Goal: Information Seeking & Learning: Check status

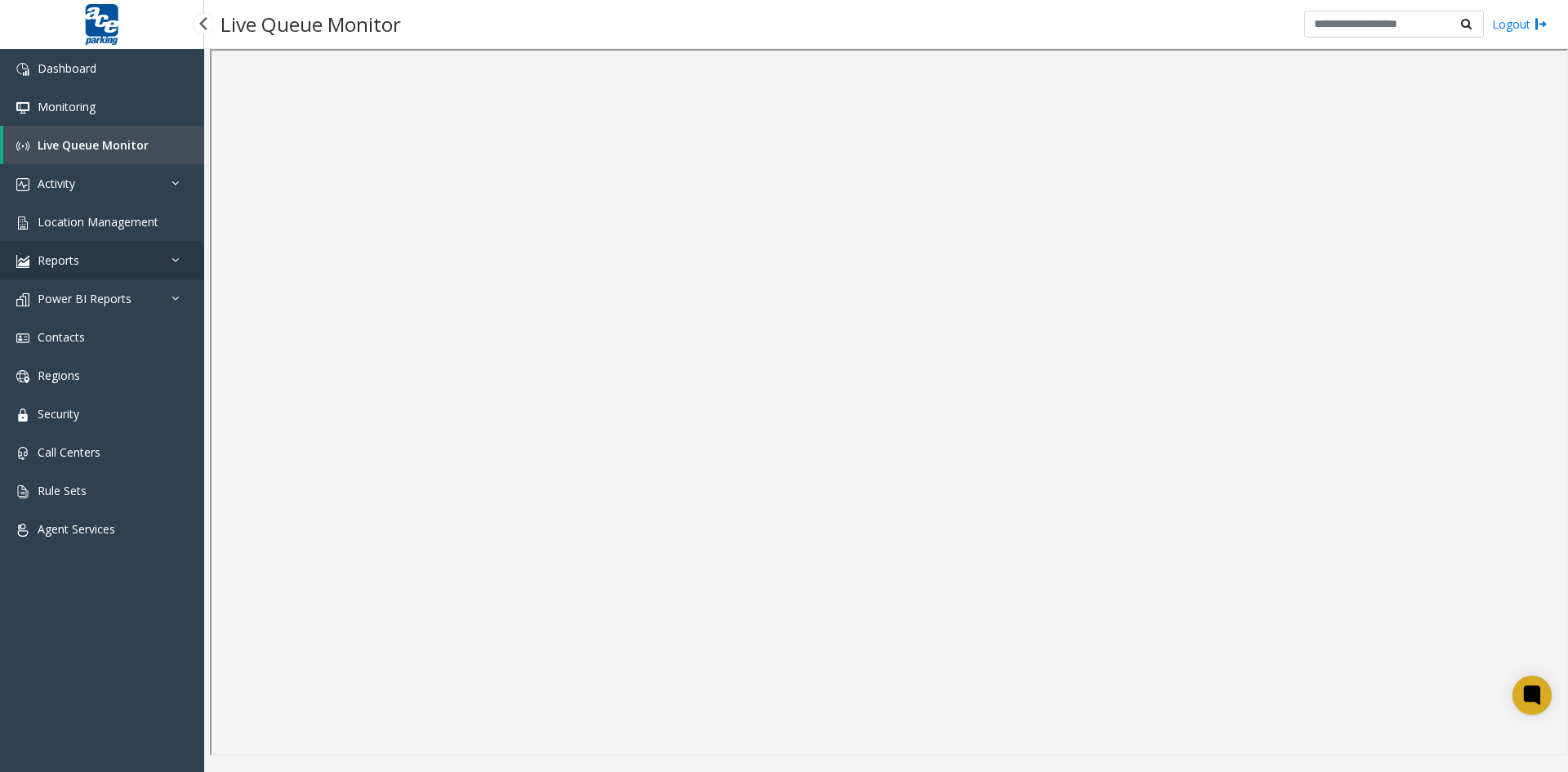
click at [108, 264] on link "Reports" at bounding box center [101, 260] width 204 height 39
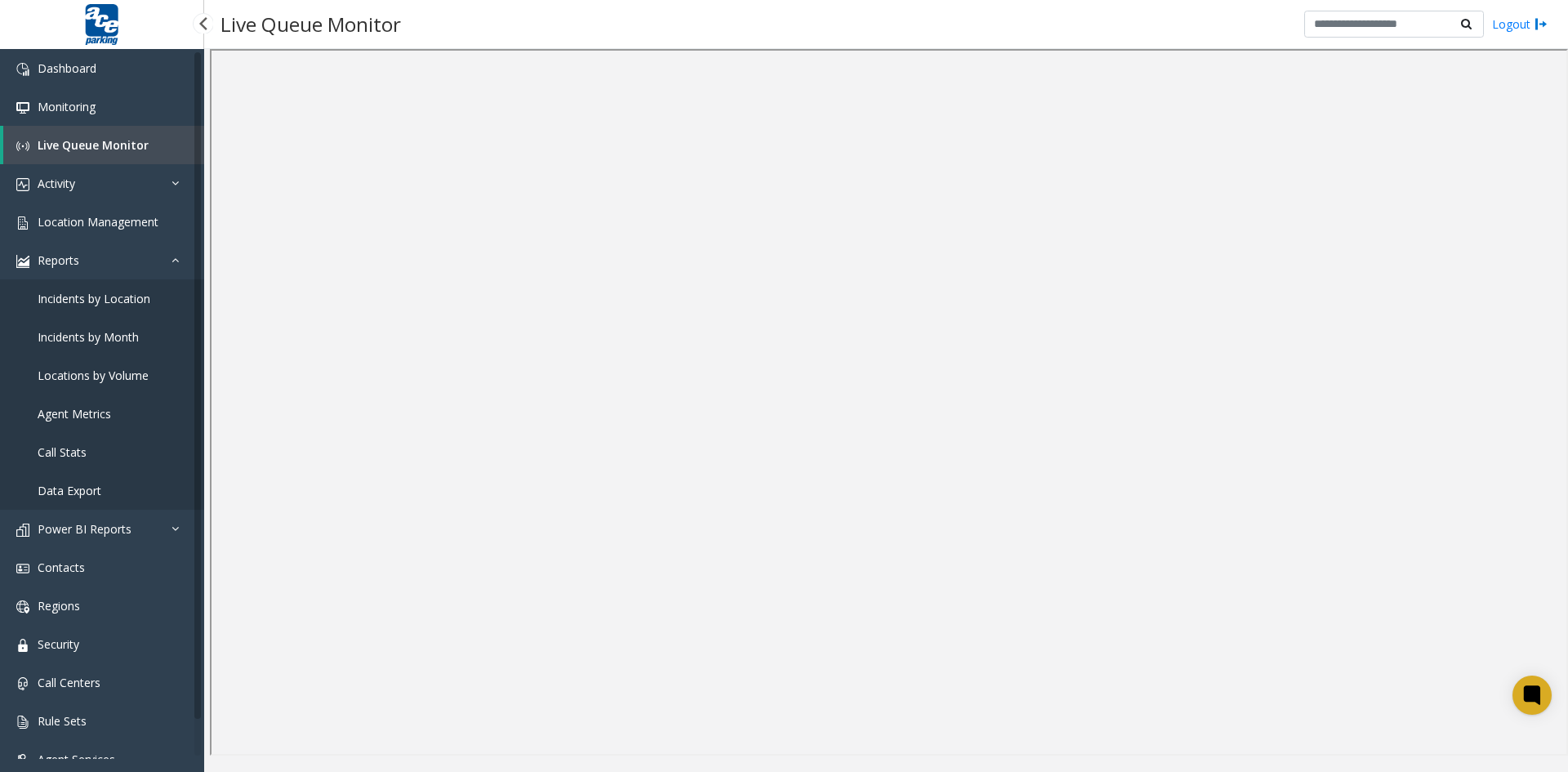
click at [84, 413] on span "Agent Metrics" at bounding box center [75, 413] width 74 height 16
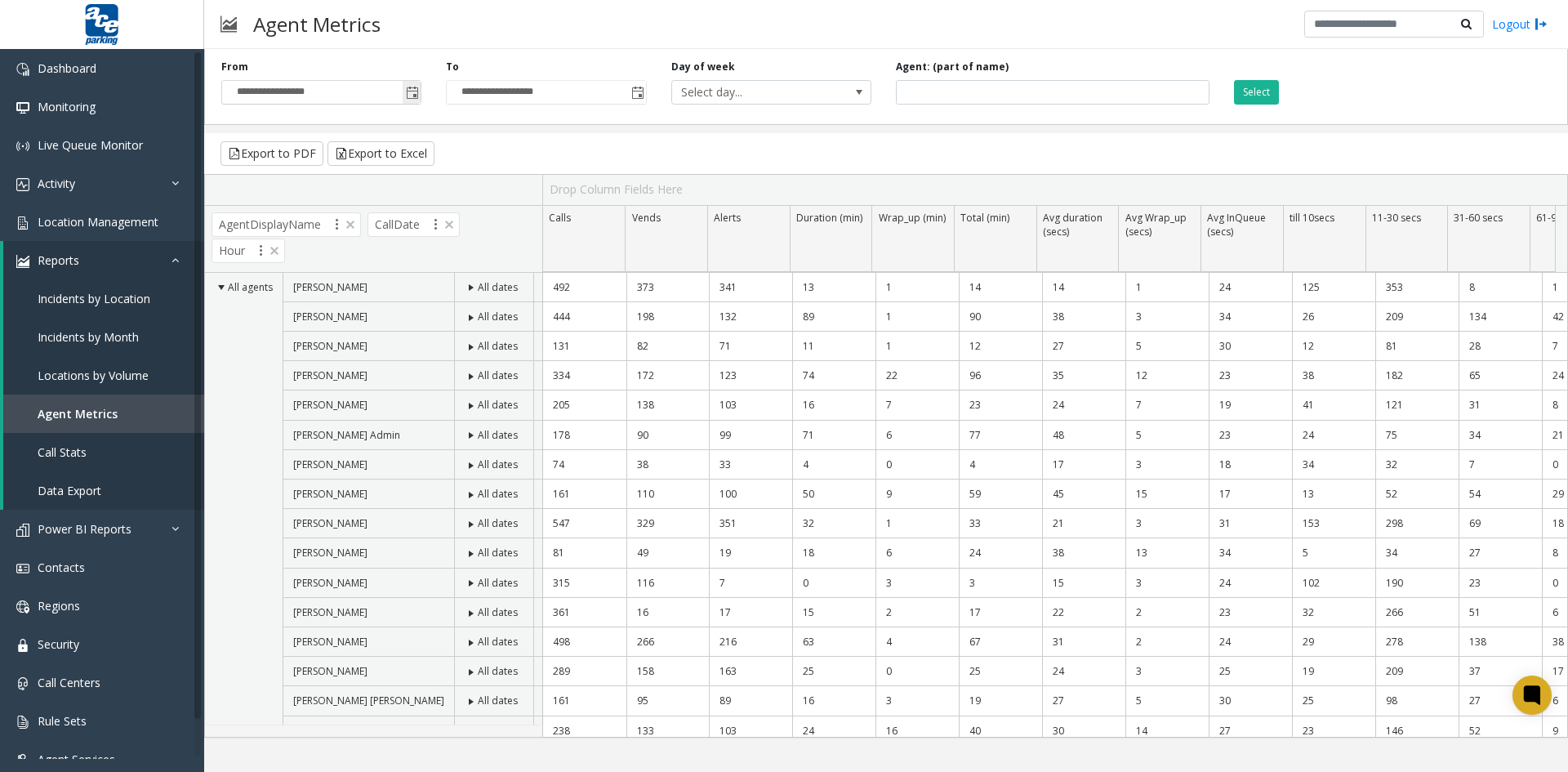
click at [411, 95] on span "Toggle popup" at bounding box center [412, 93] width 13 height 13
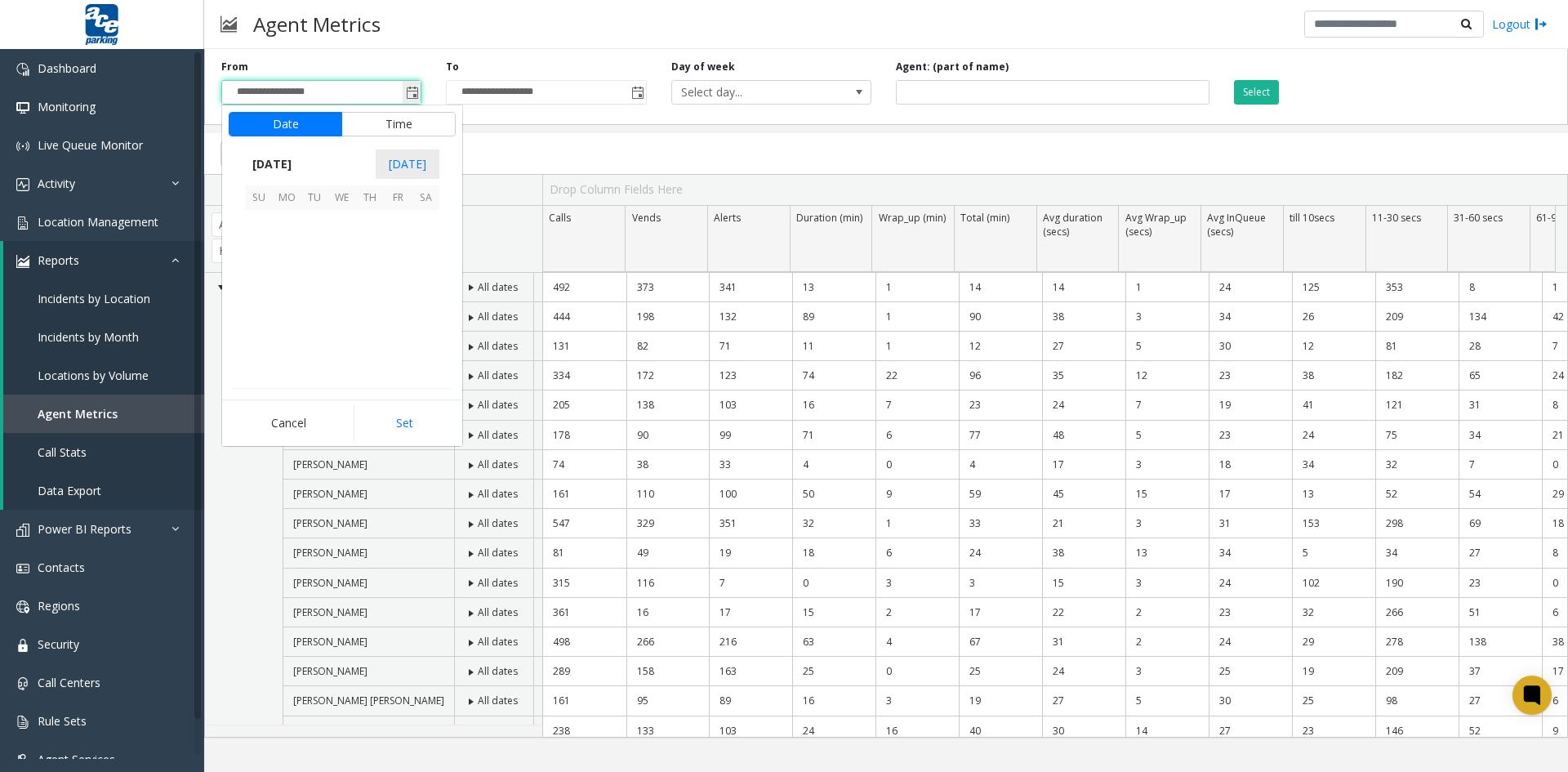
scroll to position [293021, 0]
click at [288, 252] on span "4" at bounding box center [287, 252] width 28 height 28
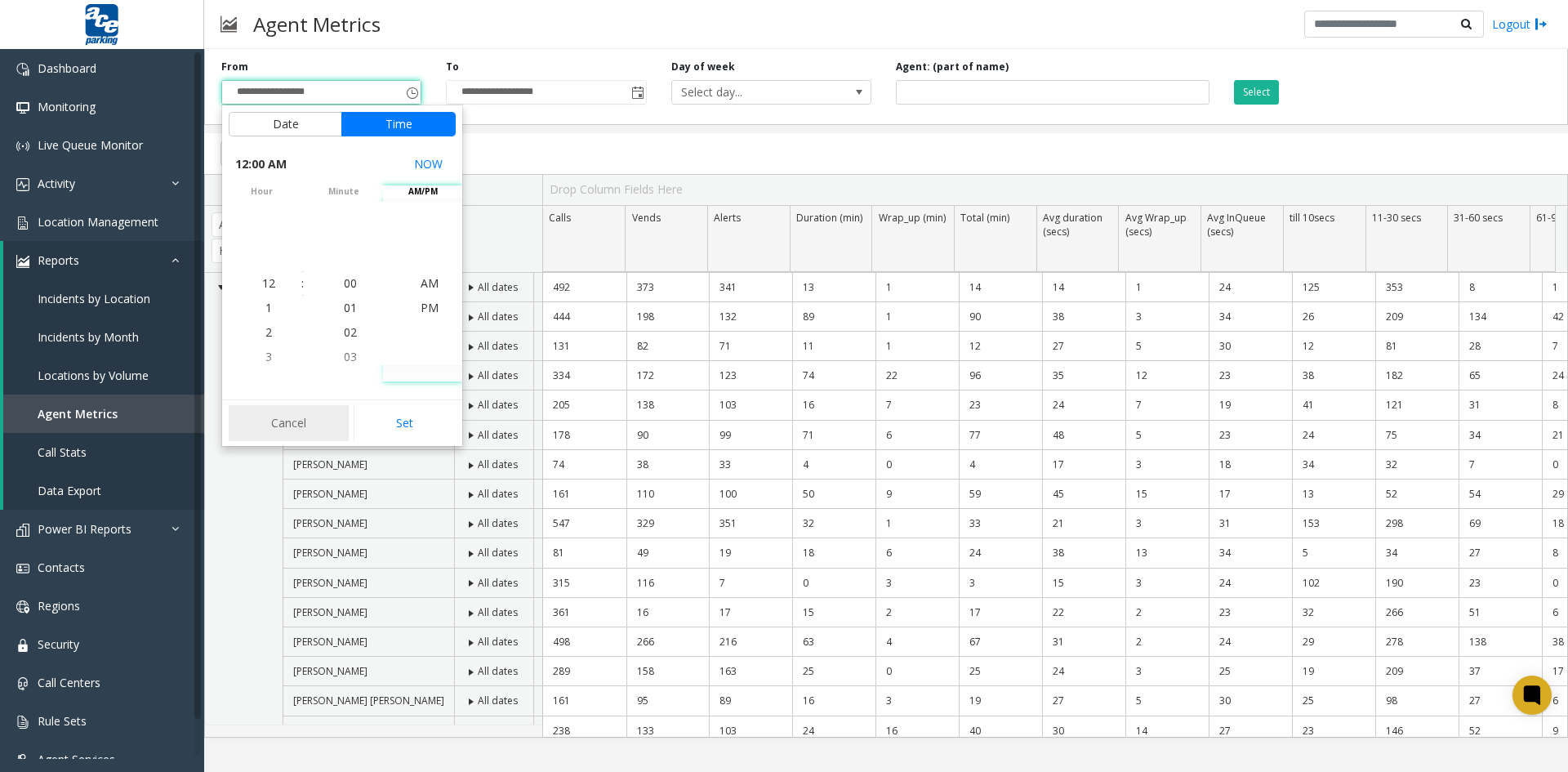
click at [303, 411] on button "Cancel" at bounding box center [289, 422] width 120 height 36
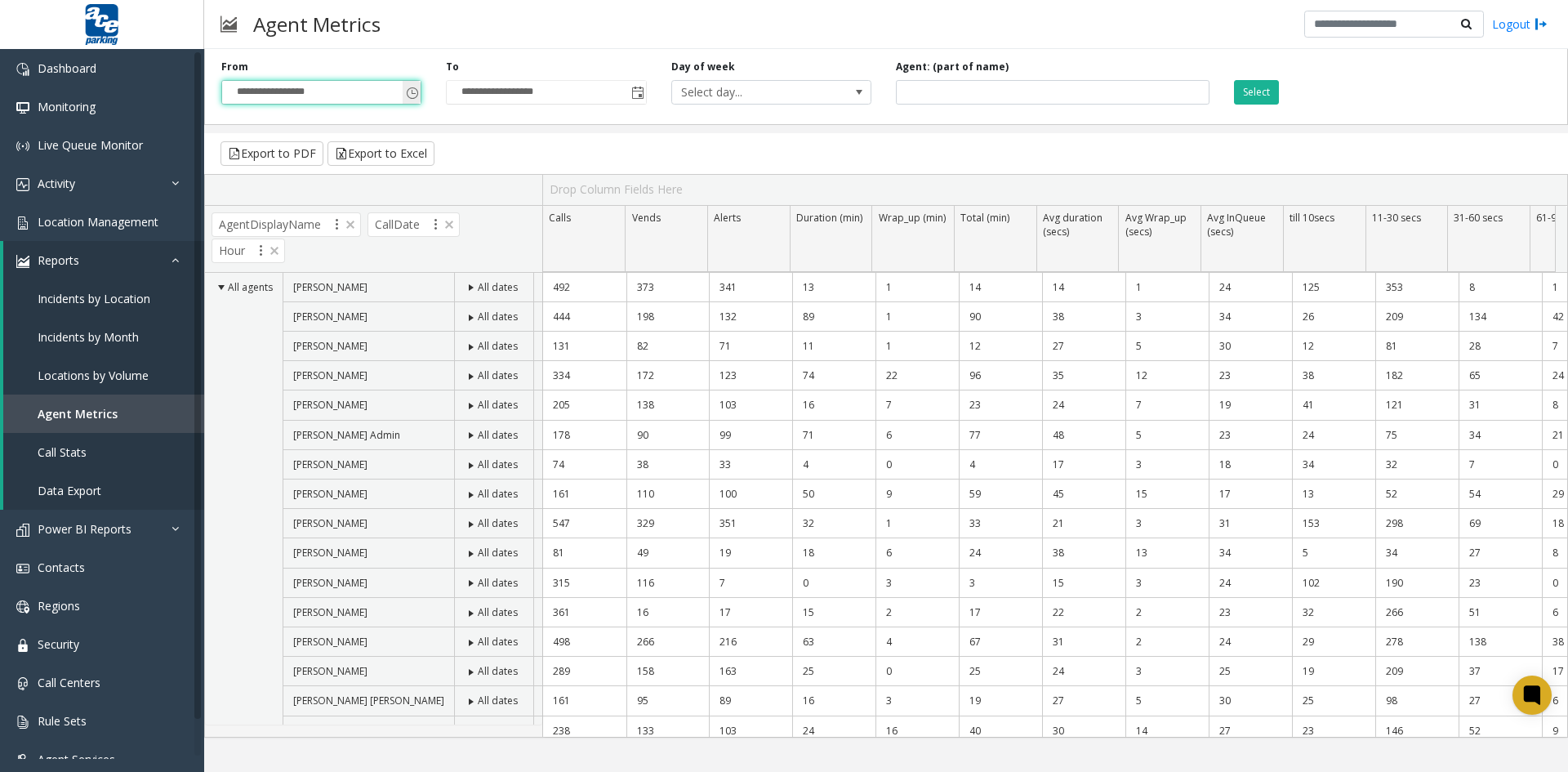
click at [410, 90] on span "Toggle popup" at bounding box center [412, 93] width 13 height 13
click at [411, 89] on span "Toggle popup" at bounding box center [412, 93] width 13 height 13
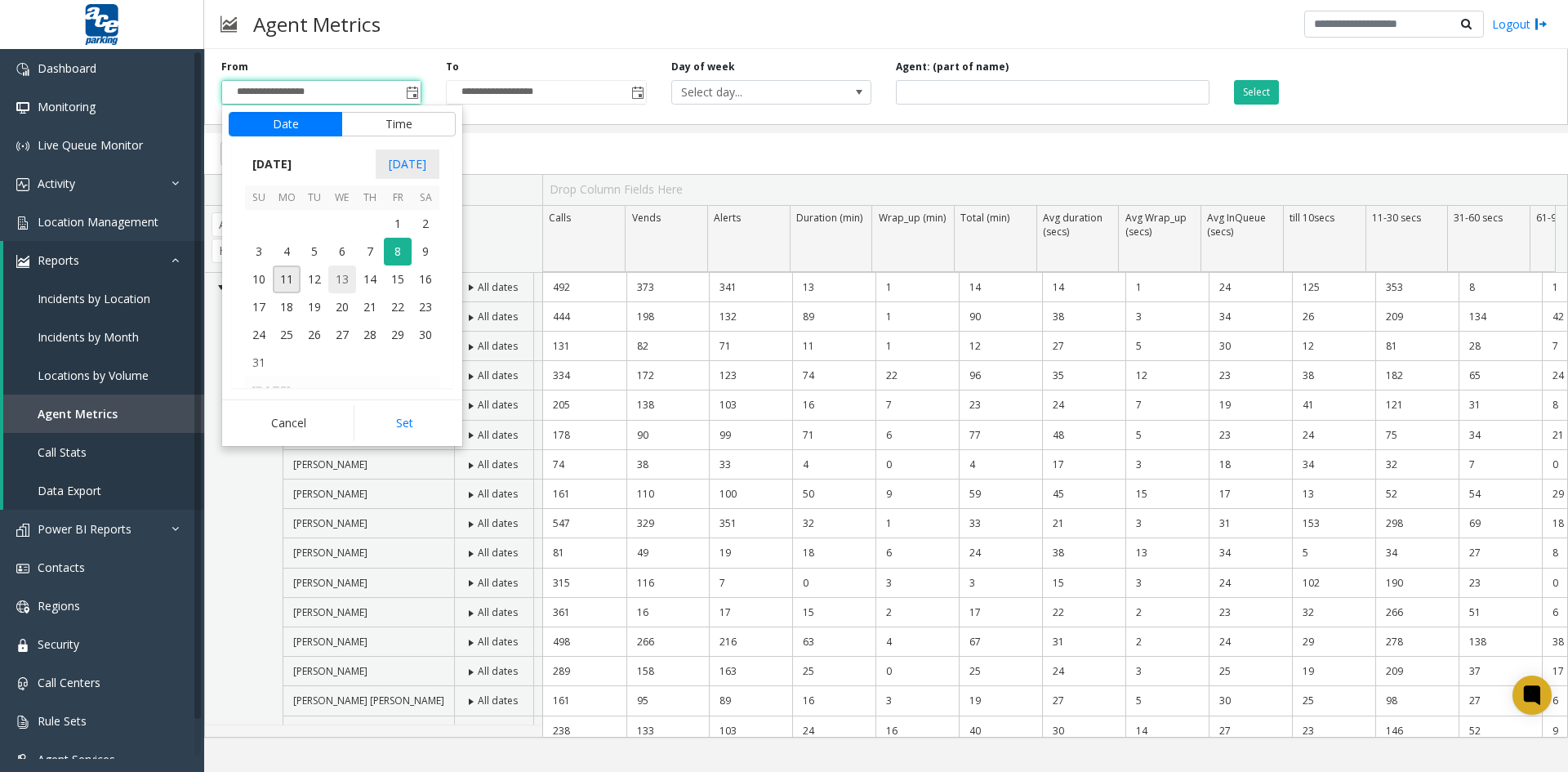
click at [341, 279] on span "13" at bounding box center [342, 279] width 28 height 28
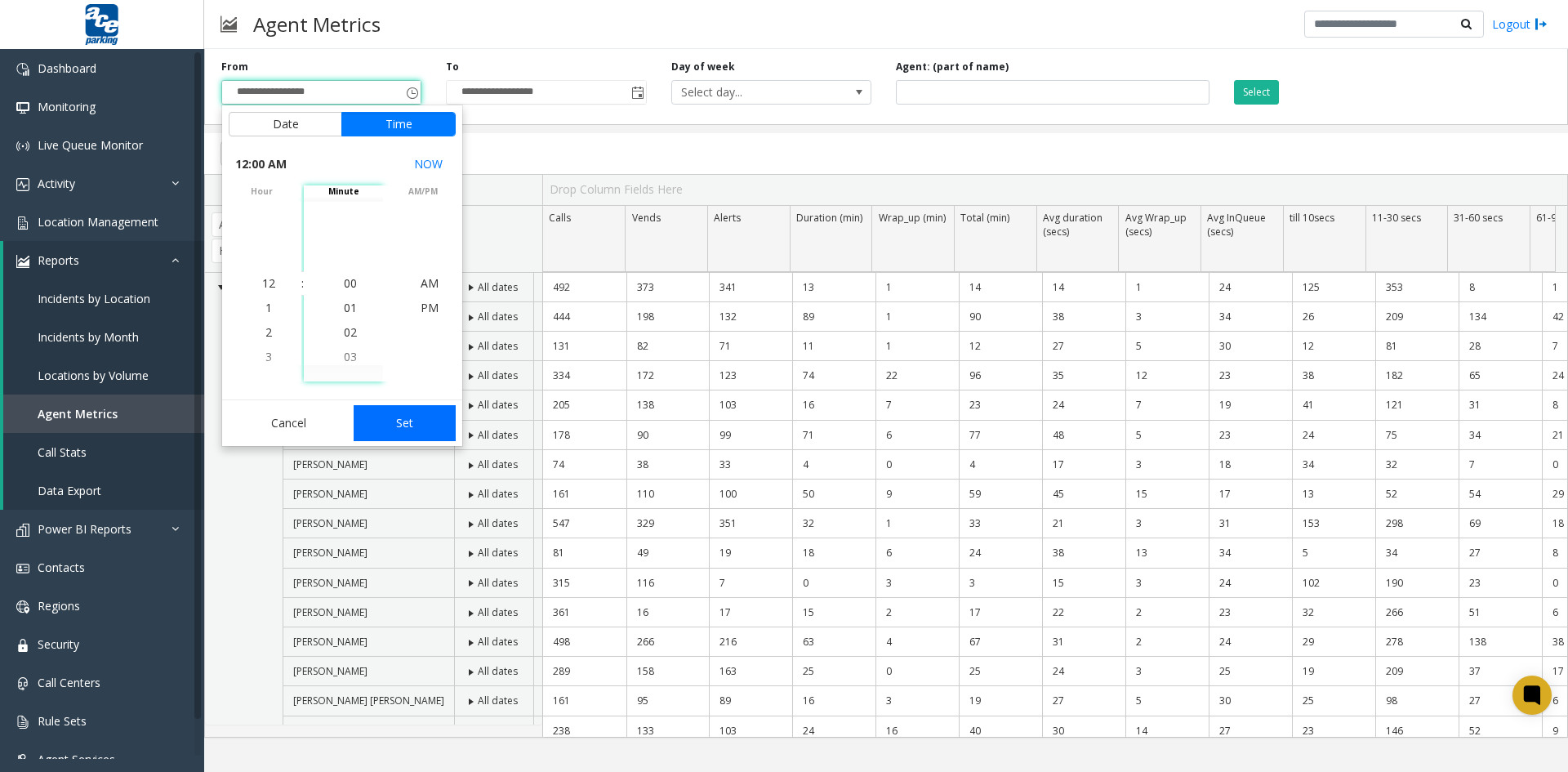
click at [404, 420] on button "Set" at bounding box center [406, 422] width 103 height 36
type input "**********"
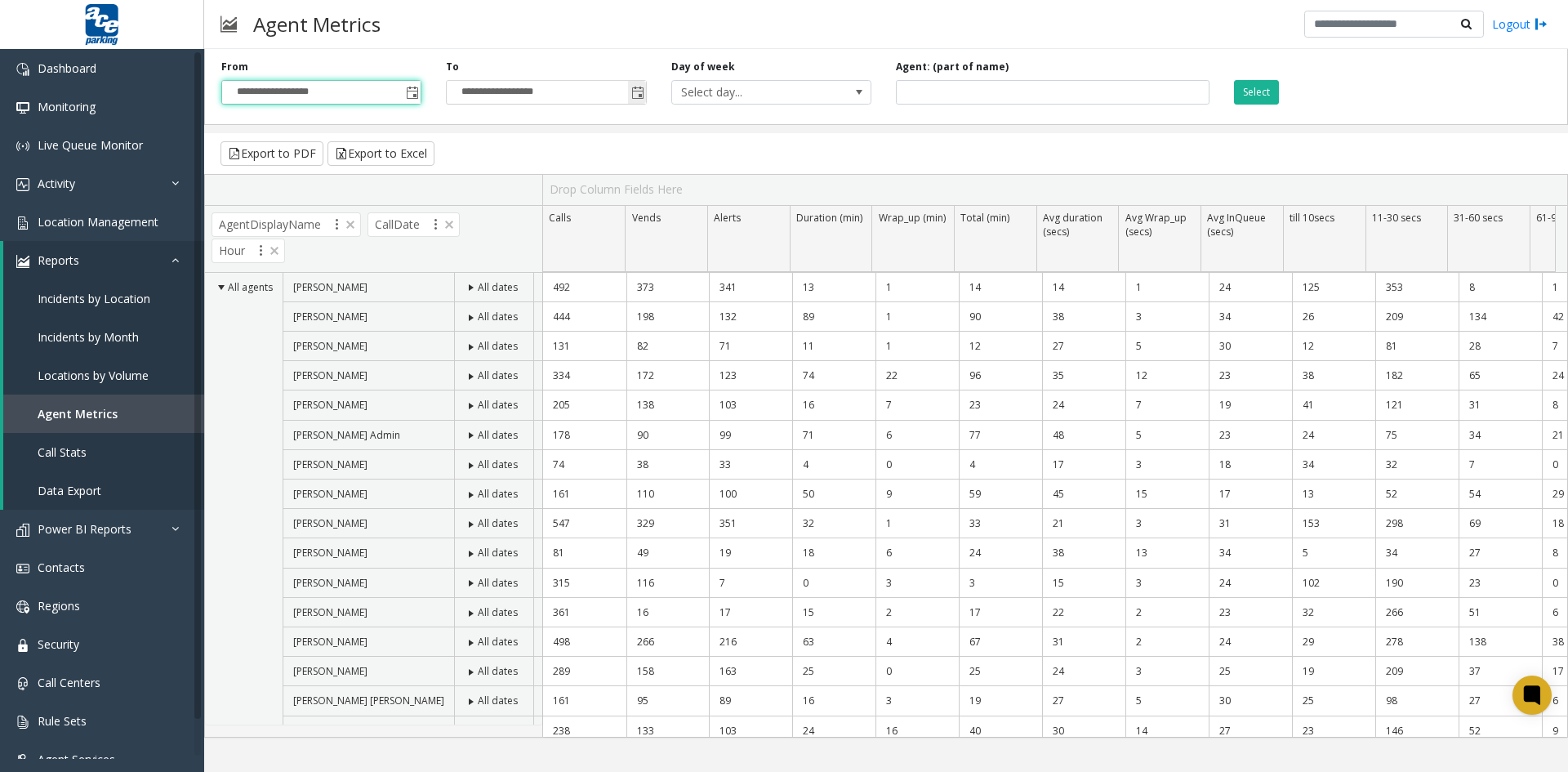
click at [640, 94] on span "Toggle popup" at bounding box center [638, 93] width 13 height 13
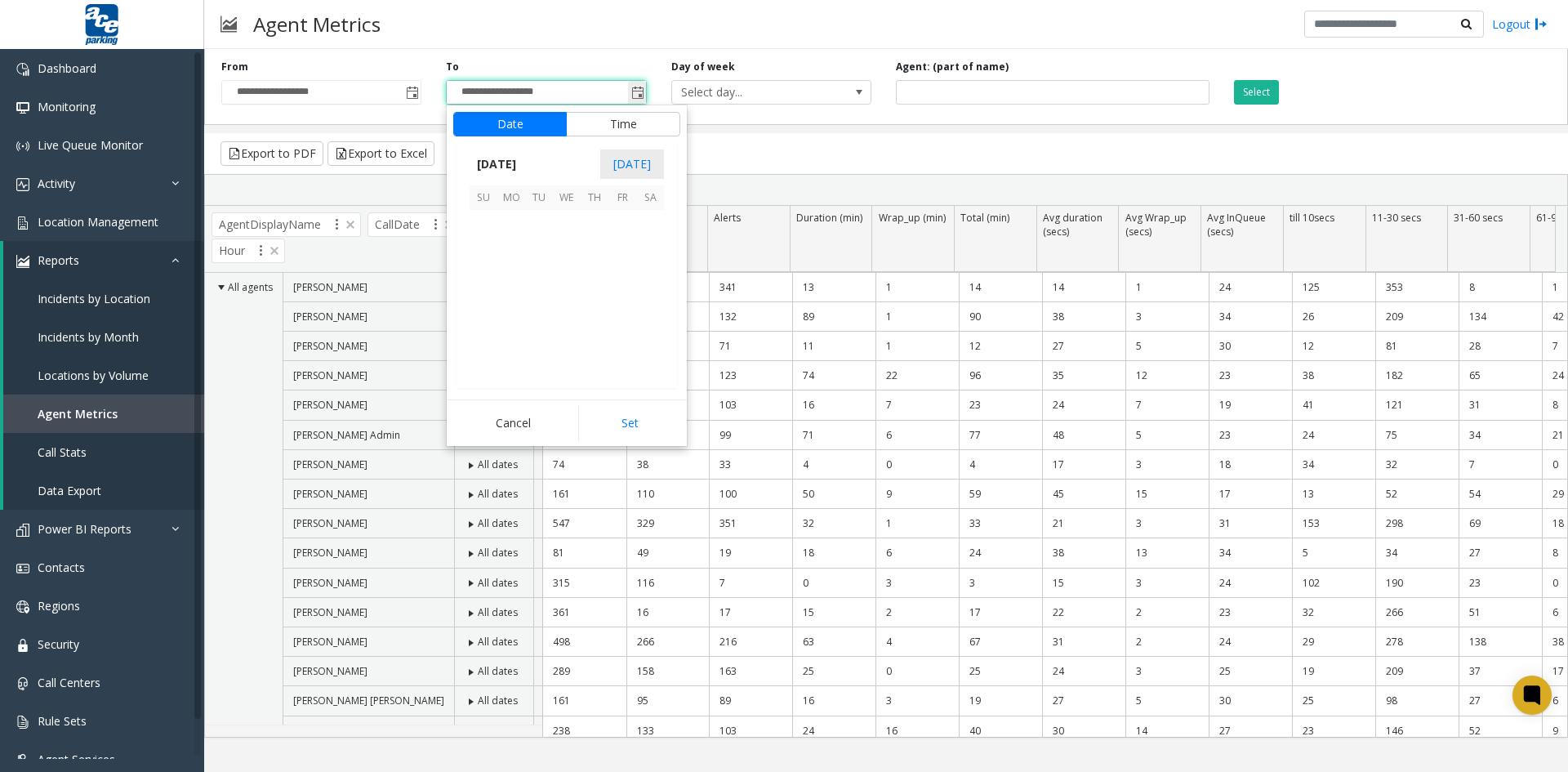
scroll to position [25, 0]
click at [621, 279] on span "15" at bounding box center [622, 279] width 28 height 28
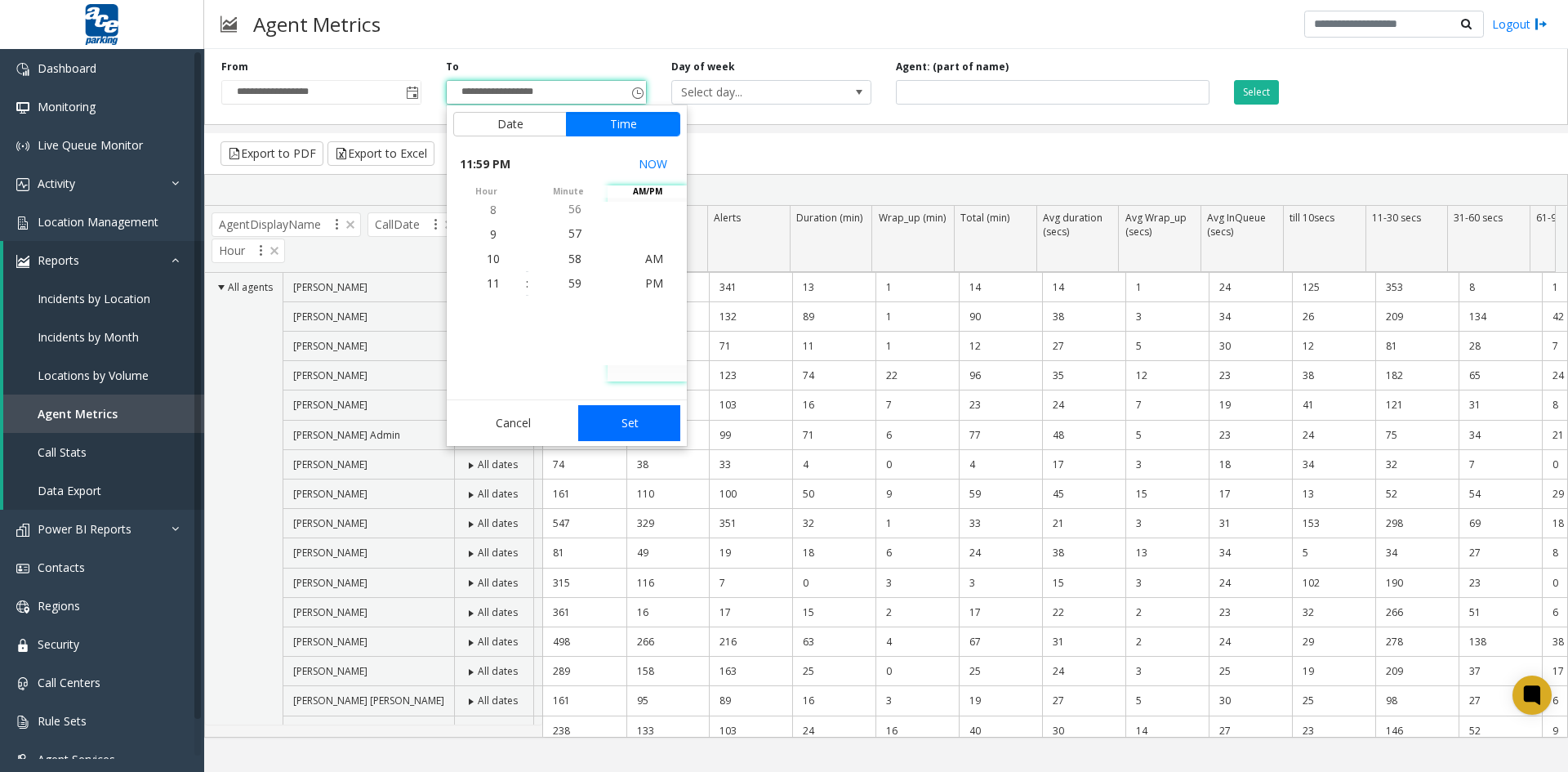
click at [629, 419] on button "Set" at bounding box center [630, 422] width 103 height 36
type input "**********"
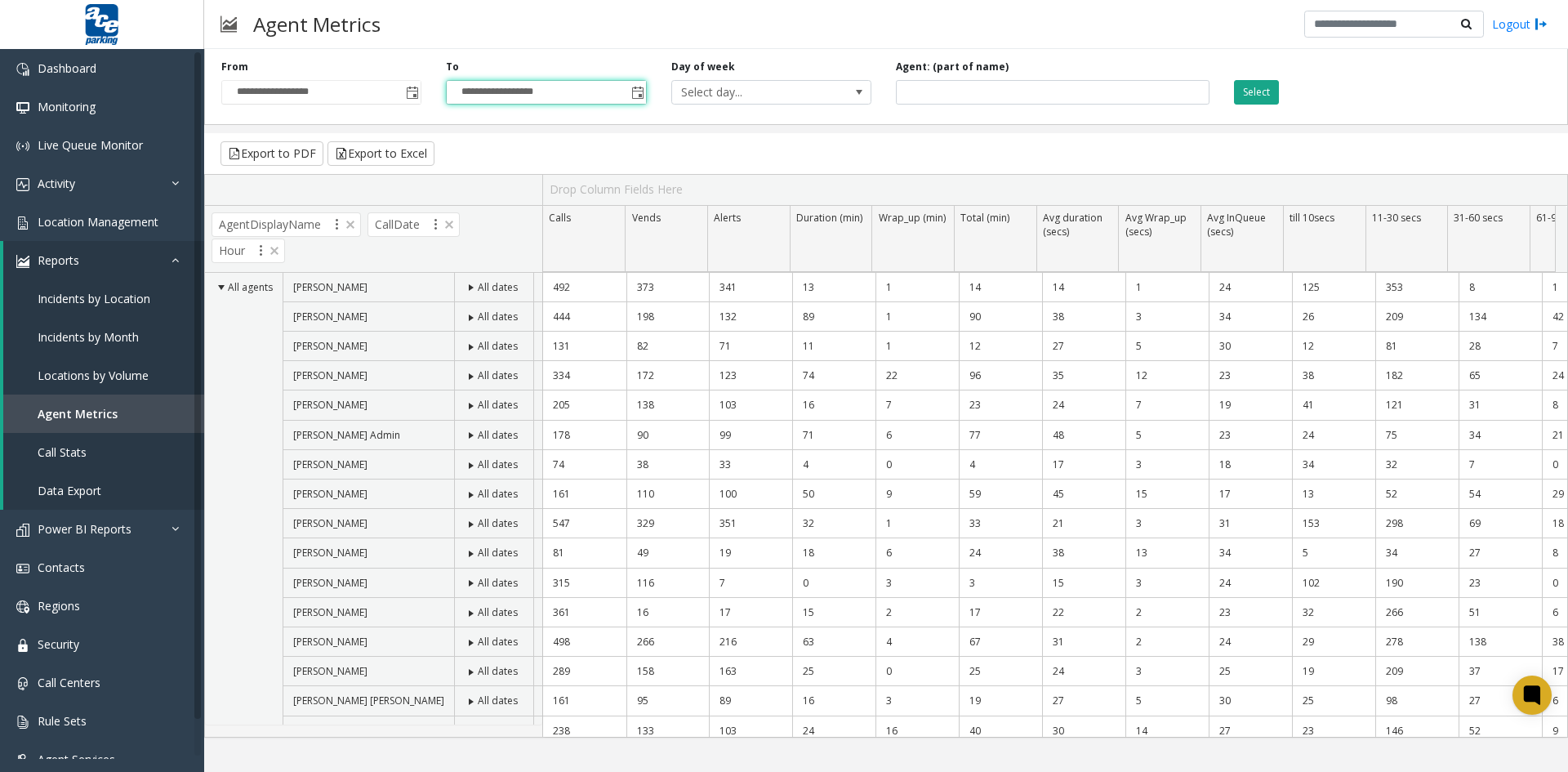
click at [1255, 89] on button "Select" at bounding box center [1256, 92] width 45 height 25
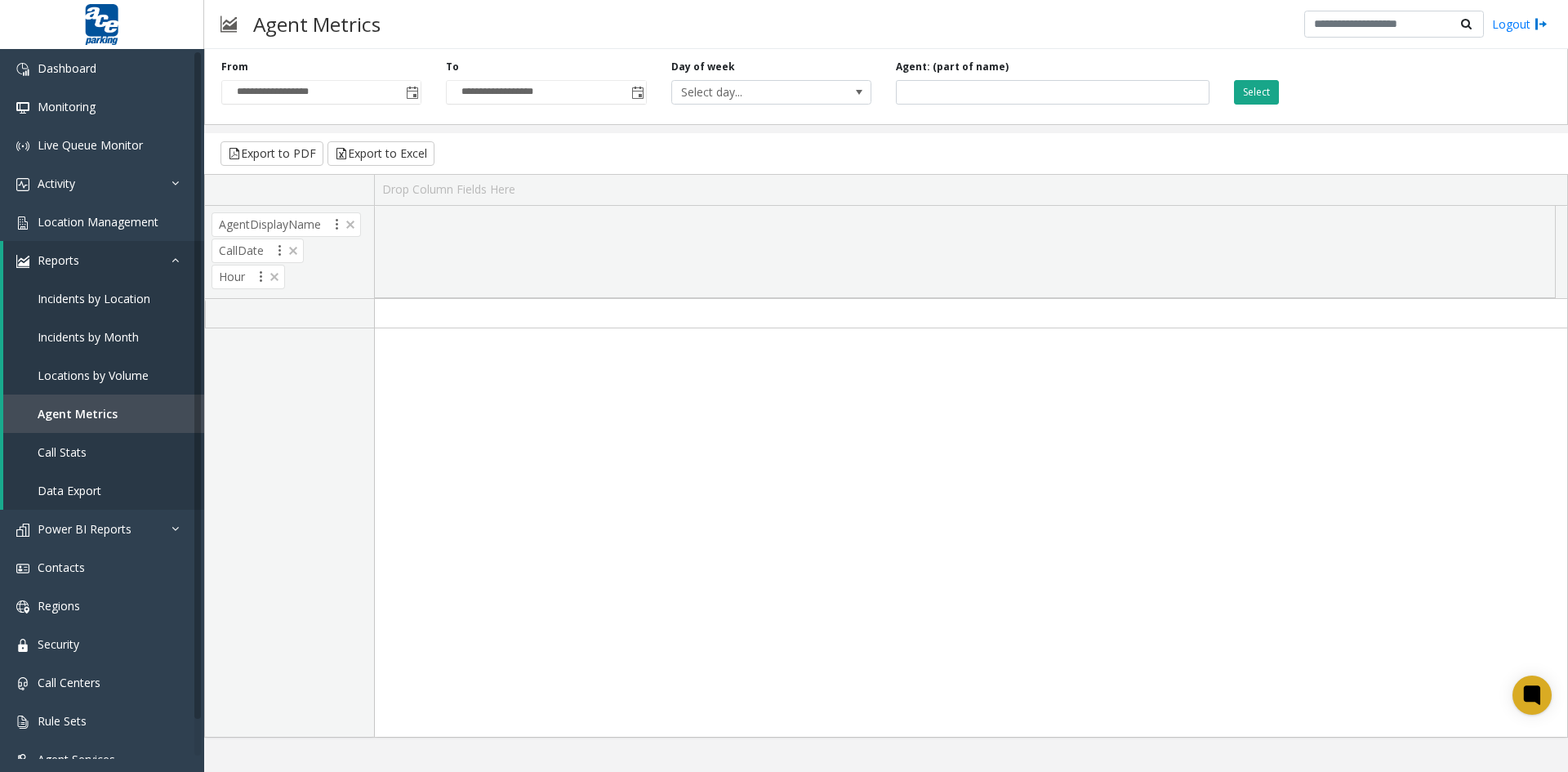
click at [1255, 89] on button "Select" at bounding box center [1256, 92] width 45 height 25
click at [412, 92] on span "Toggle popup" at bounding box center [412, 93] width 13 height 13
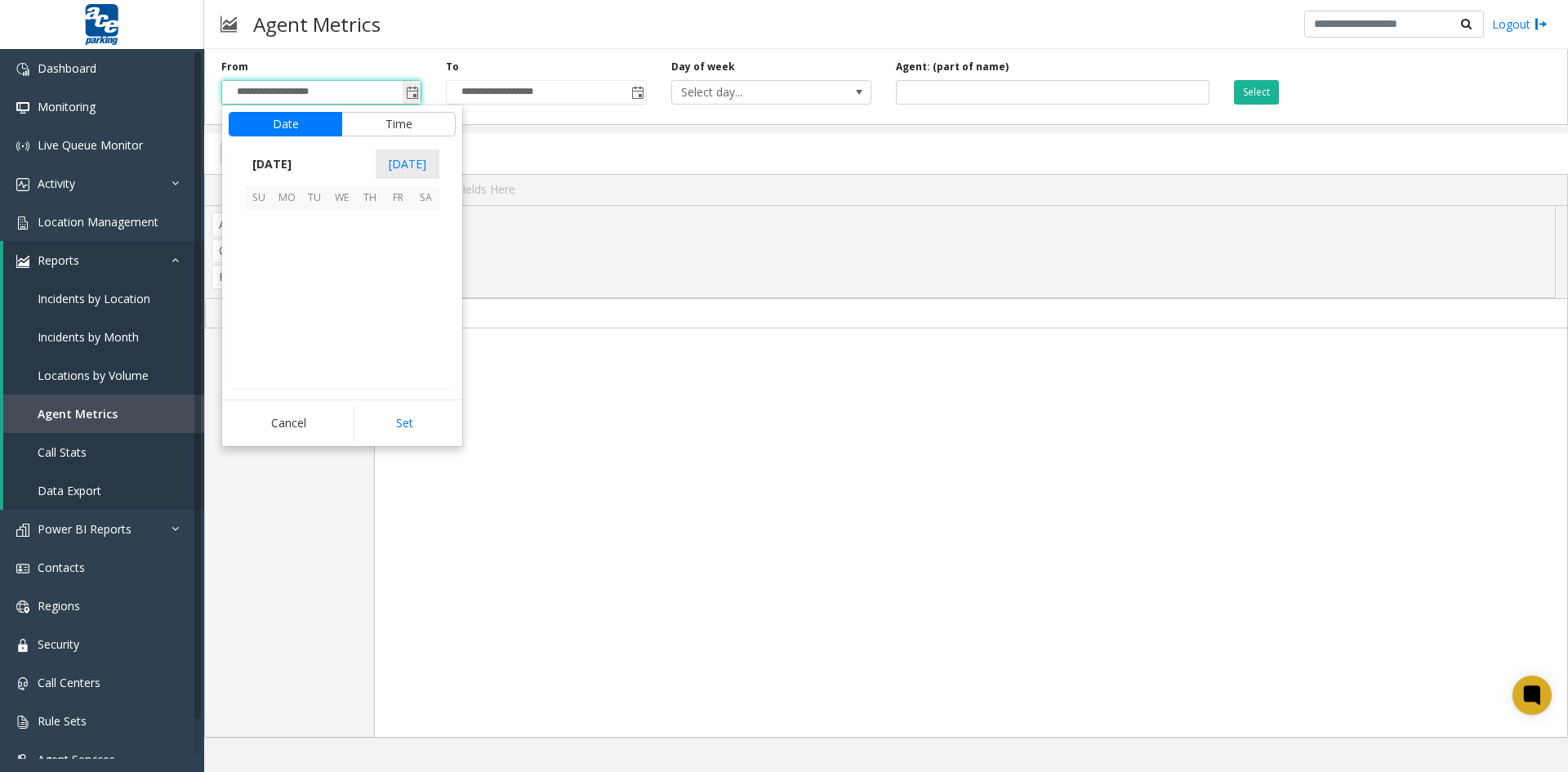
scroll to position [293021, 0]
click at [340, 251] on span "6" at bounding box center [342, 252] width 28 height 28
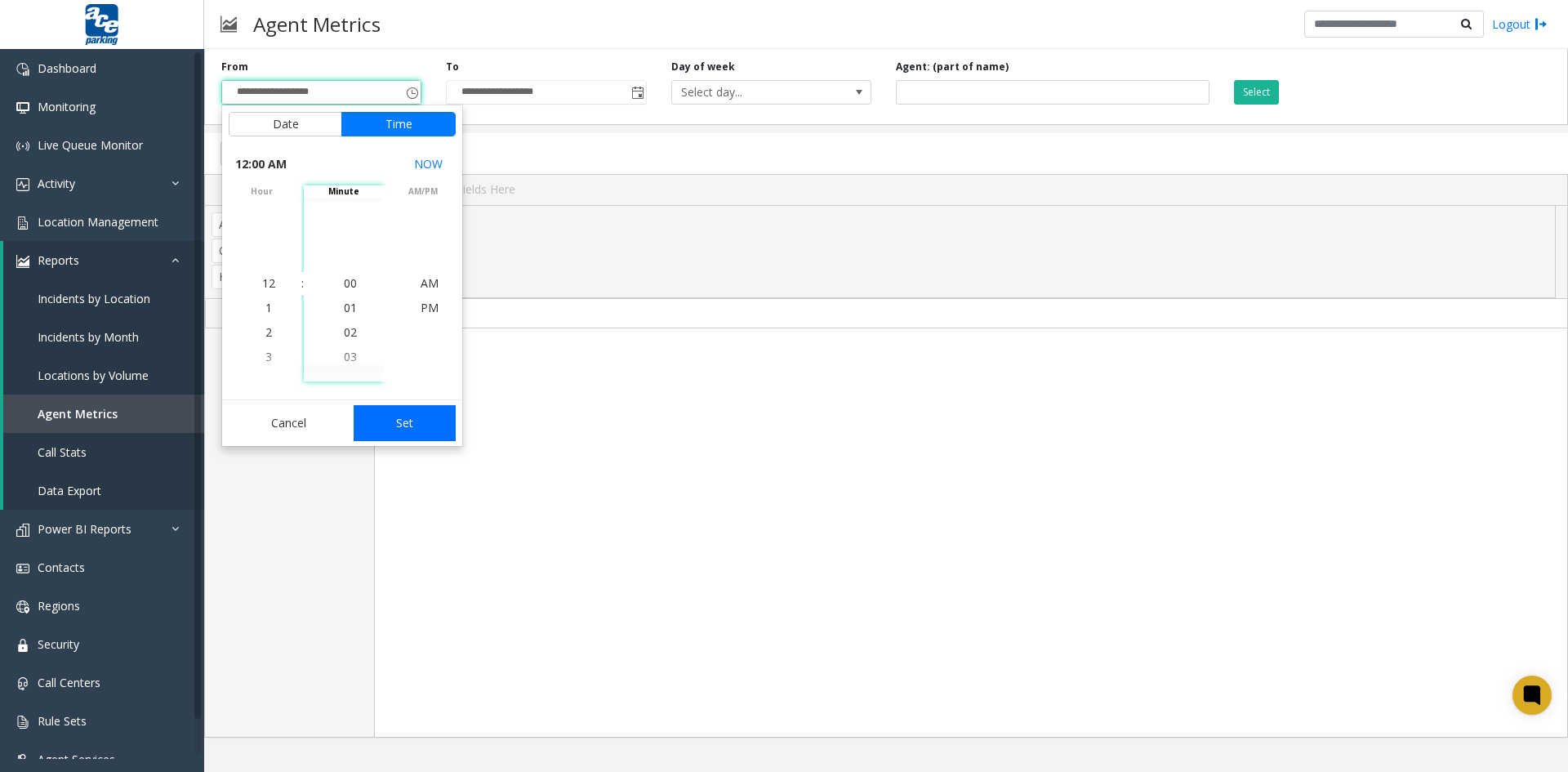
click at [400, 424] on button "Set" at bounding box center [406, 422] width 103 height 36
type input "**********"
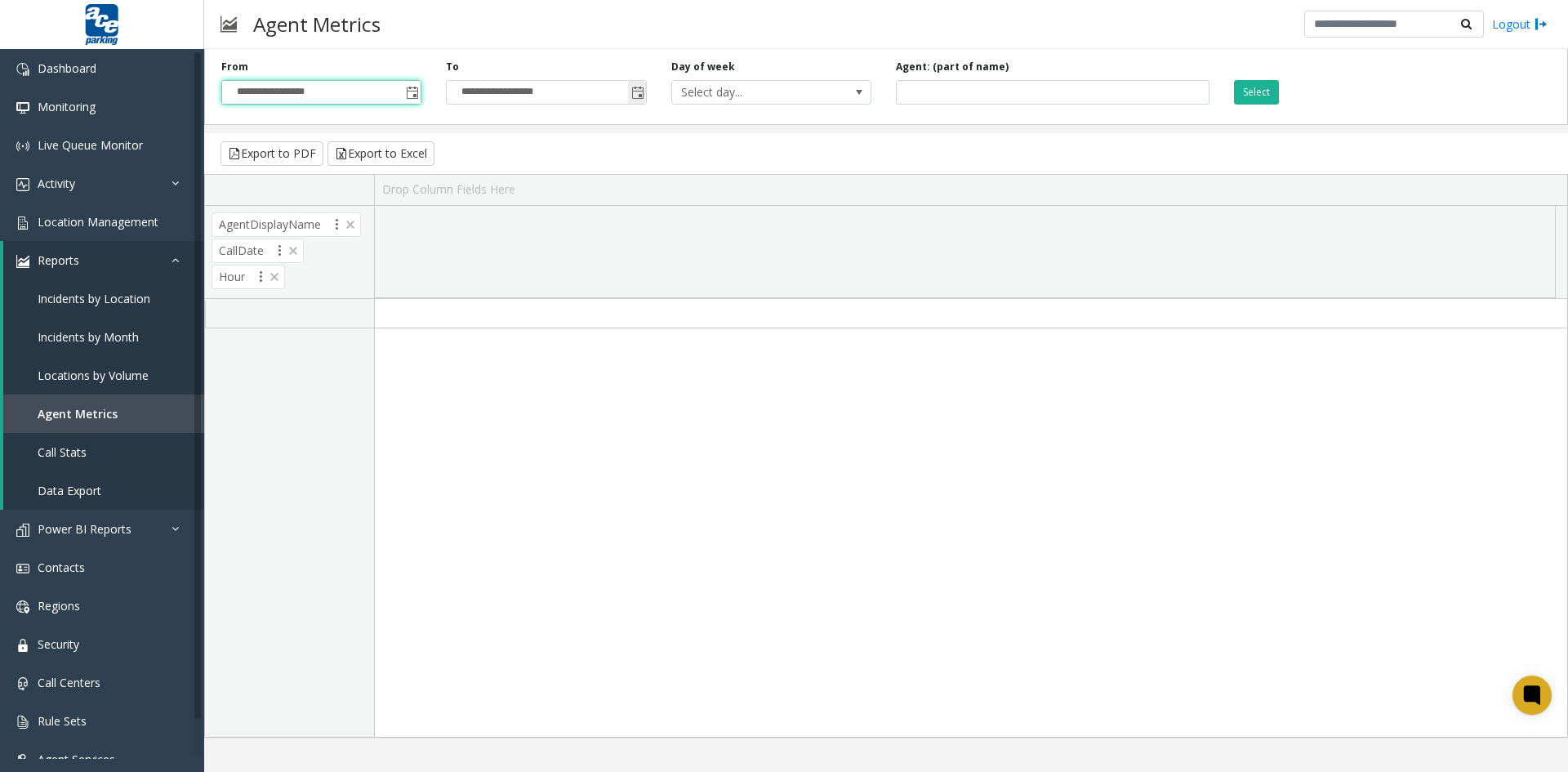
click at [637, 91] on span "Toggle popup" at bounding box center [638, 93] width 13 height 13
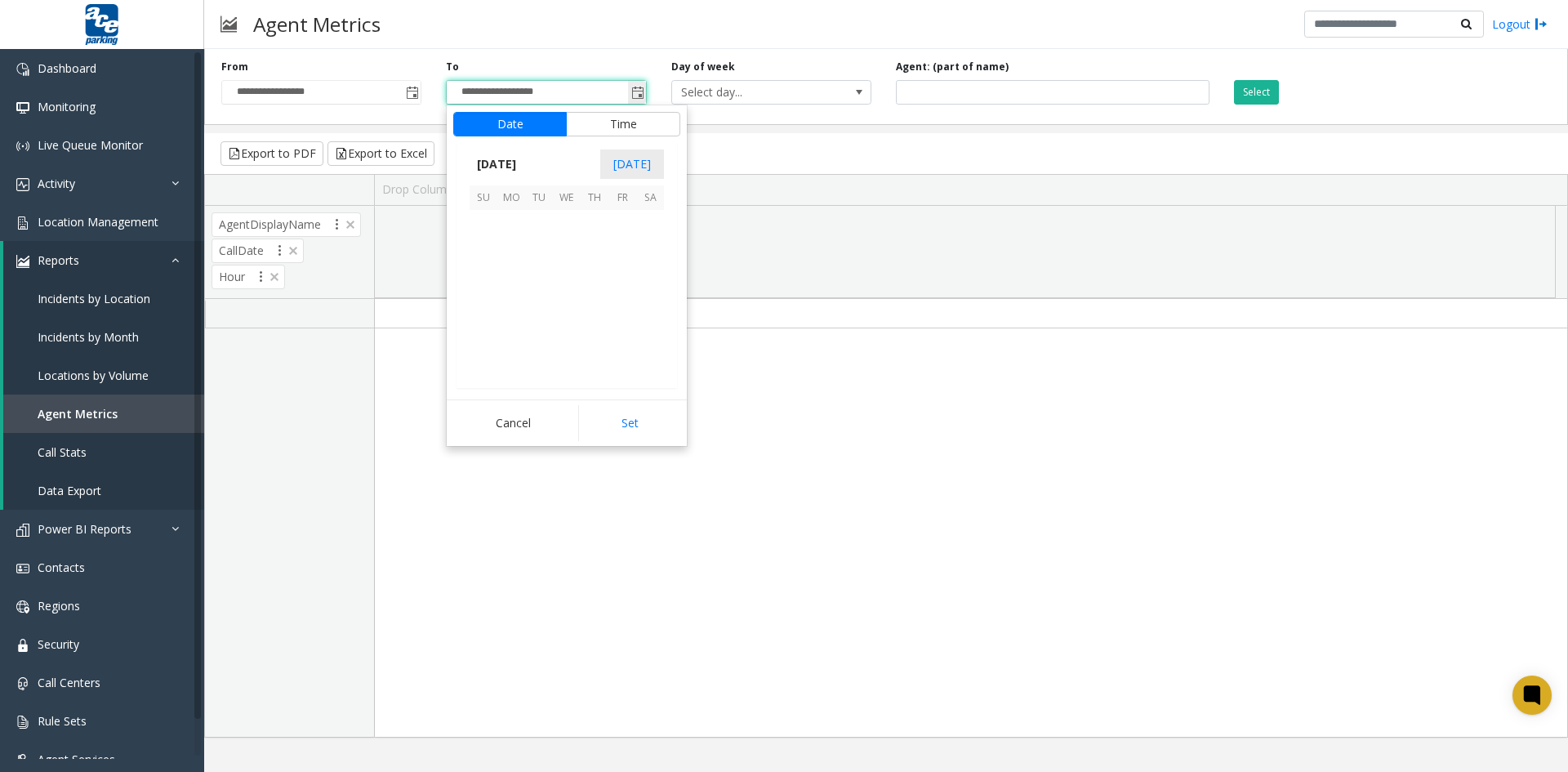
scroll to position [25, 0]
click at [625, 249] on span "8" at bounding box center [622, 252] width 28 height 28
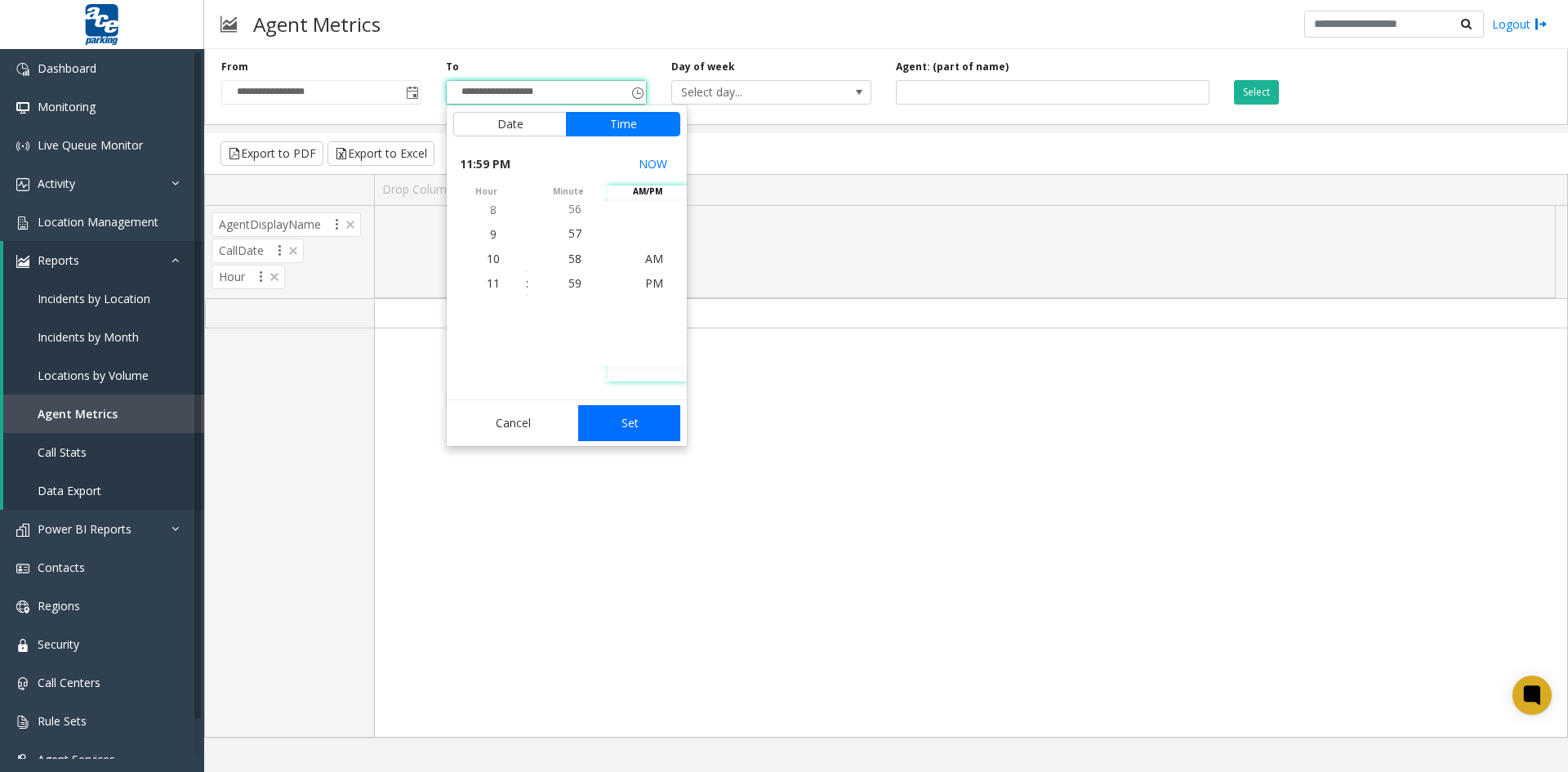
click at [623, 424] on button "Set" at bounding box center [630, 422] width 103 height 36
type input "**********"
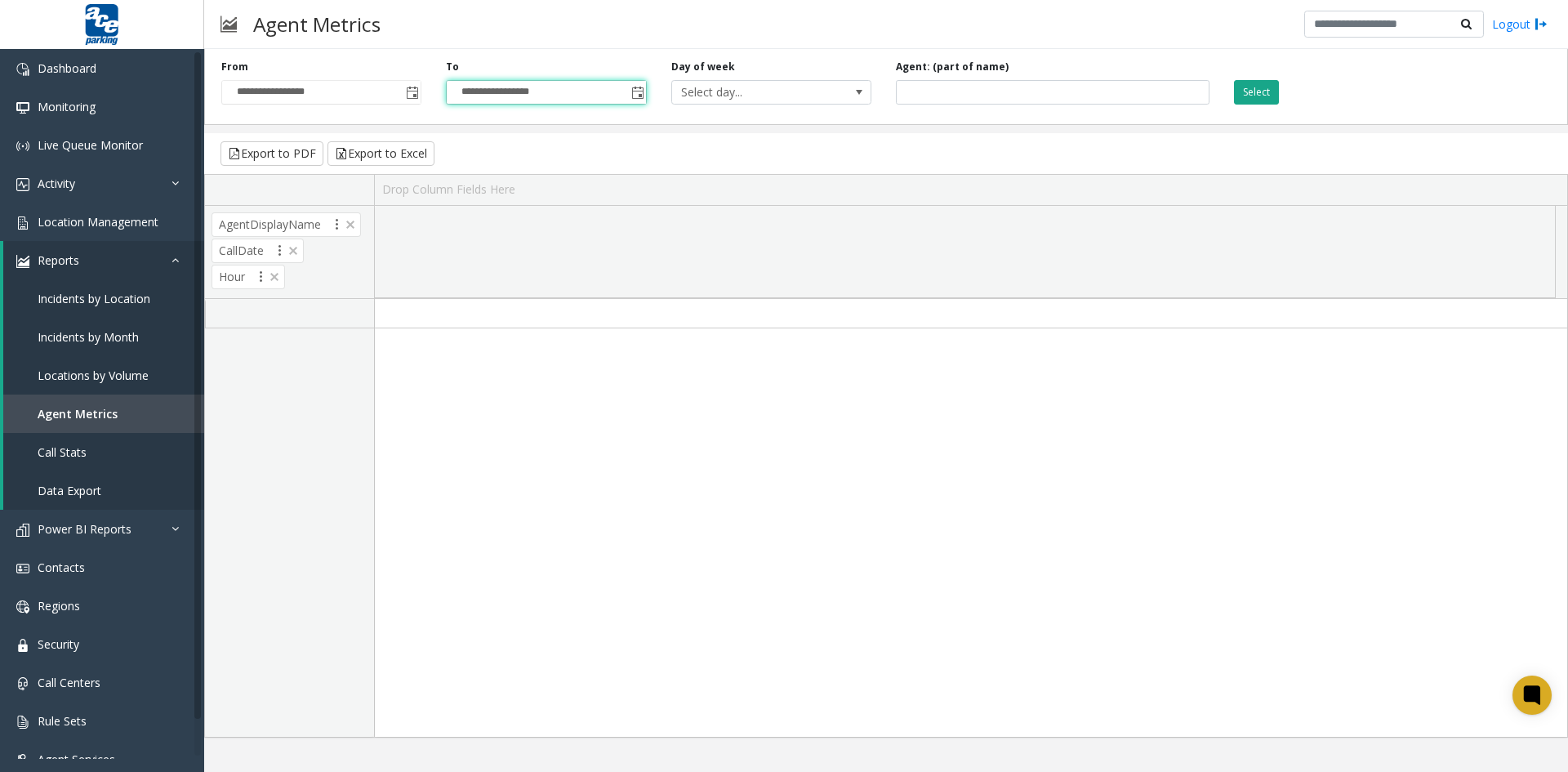
click at [1264, 91] on button "Select" at bounding box center [1256, 92] width 45 height 25
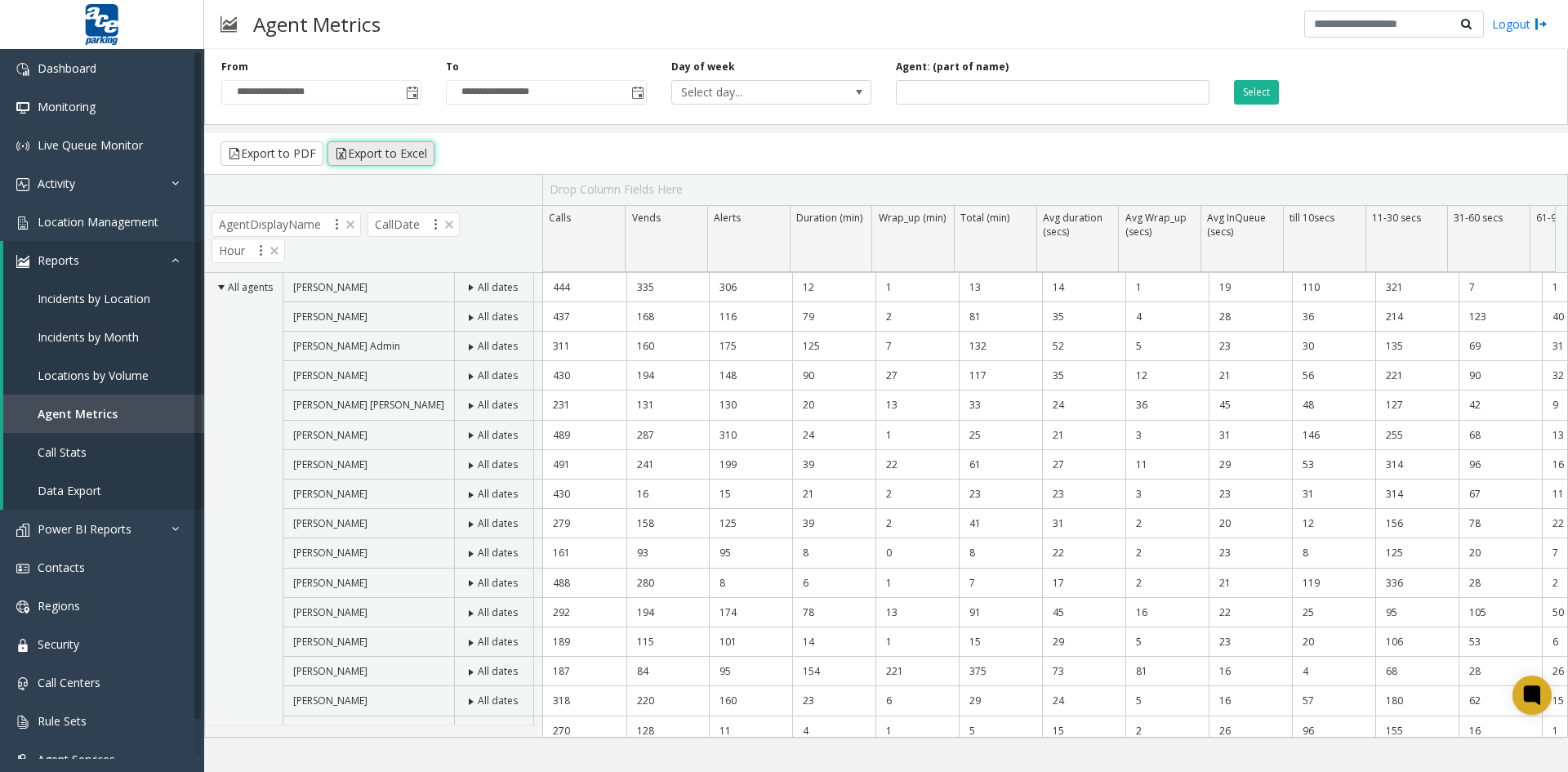
click at [384, 151] on button "Export to Excel" at bounding box center [381, 153] width 107 height 25
click at [410, 93] on span "Toggle popup" at bounding box center [412, 93] width 13 height 13
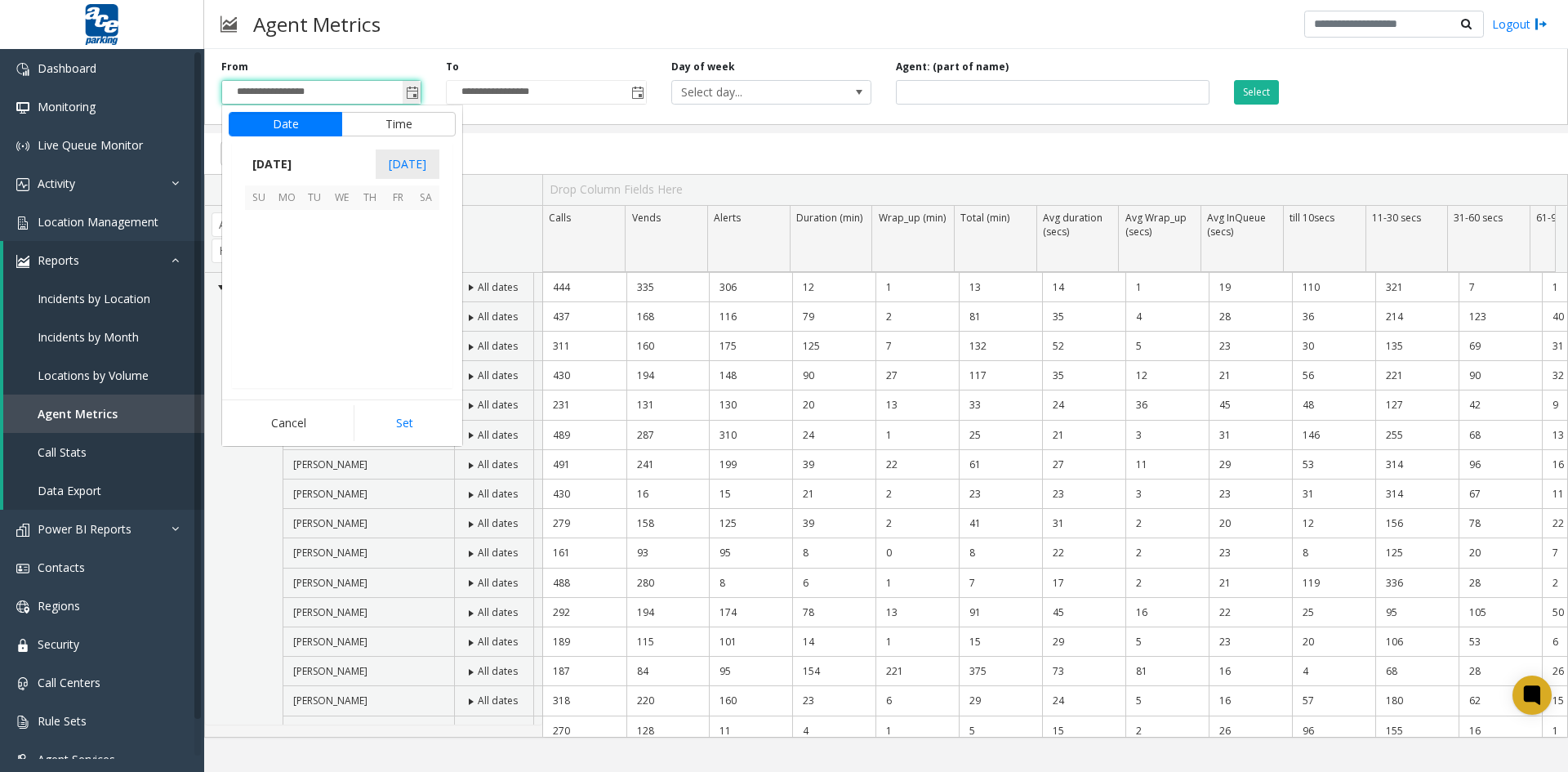
scroll to position [293021, 0]
click at [395, 249] on span "8" at bounding box center [397, 252] width 28 height 28
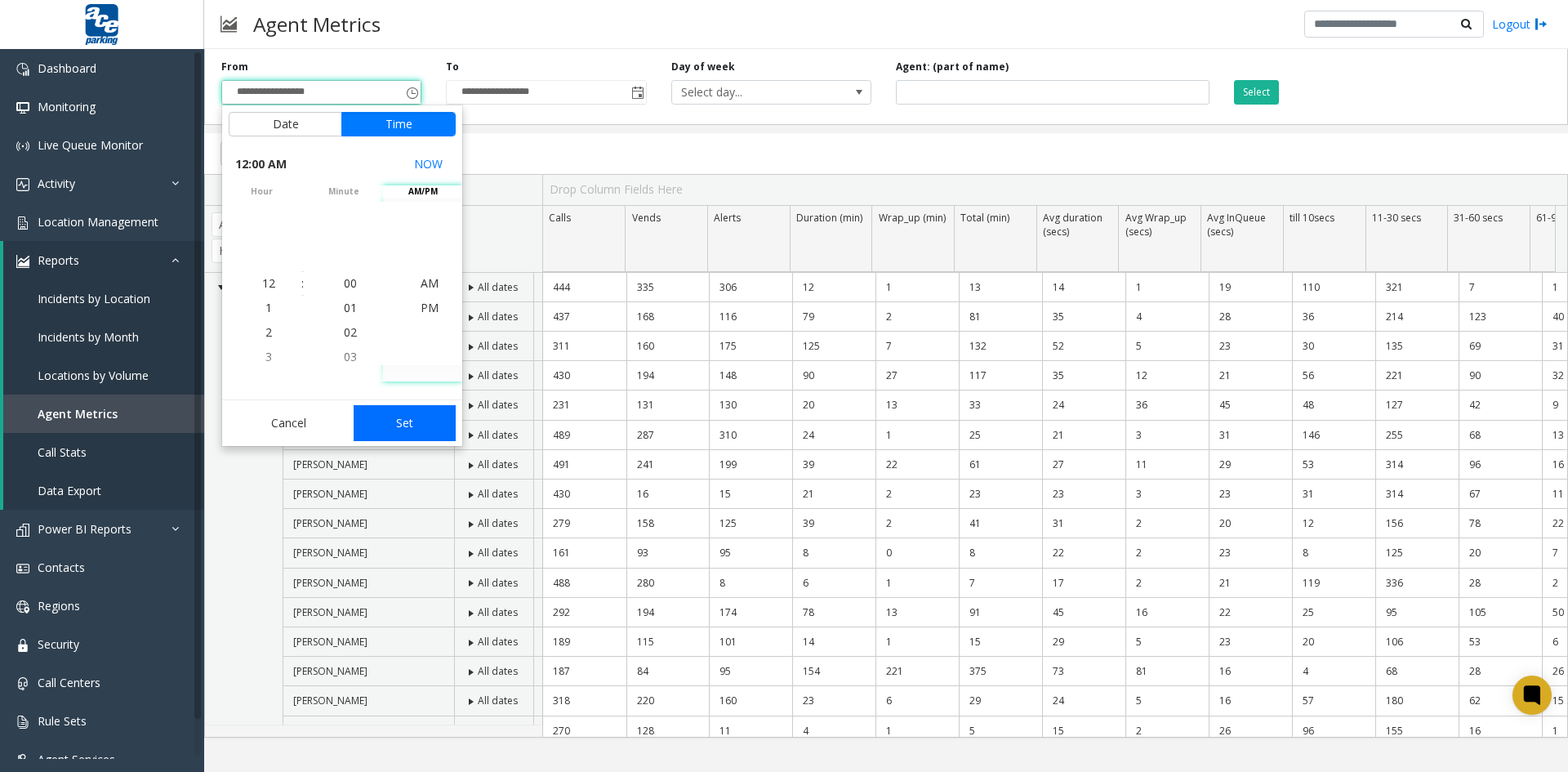
click at [403, 425] on button "Set" at bounding box center [406, 422] width 103 height 36
type input "**********"
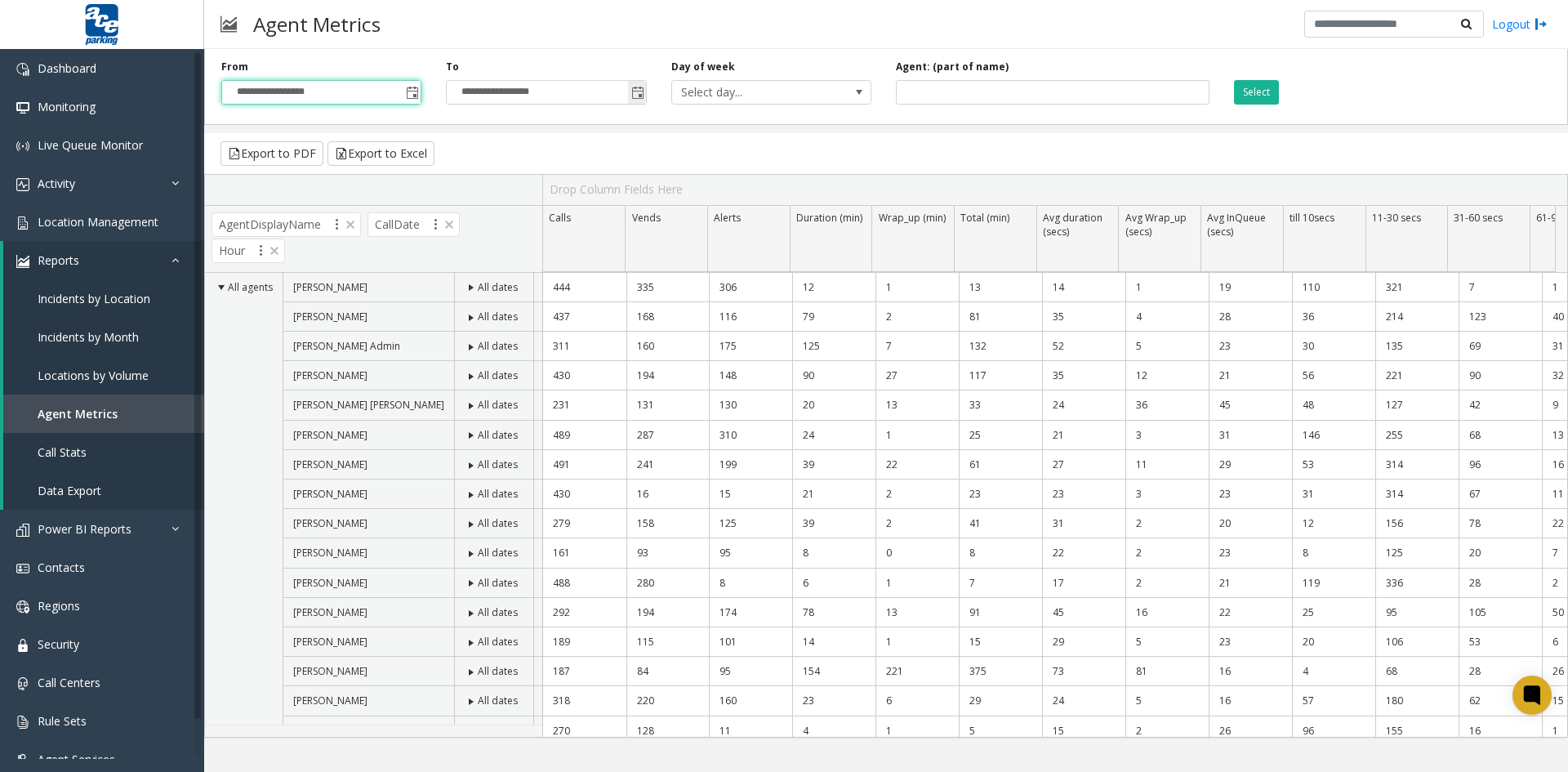
click at [643, 89] on span "Toggle popup" at bounding box center [638, 93] width 13 height 13
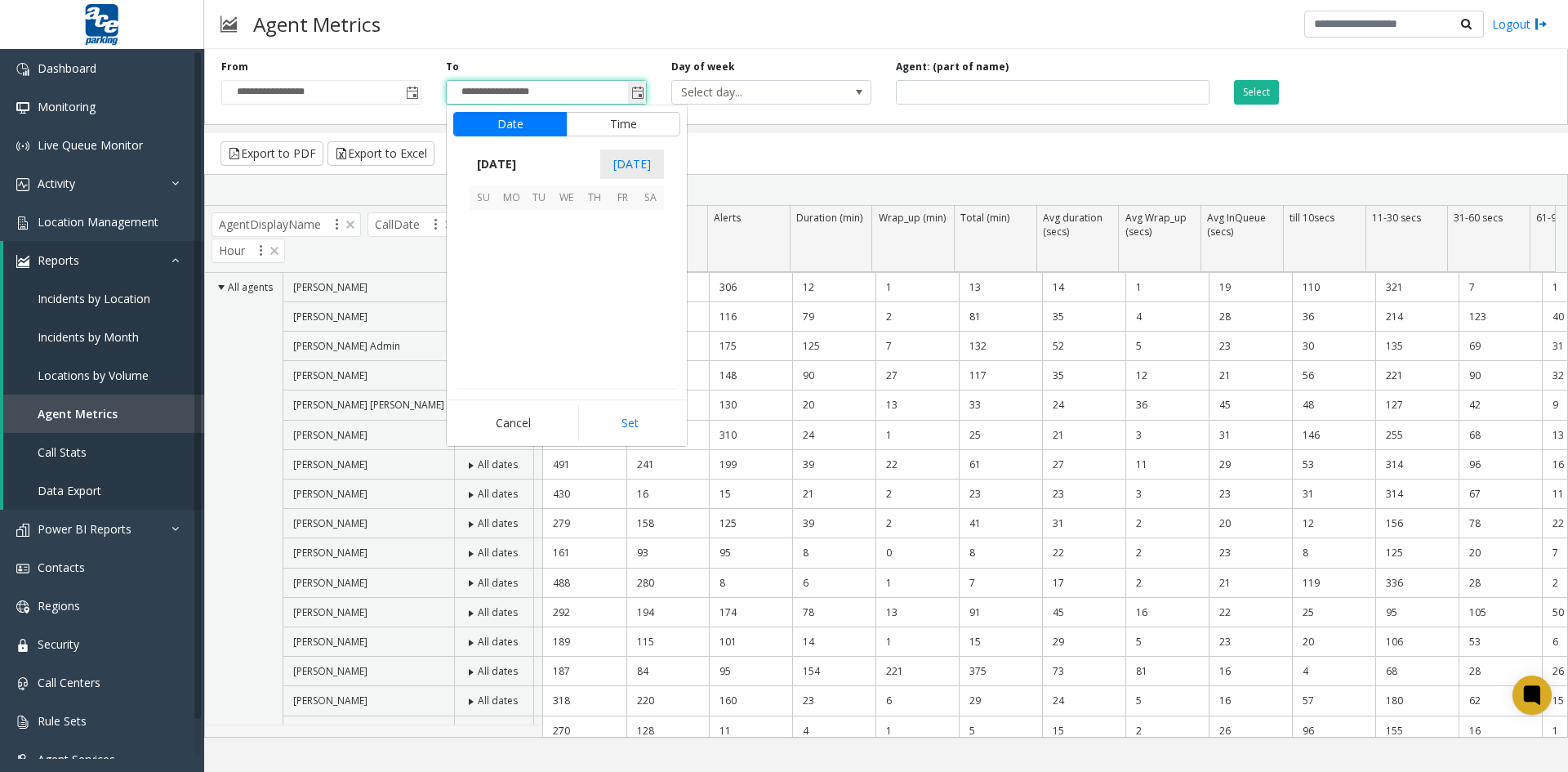
scroll to position [25, 0]
click at [489, 279] on span "10" at bounding box center [483, 279] width 28 height 28
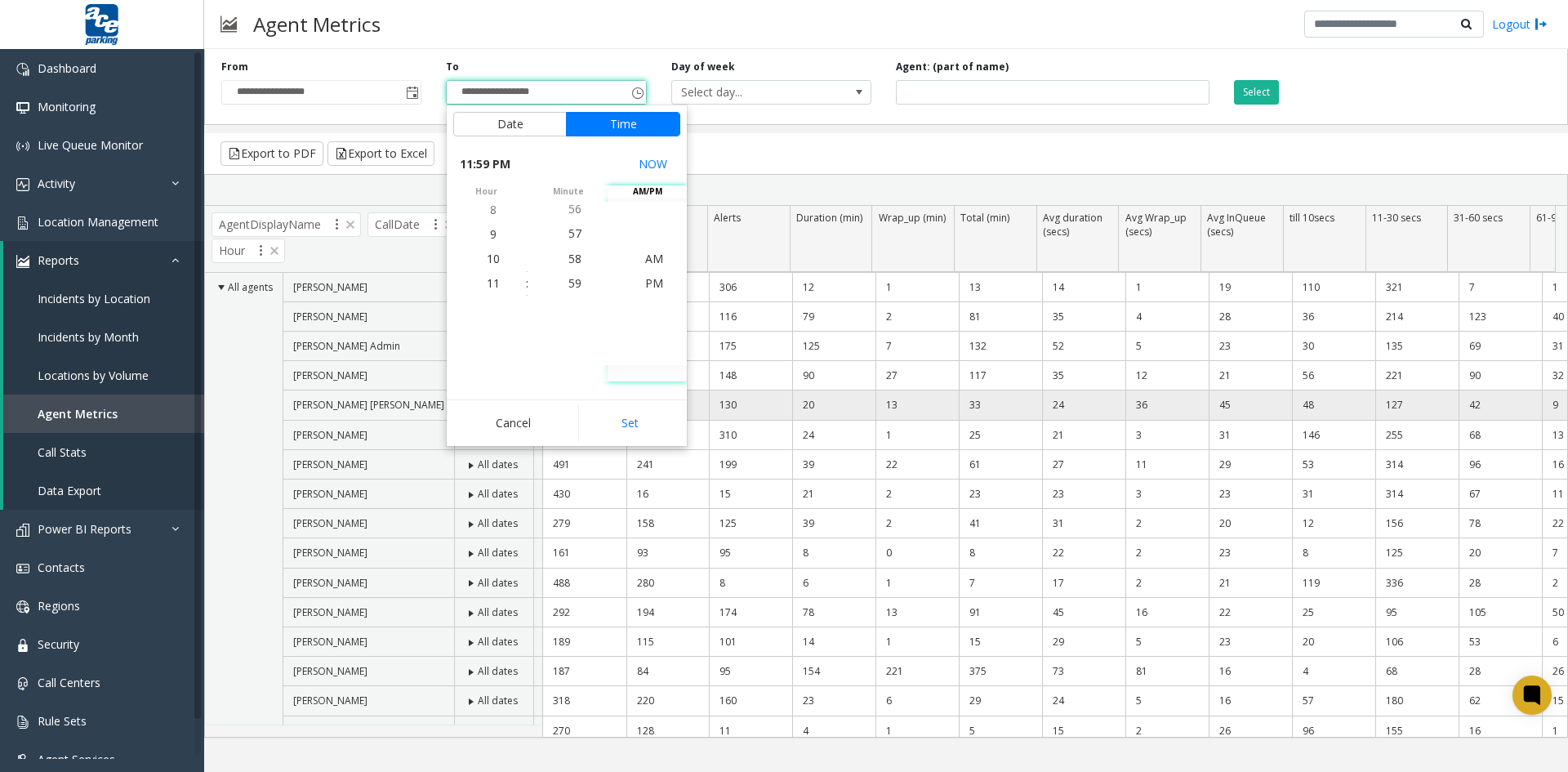
drag, startPoint x: 633, startPoint y: 422, endPoint x: 653, endPoint y: 411, distance: 22.8
click at [634, 422] on button "Set" at bounding box center [630, 422] width 103 height 36
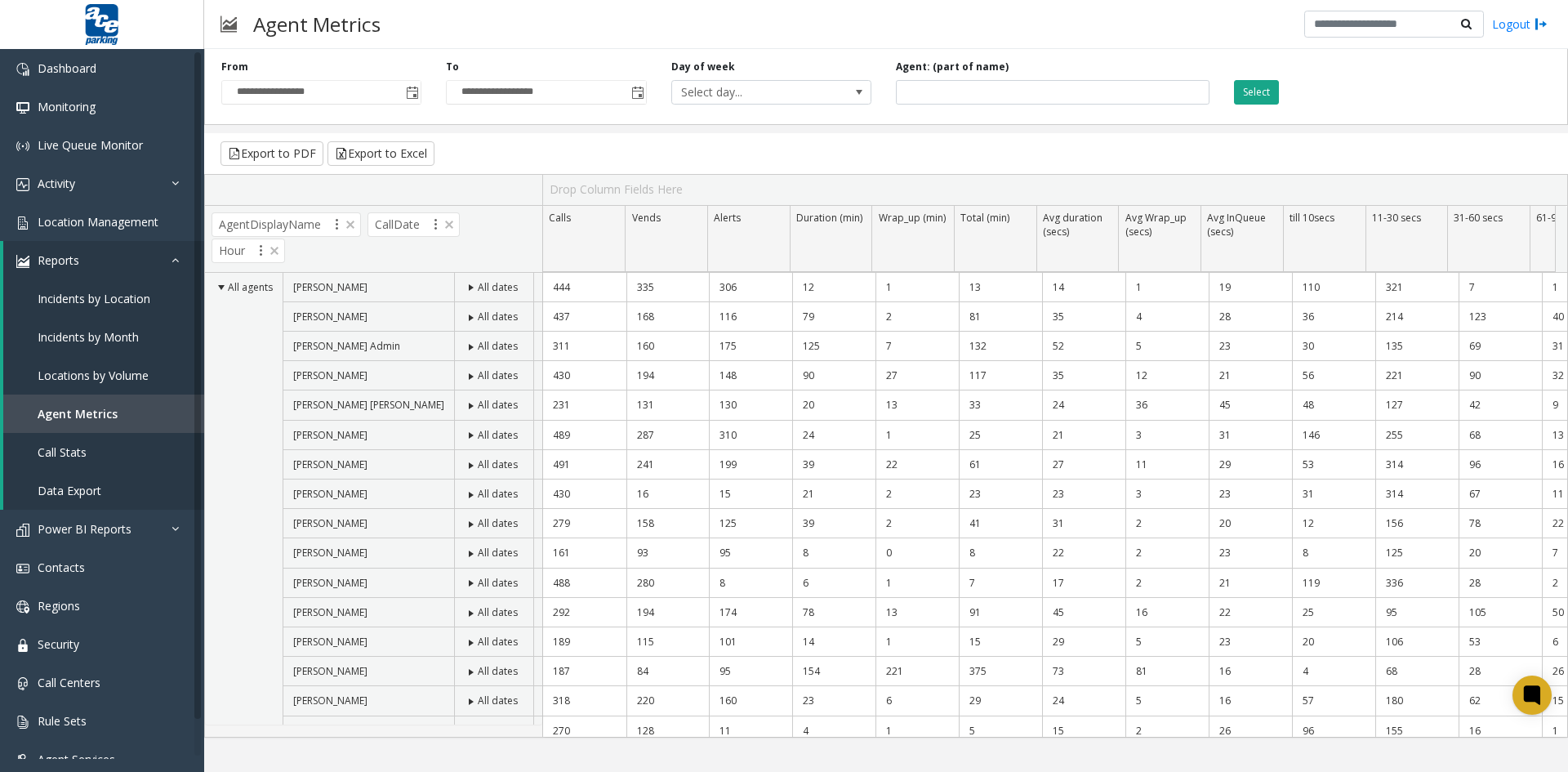
click at [1253, 89] on button "Select" at bounding box center [1256, 92] width 45 height 25
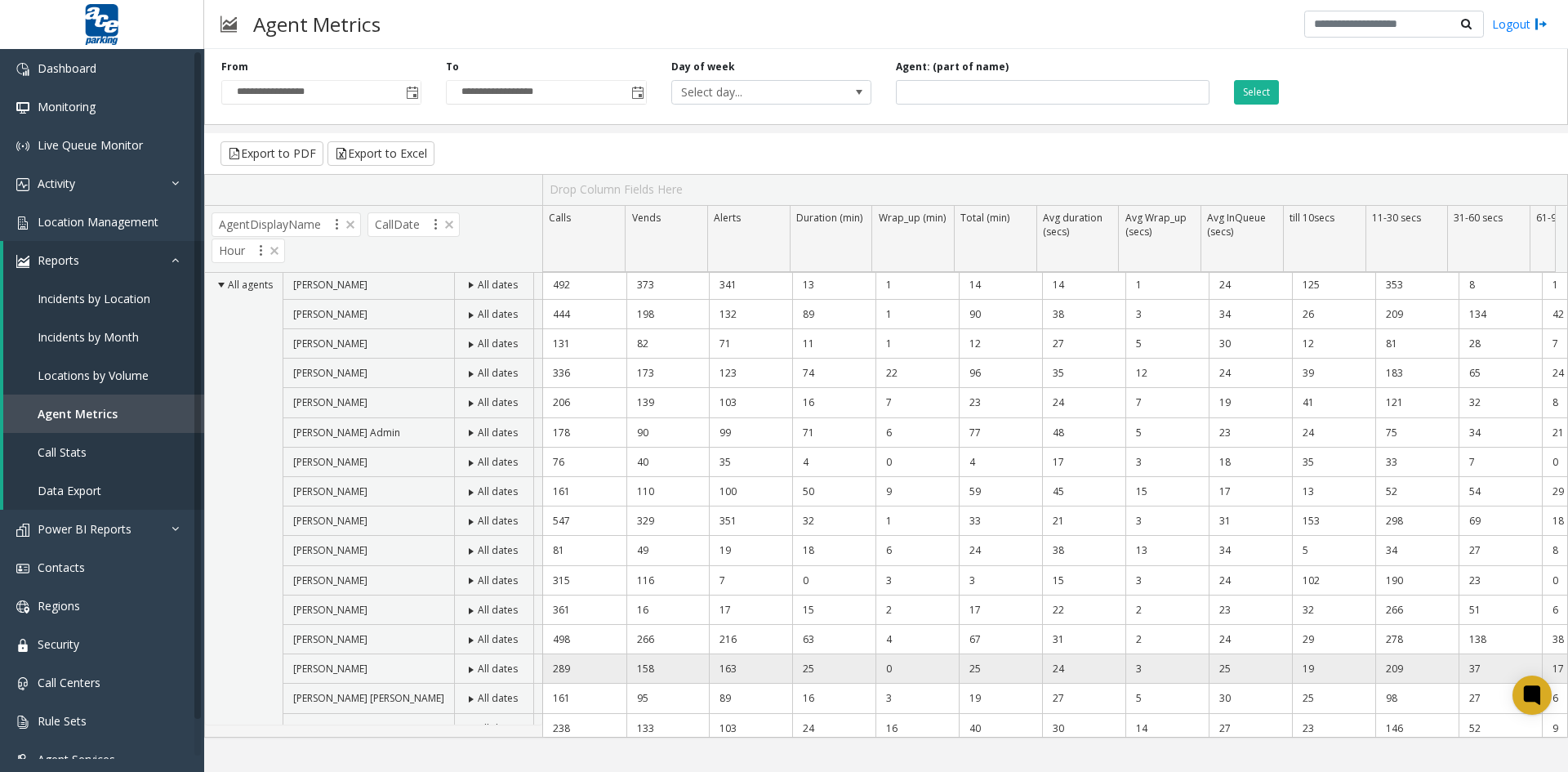
scroll to position [0, 0]
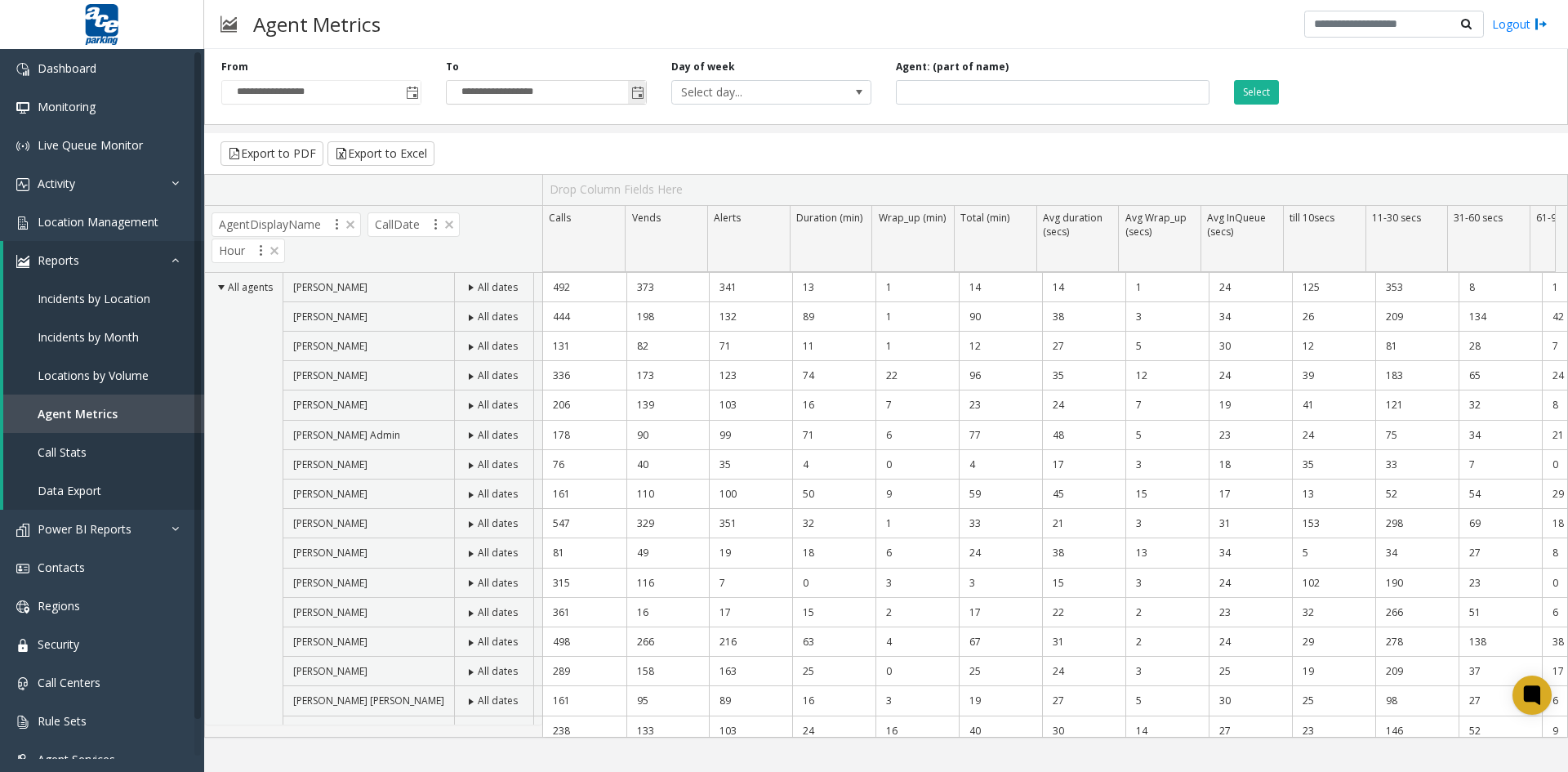
click at [636, 92] on span "Toggle popup" at bounding box center [638, 93] width 13 height 13
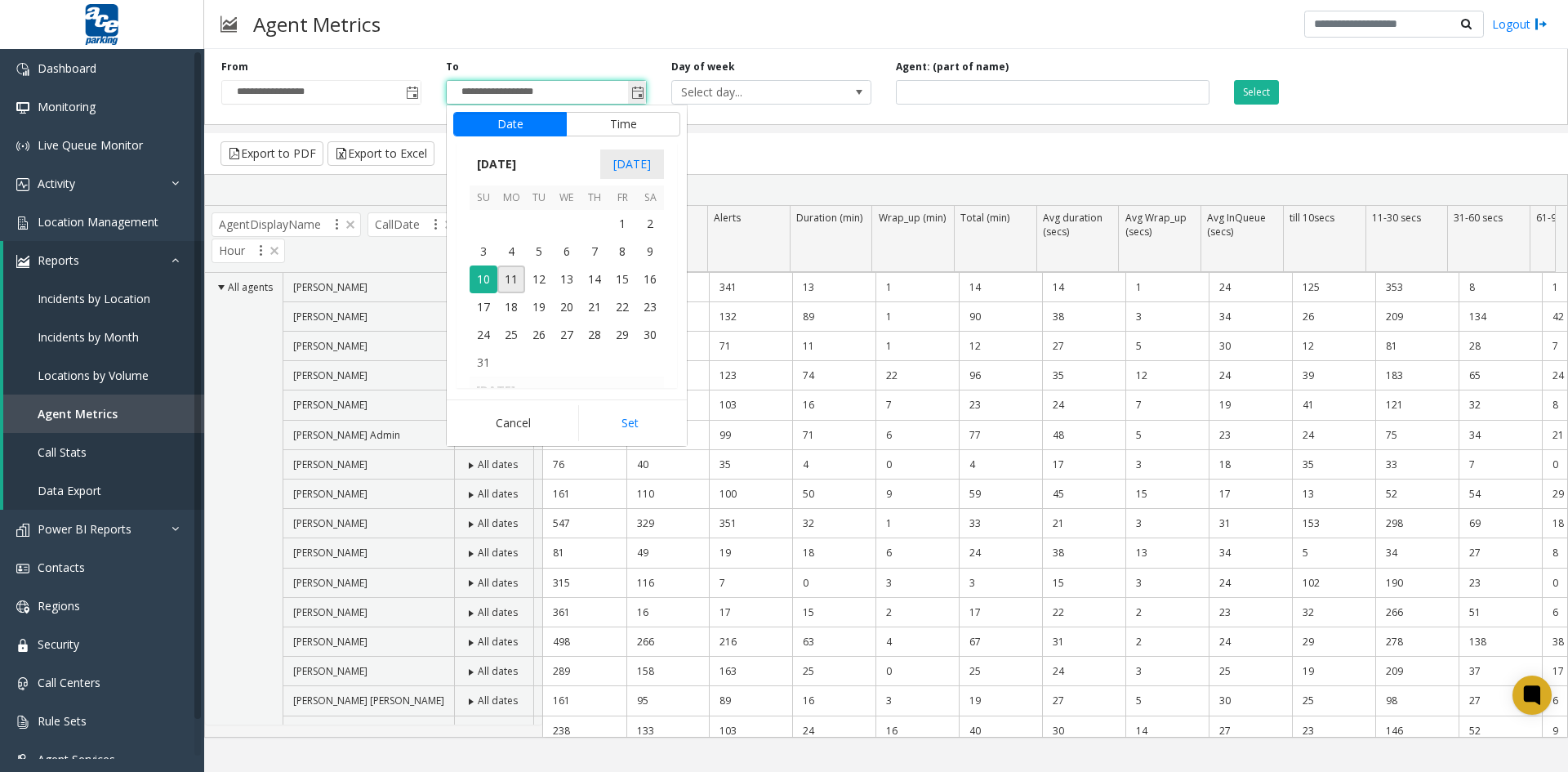
scroll to position [25, 0]
click at [619, 251] on span "8" at bounding box center [622, 252] width 28 height 28
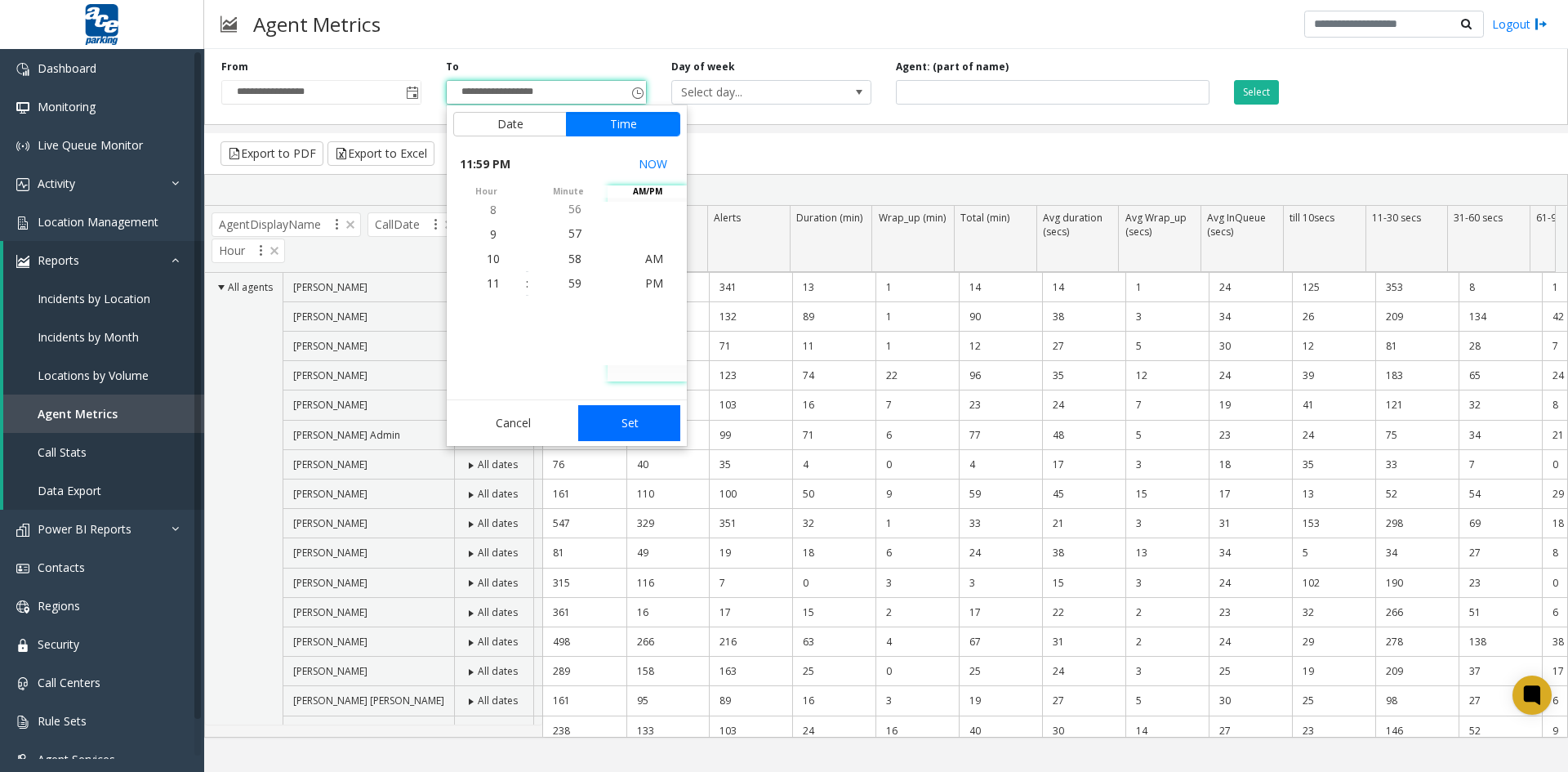
click at [632, 419] on button "Set" at bounding box center [630, 422] width 103 height 36
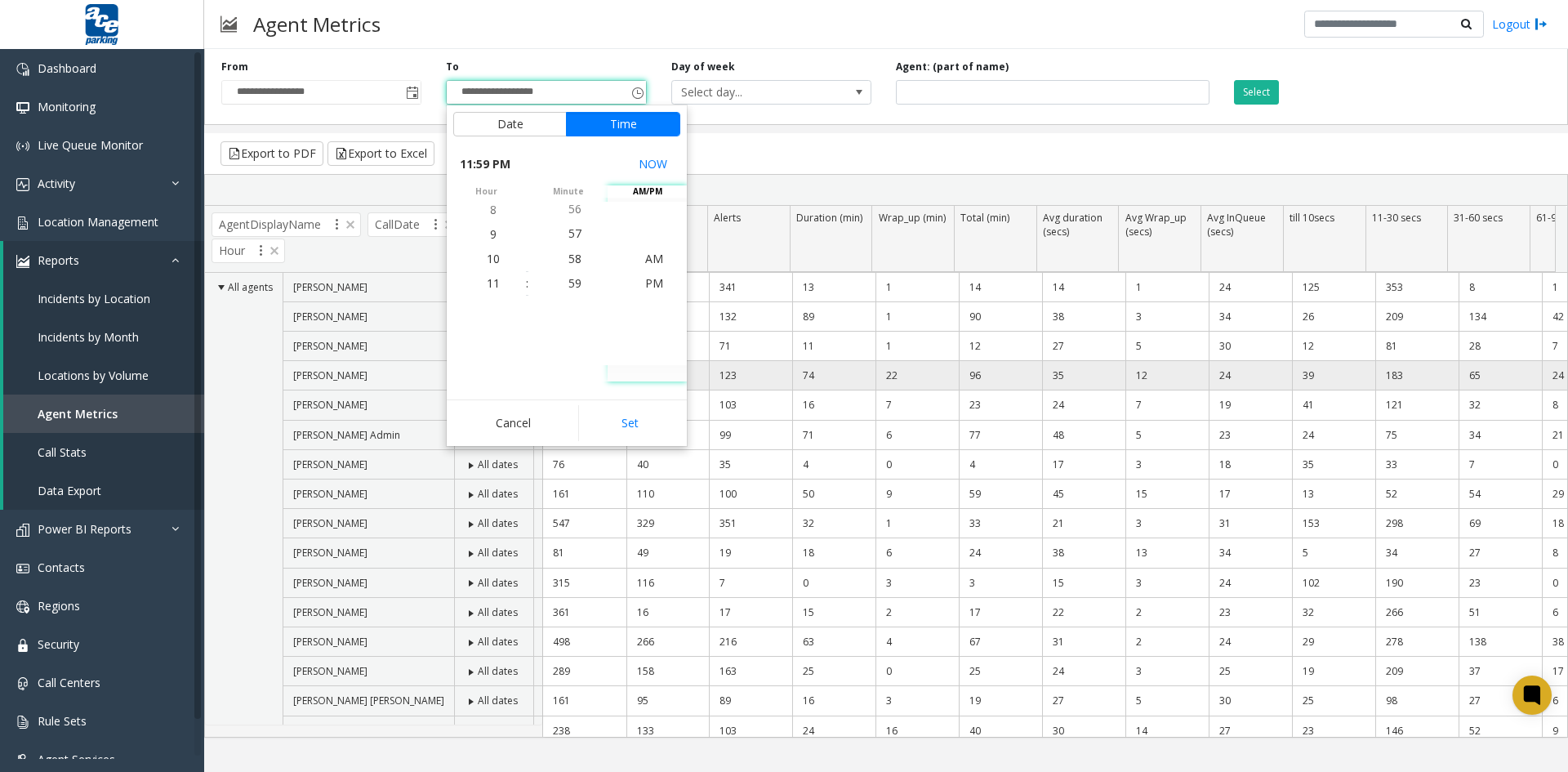
type input "**********"
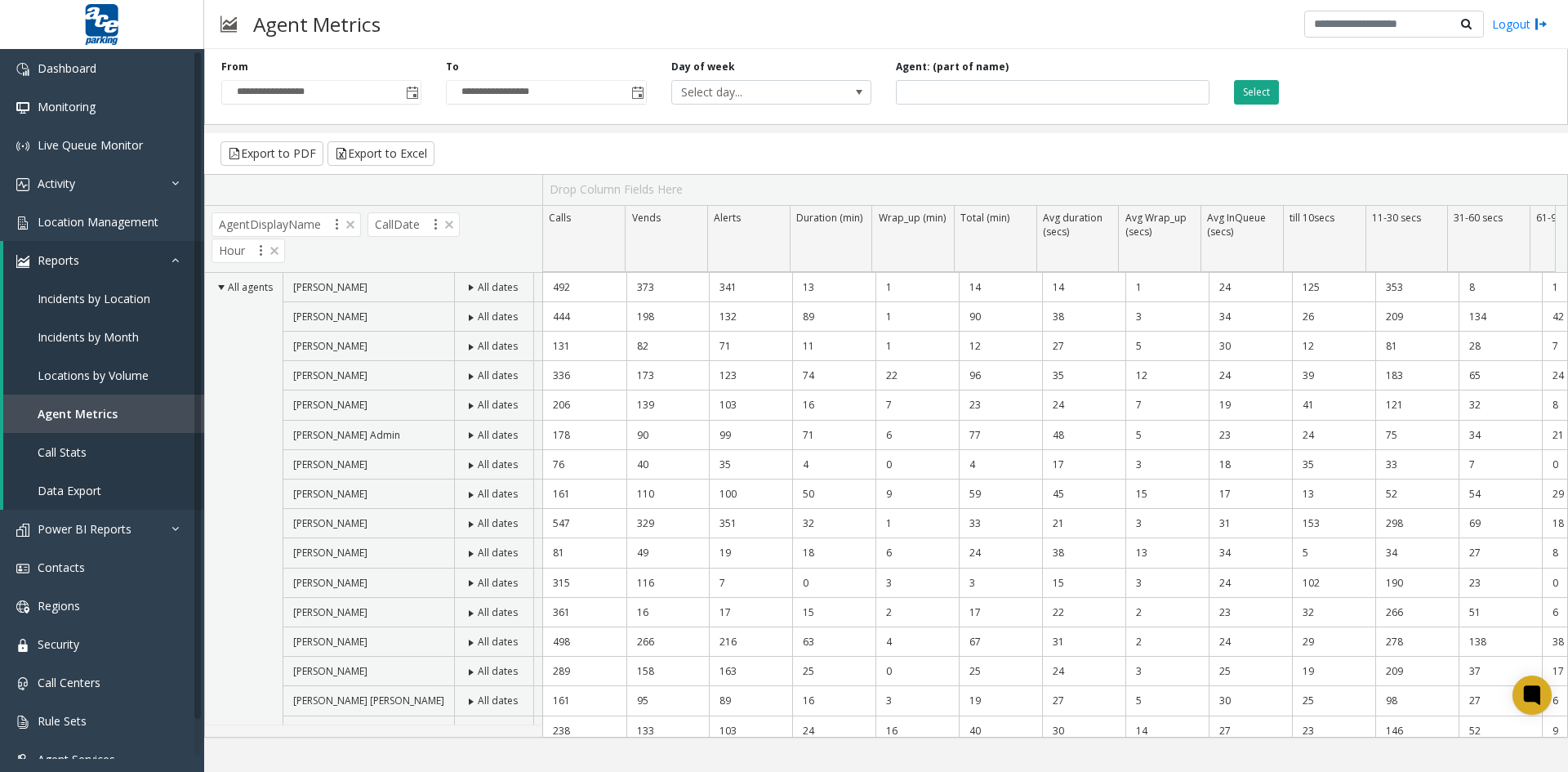
click at [1254, 90] on button "Select" at bounding box center [1256, 92] width 45 height 25
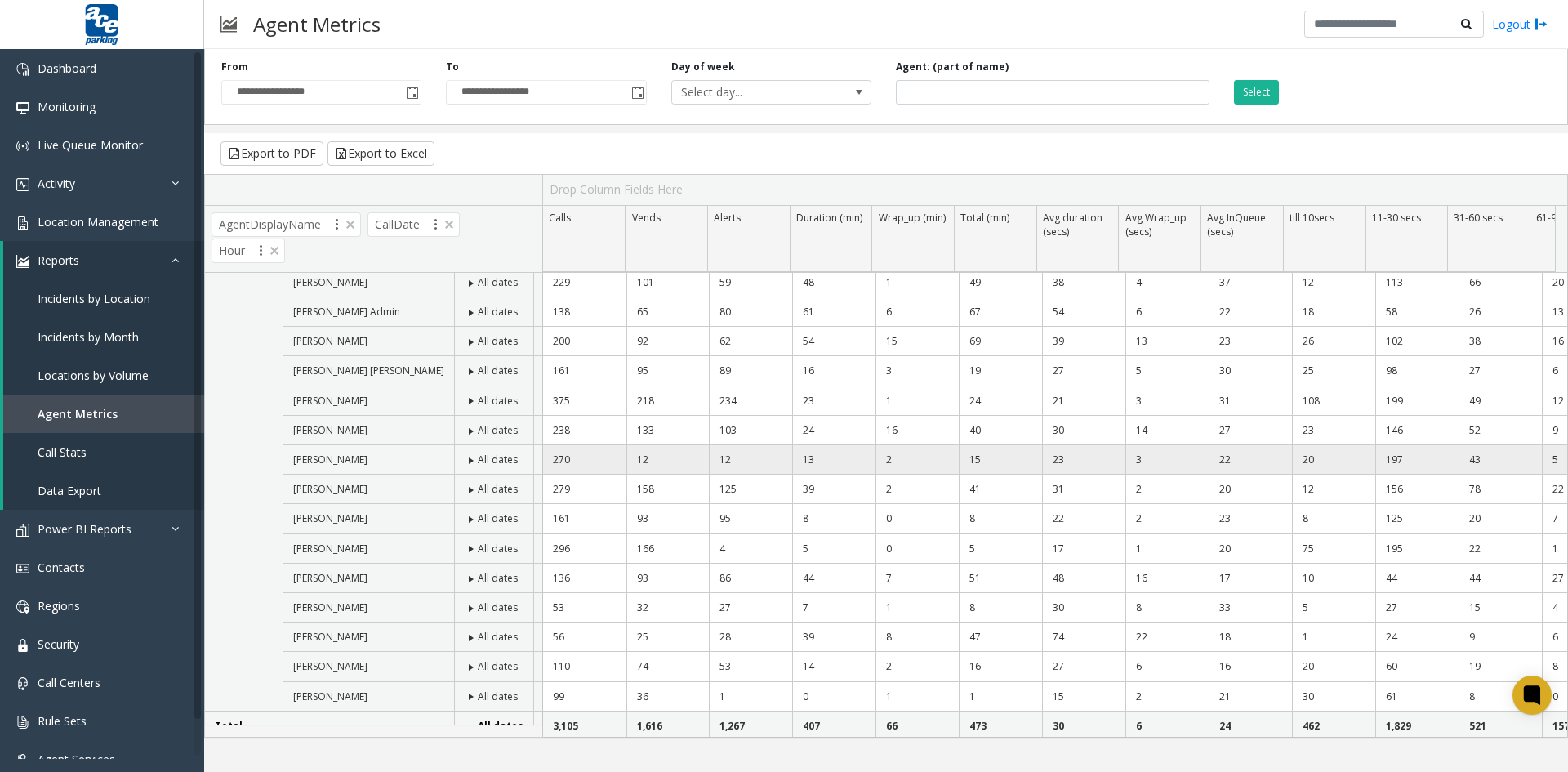
scroll to position [49, 0]
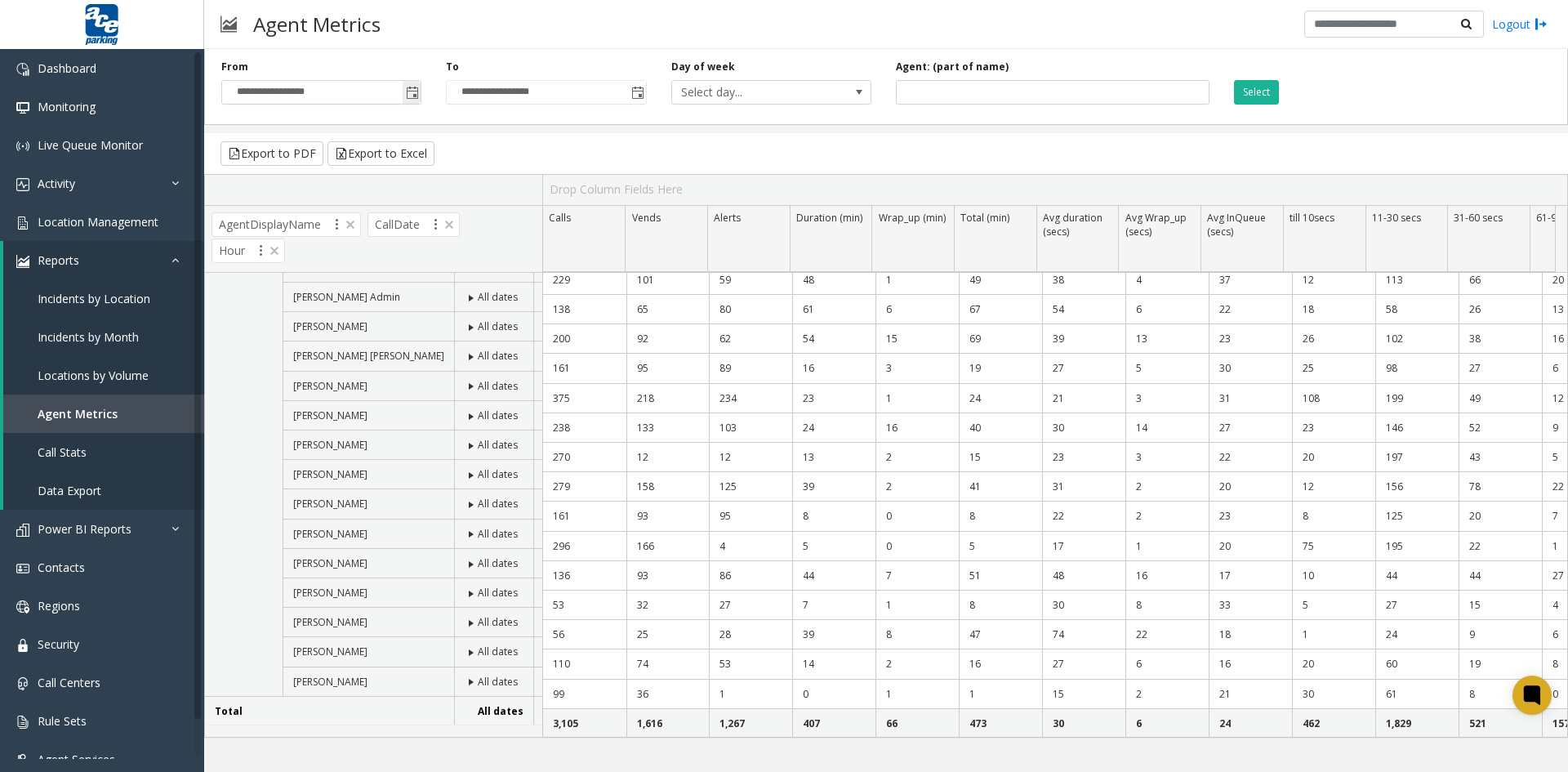
click at [412, 94] on span "Toggle popup" at bounding box center [412, 93] width 13 height 13
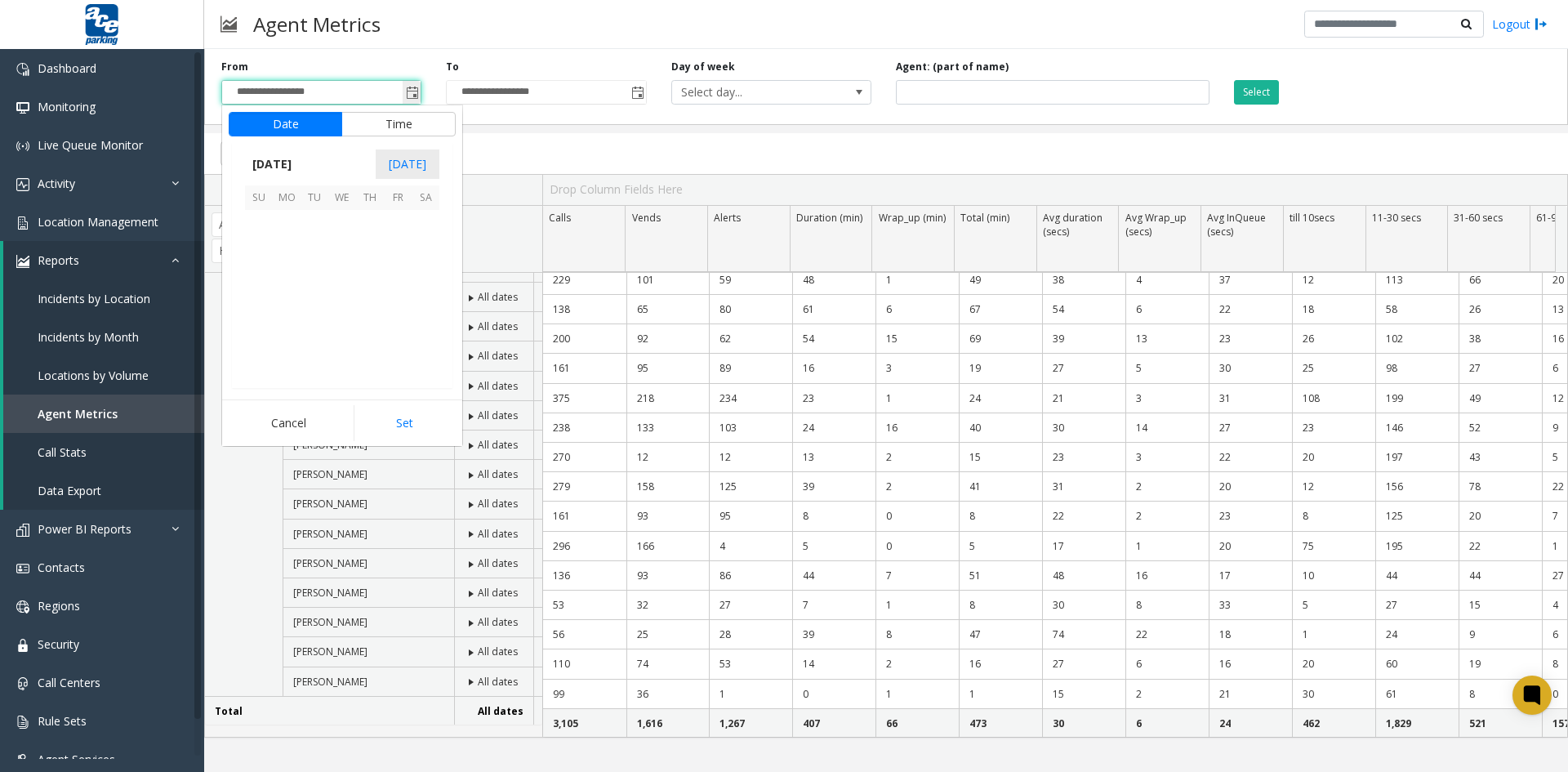
scroll to position [293021, 0]
click at [428, 250] on span "9" at bounding box center [425, 252] width 28 height 28
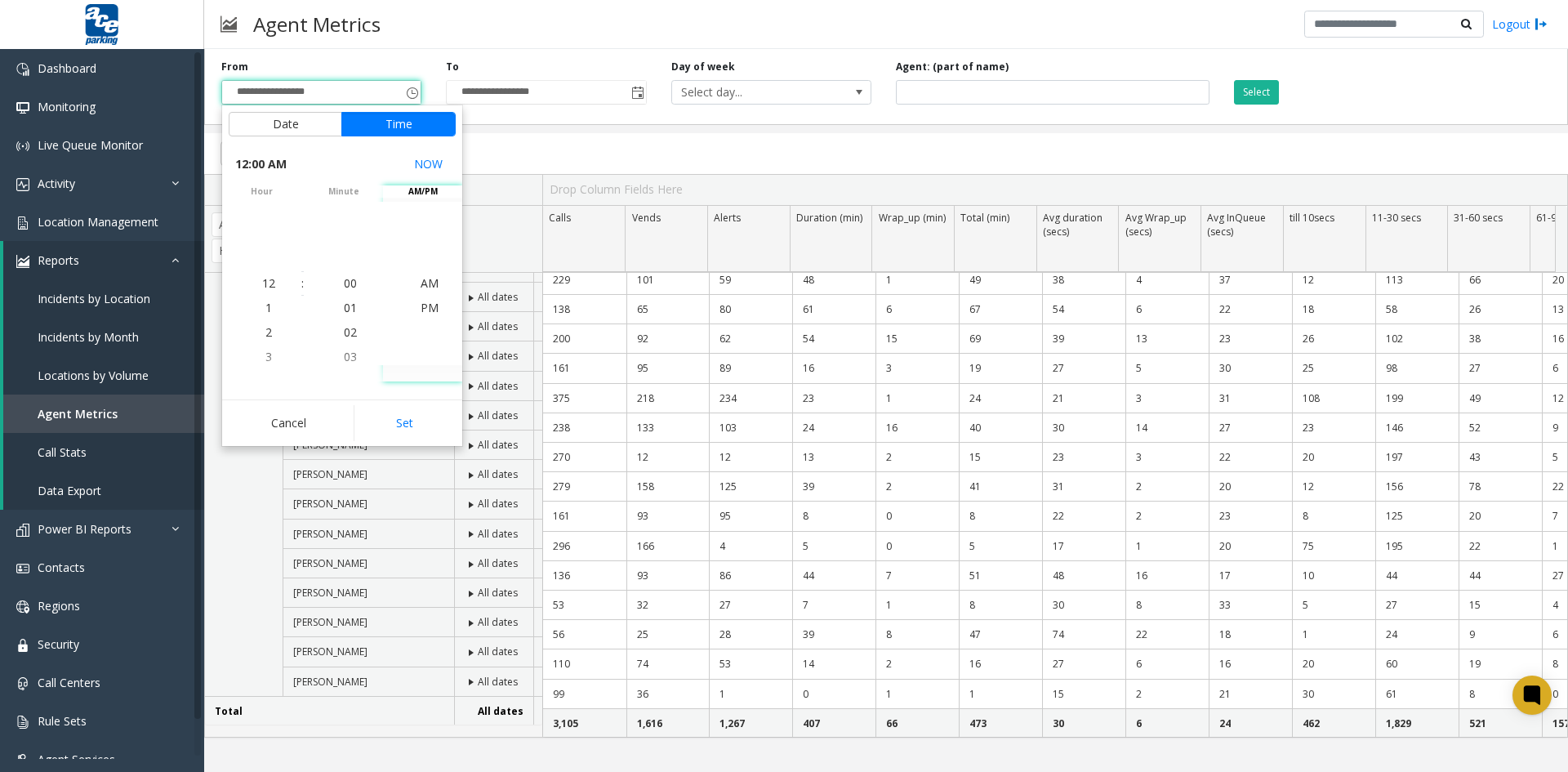
drag, startPoint x: 408, startPoint y: 421, endPoint x: 421, endPoint y: 410, distance: 17.0
click at [409, 421] on button "Set" at bounding box center [406, 422] width 103 height 36
type input "**********"
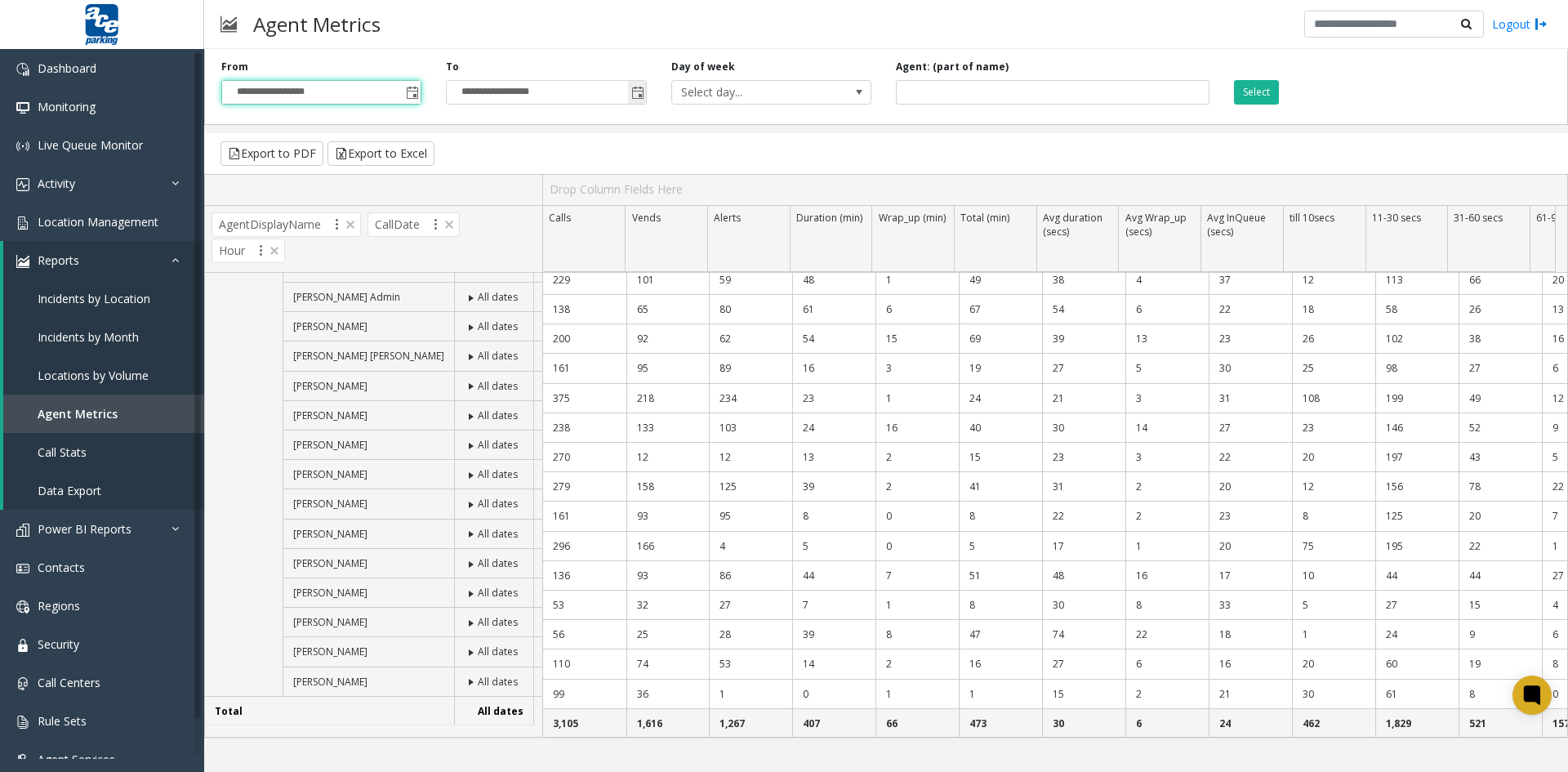
click at [637, 91] on span "Toggle popup" at bounding box center [638, 93] width 13 height 13
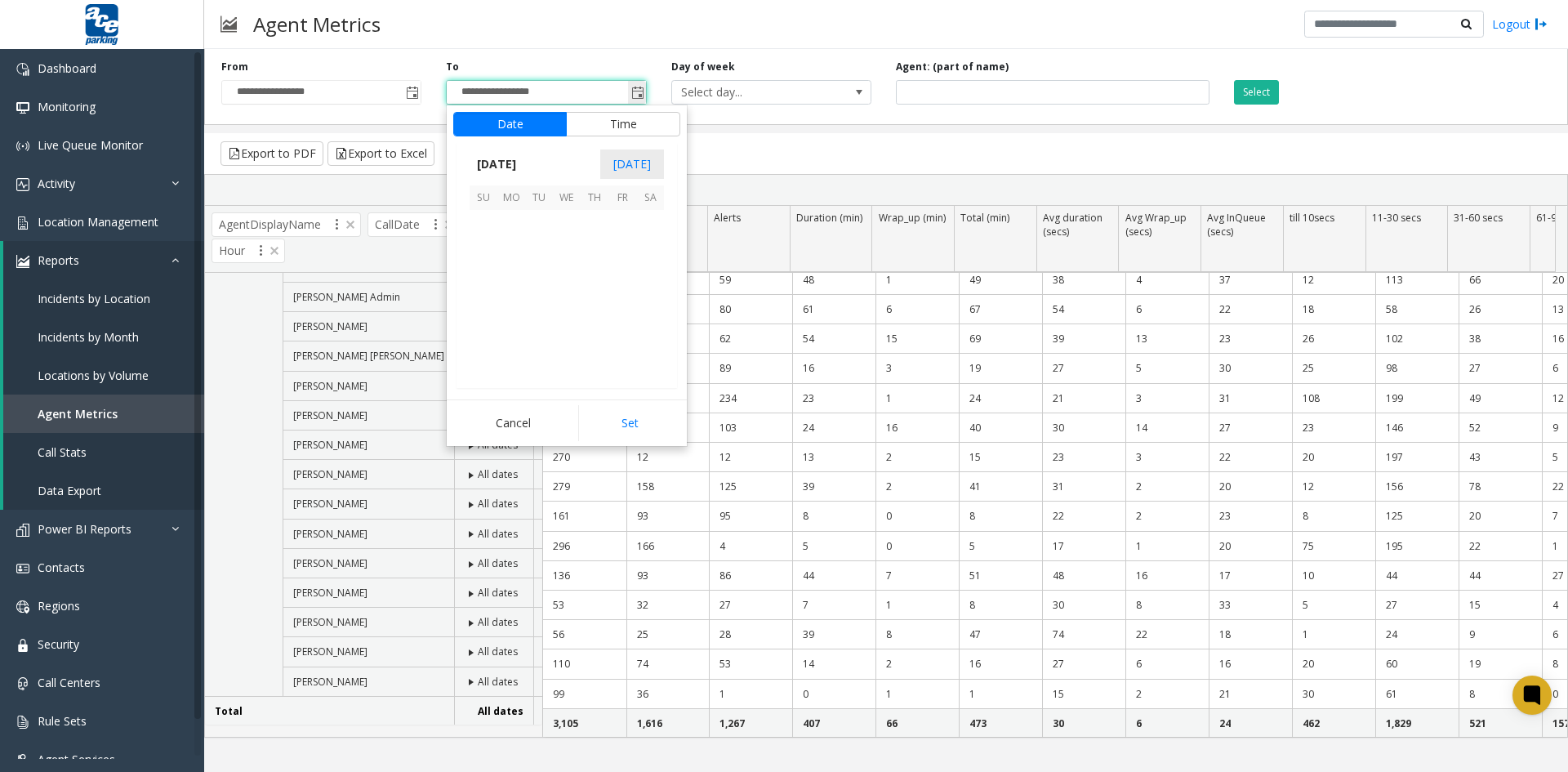
scroll to position [25, 0]
click at [650, 250] on span "9" at bounding box center [650, 252] width 28 height 28
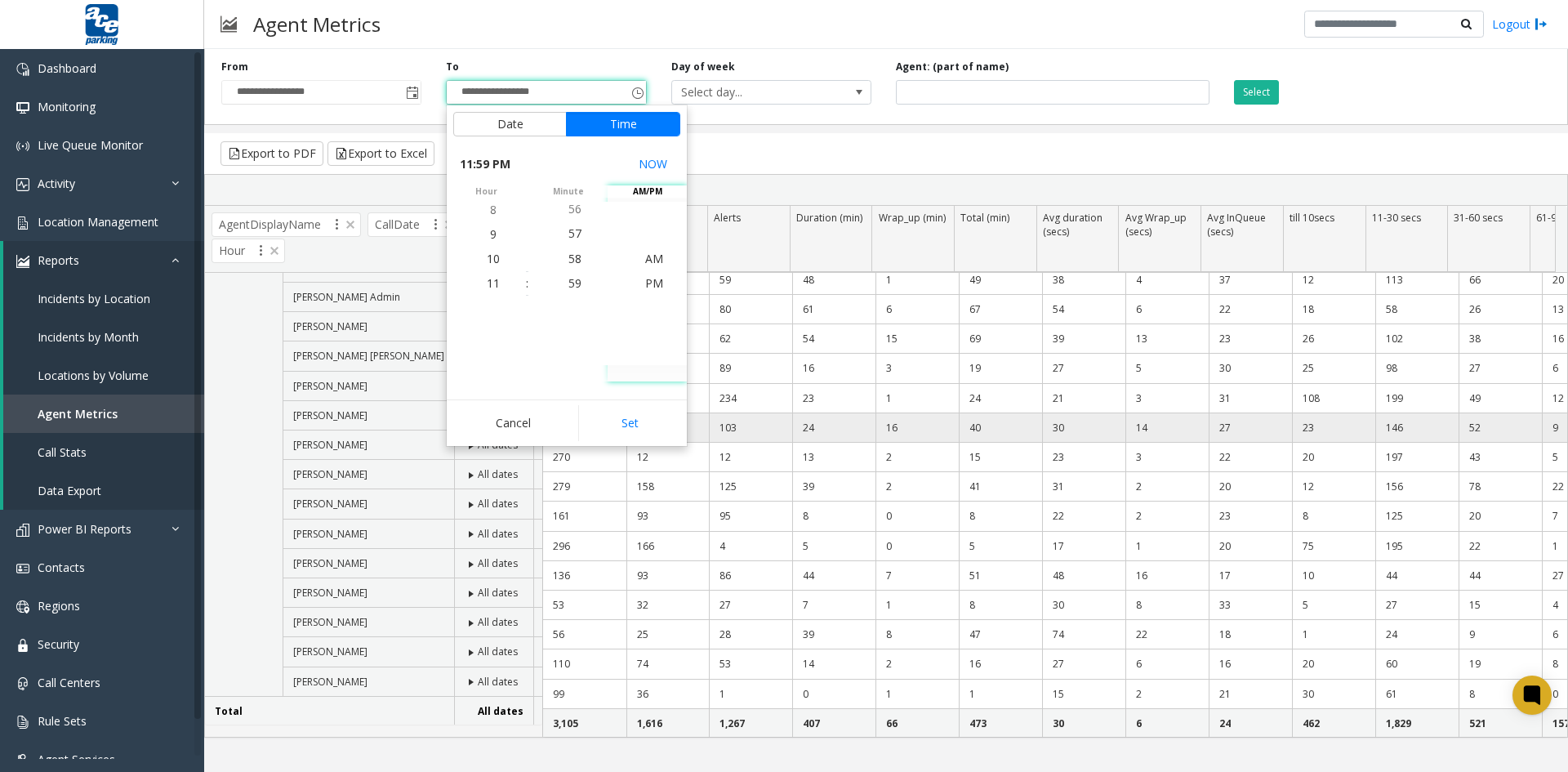
click at [619, 428] on button "Set" at bounding box center [630, 422] width 103 height 36
type input "**********"
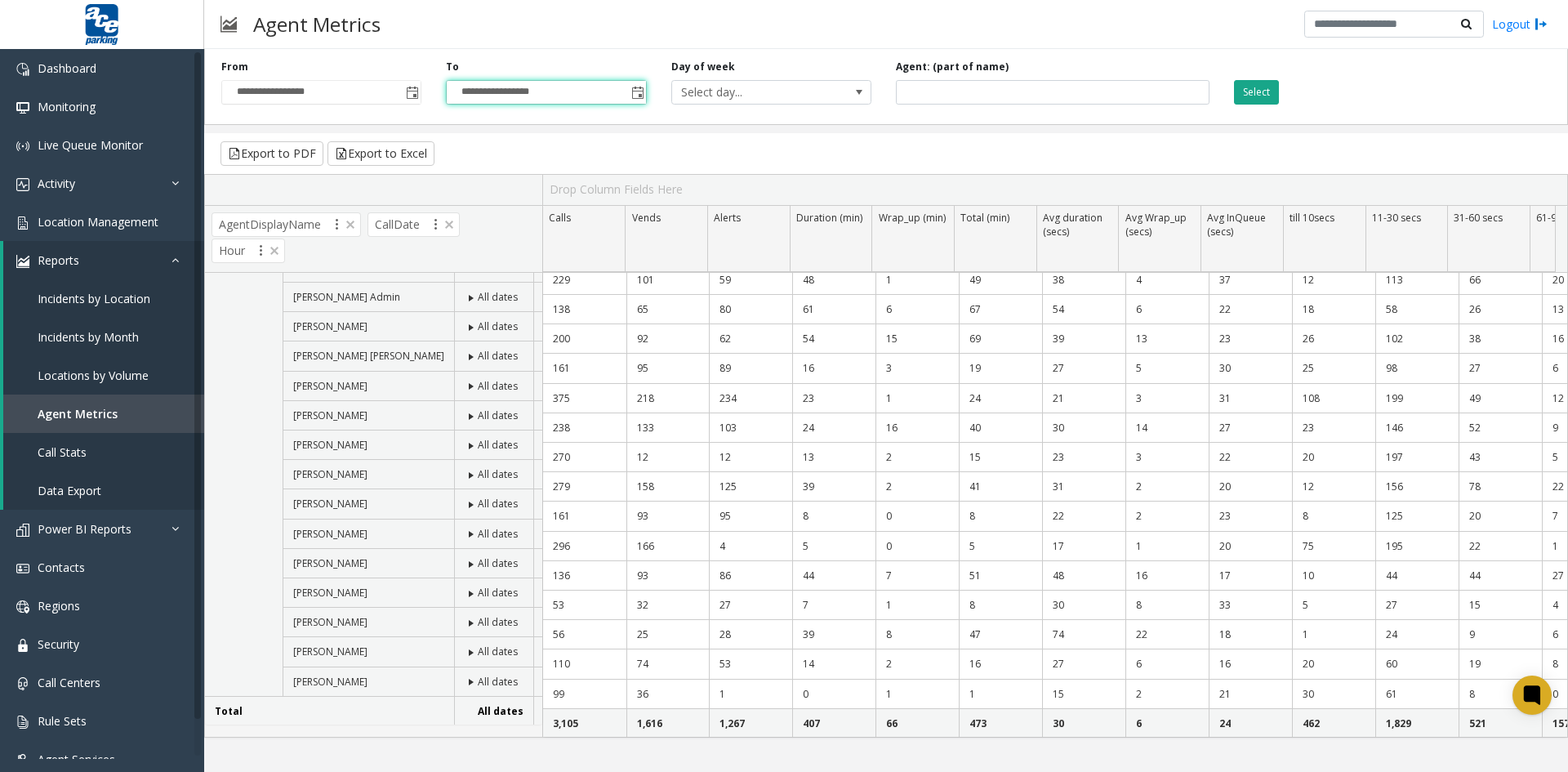
click at [1257, 93] on button "Select" at bounding box center [1256, 92] width 45 height 25
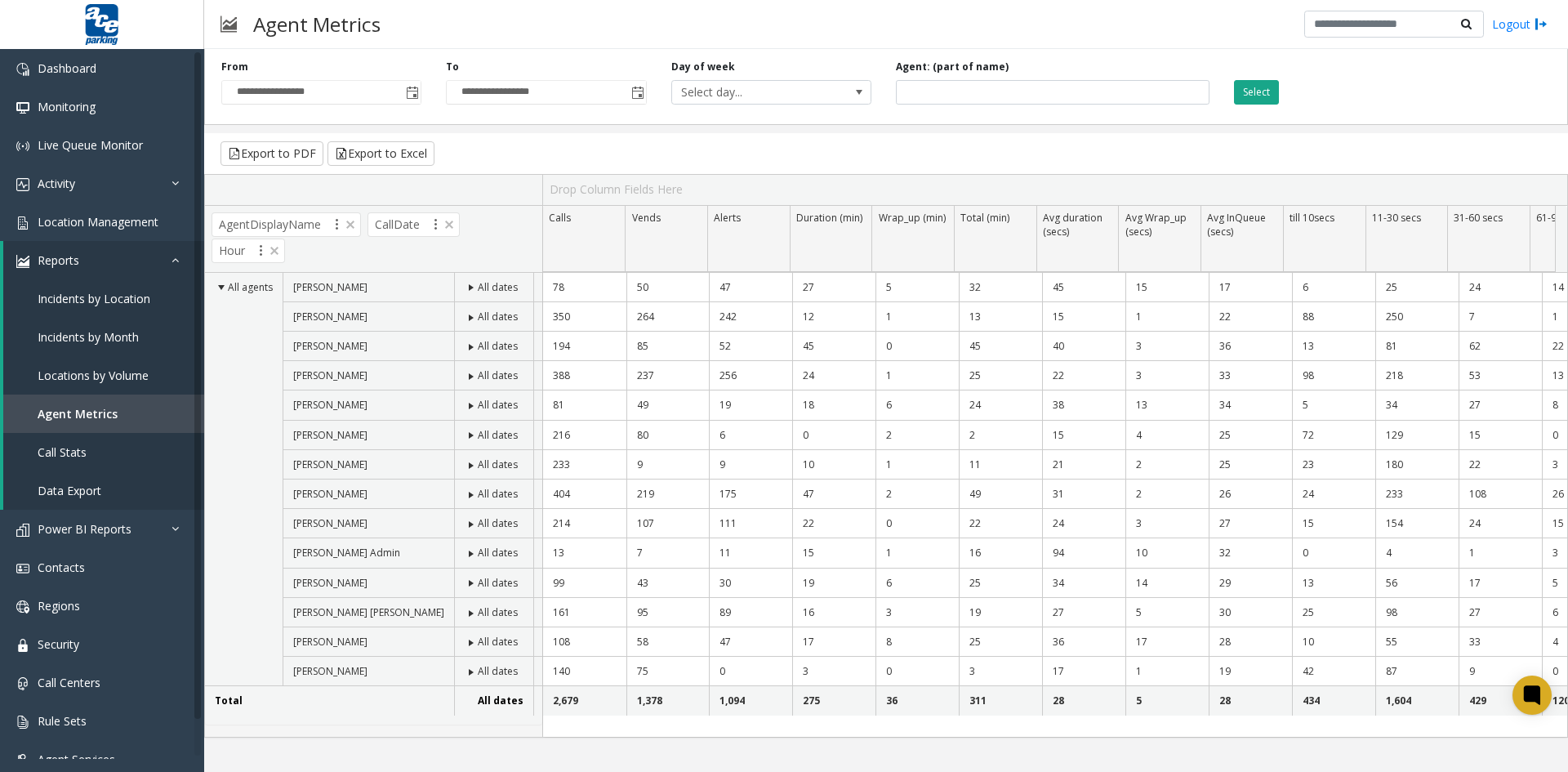
scroll to position [0, 0]
click at [412, 93] on span "Toggle popup" at bounding box center [412, 93] width 13 height 13
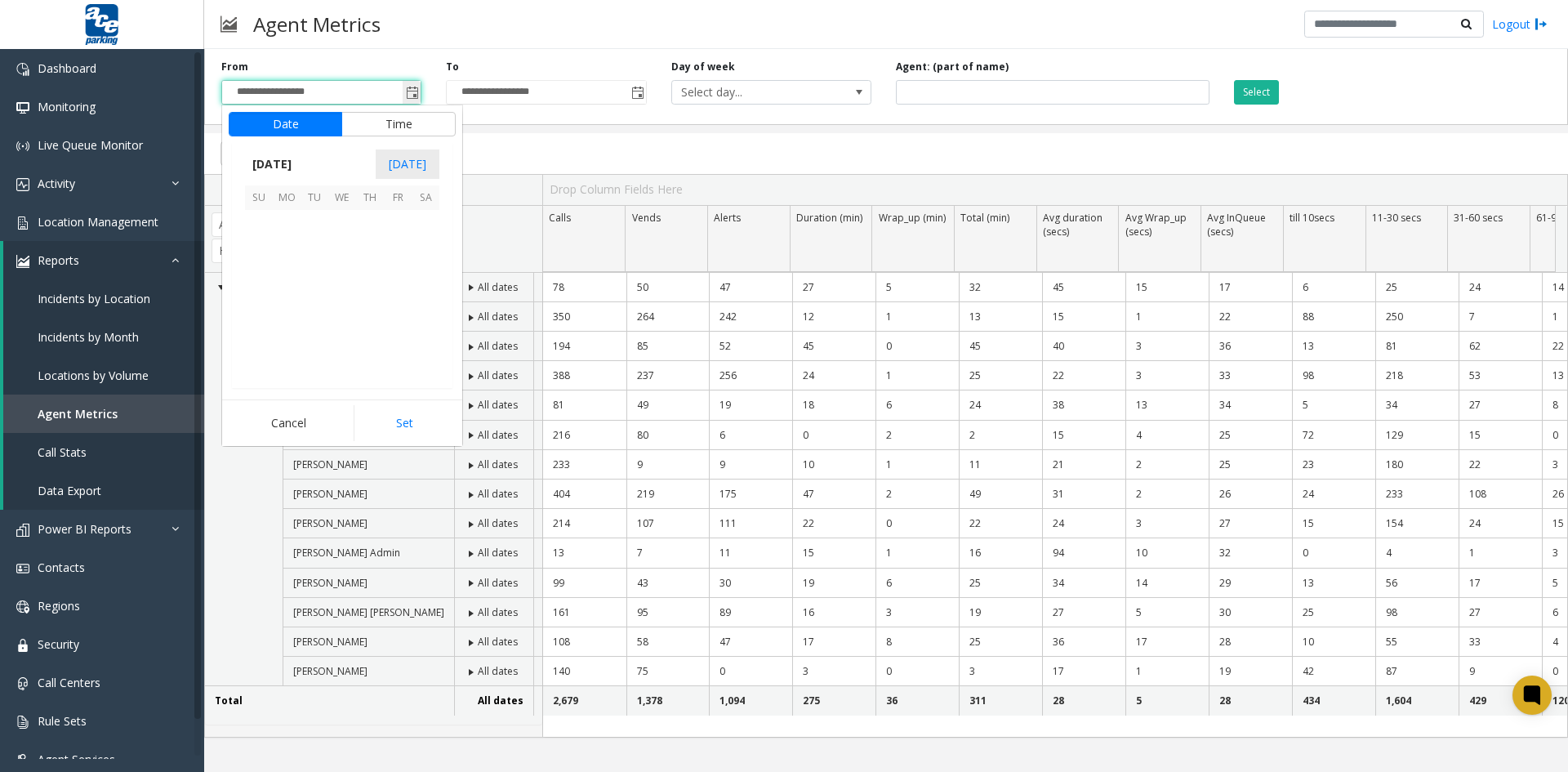
scroll to position [293021, 0]
click at [253, 280] on span "10" at bounding box center [259, 279] width 28 height 28
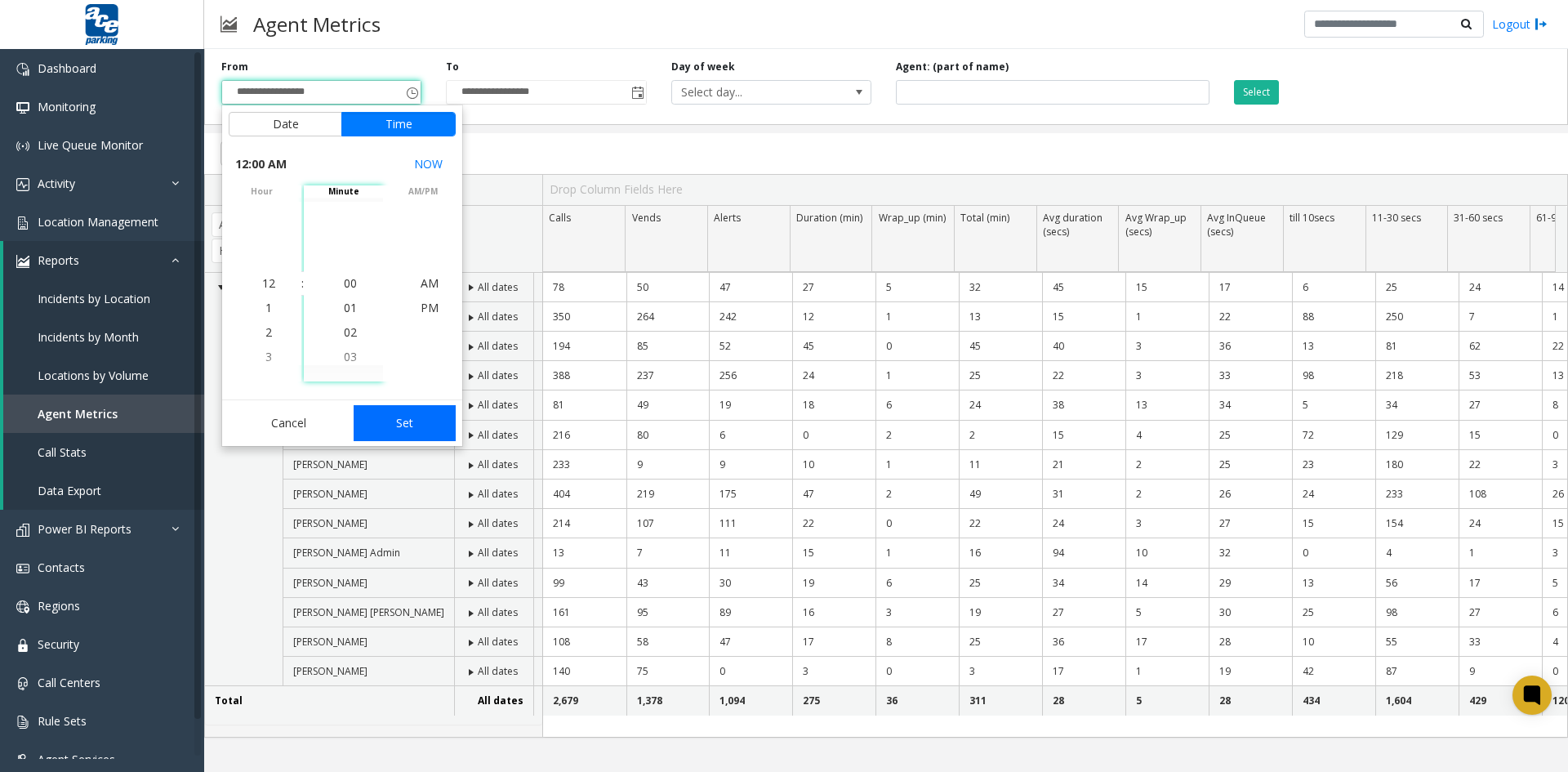
click at [410, 425] on button "Set" at bounding box center [406, 422] width 103 height 36
type input "**********"
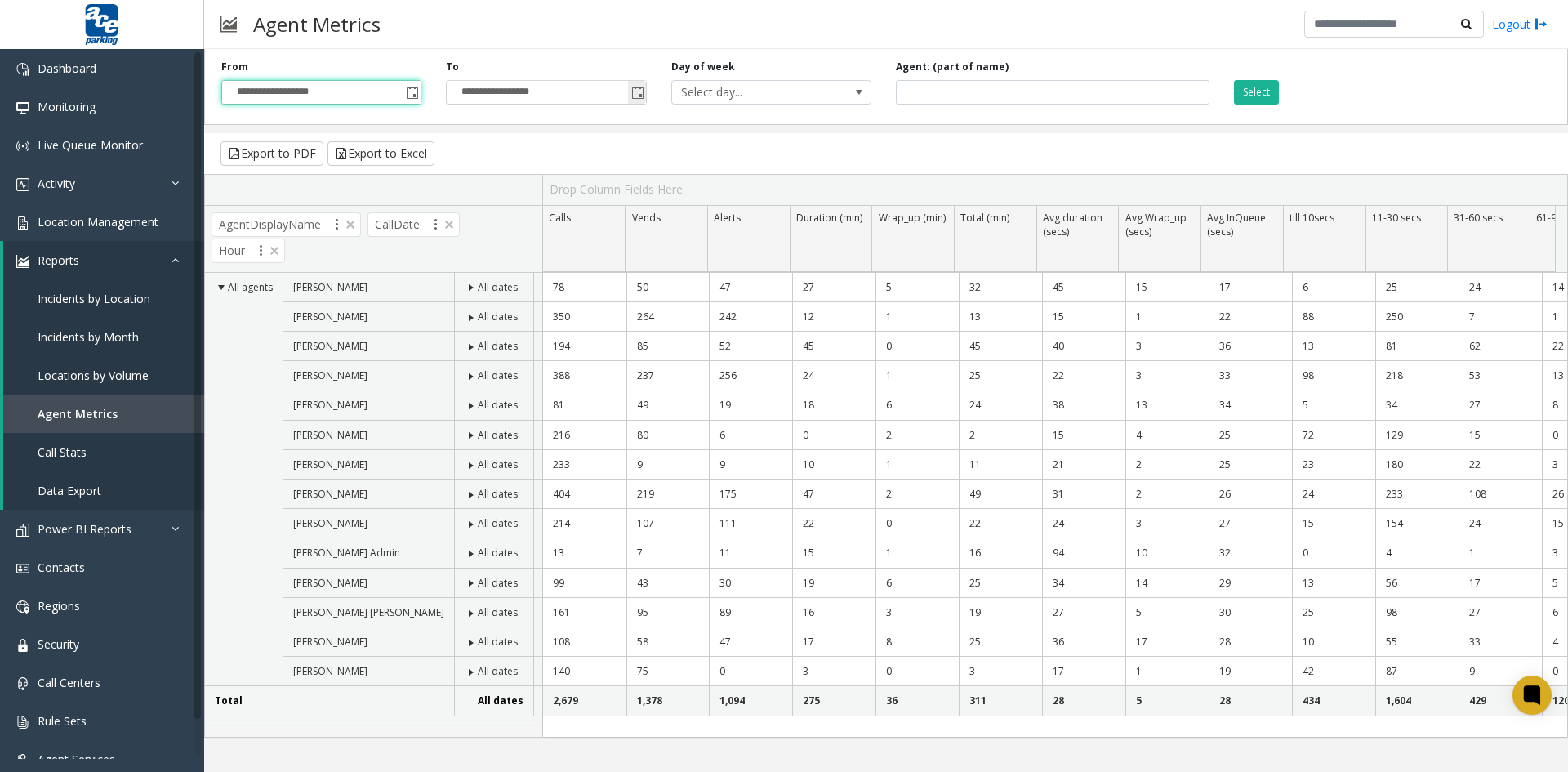
click at [639, 87] on span "Toggle popup" at bounding box center [638, 93] width 13 height 13
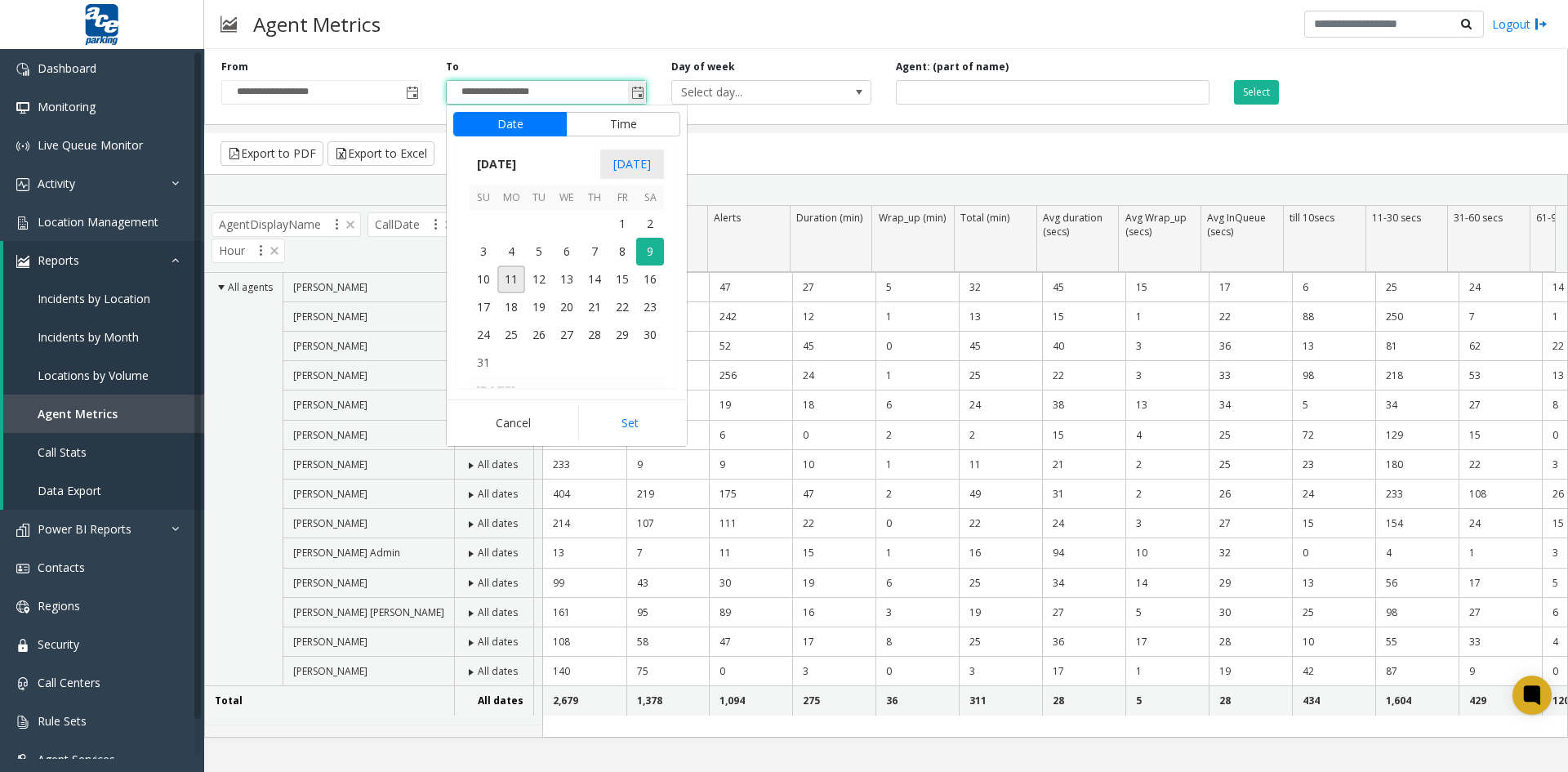
scroll to position [25, 0]
click at [481, 277] on span "10" at bounding box center [483, 279] width 28 height 28
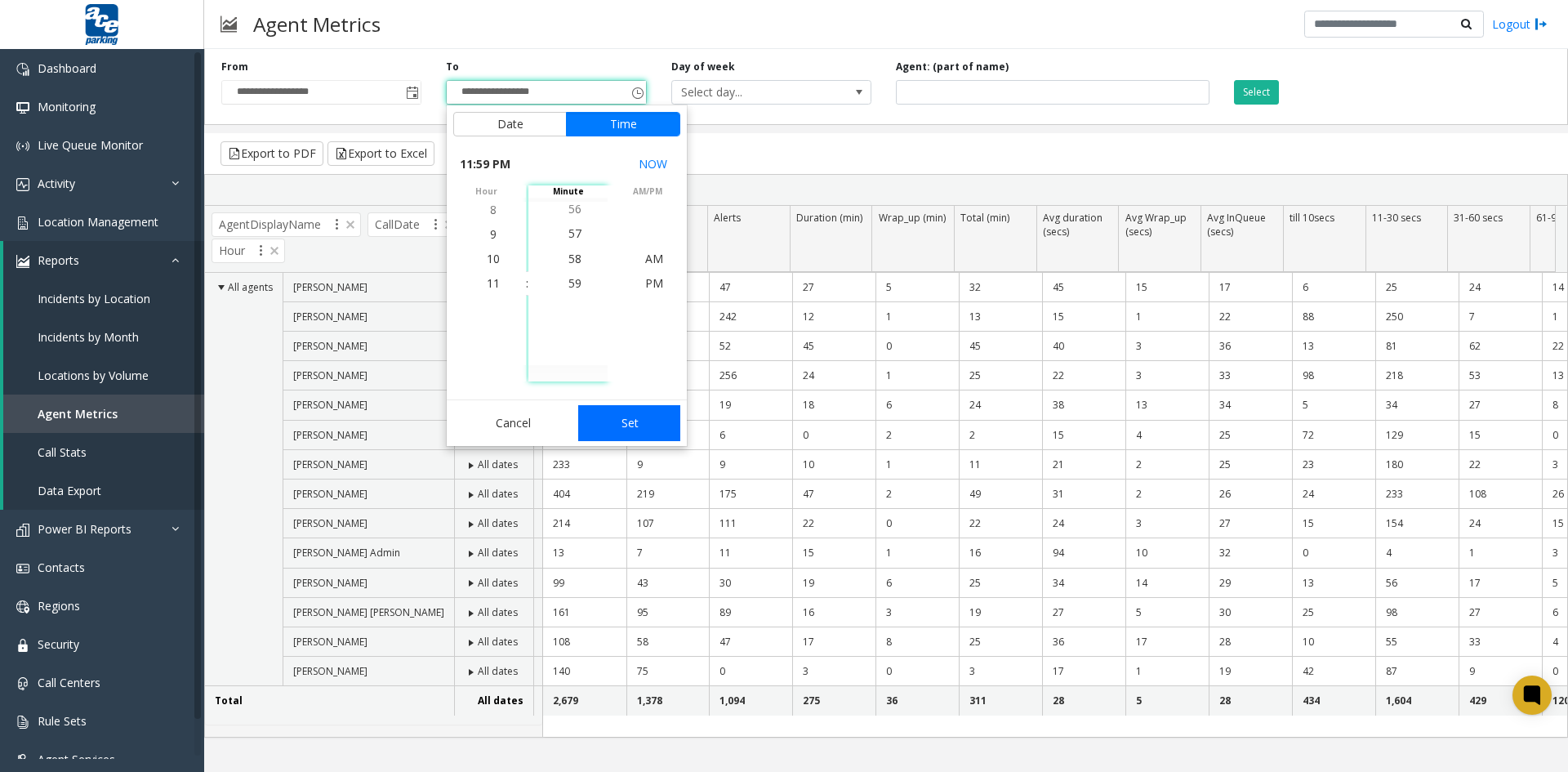
click at [636, 422] on button "Set" at bounding box center [630, 422] width 103 height 36
type input "**********"
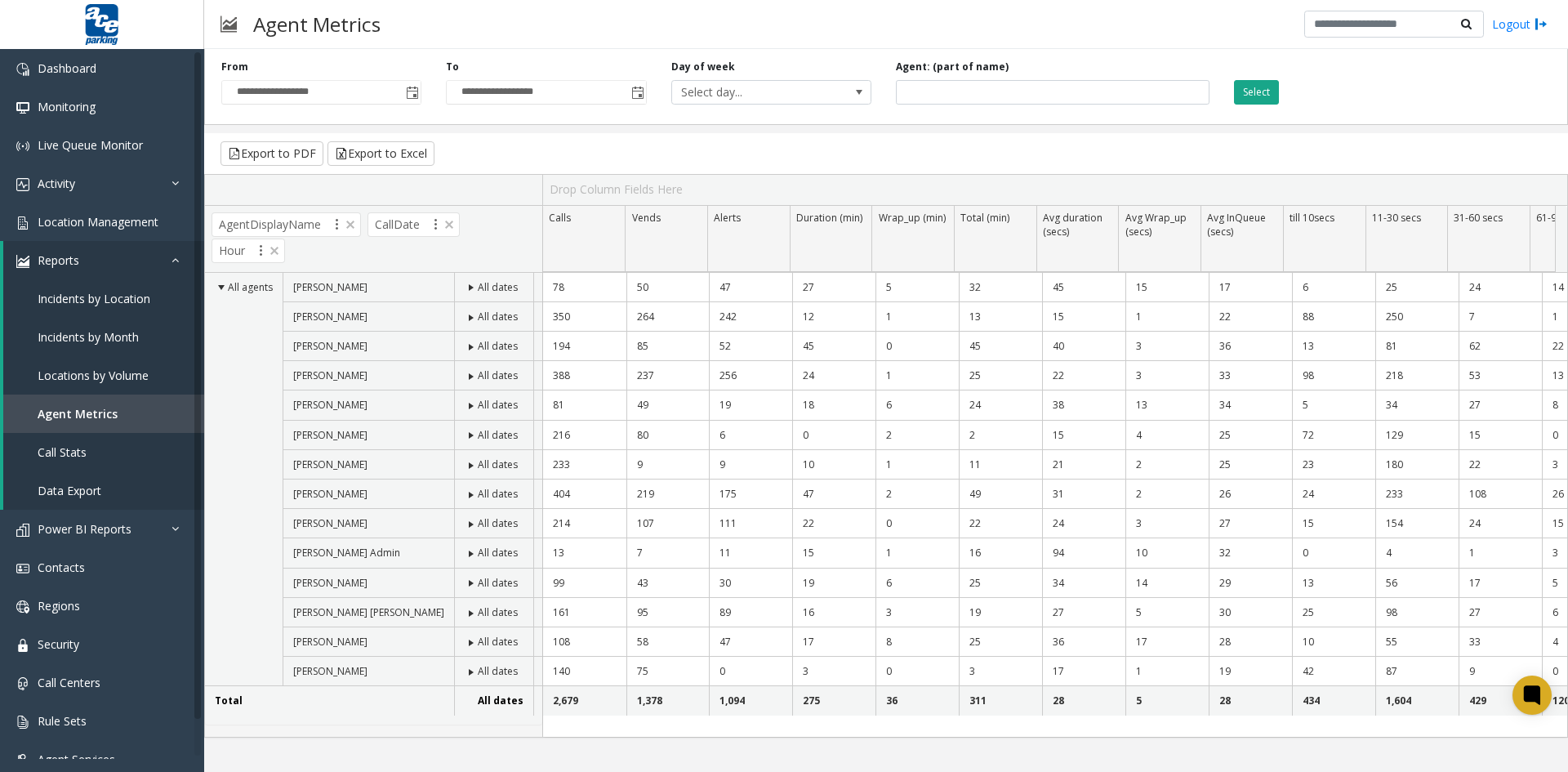
click at [1262, 91] on button "Select" at bounding box center [1256, 92] width 45 height 25
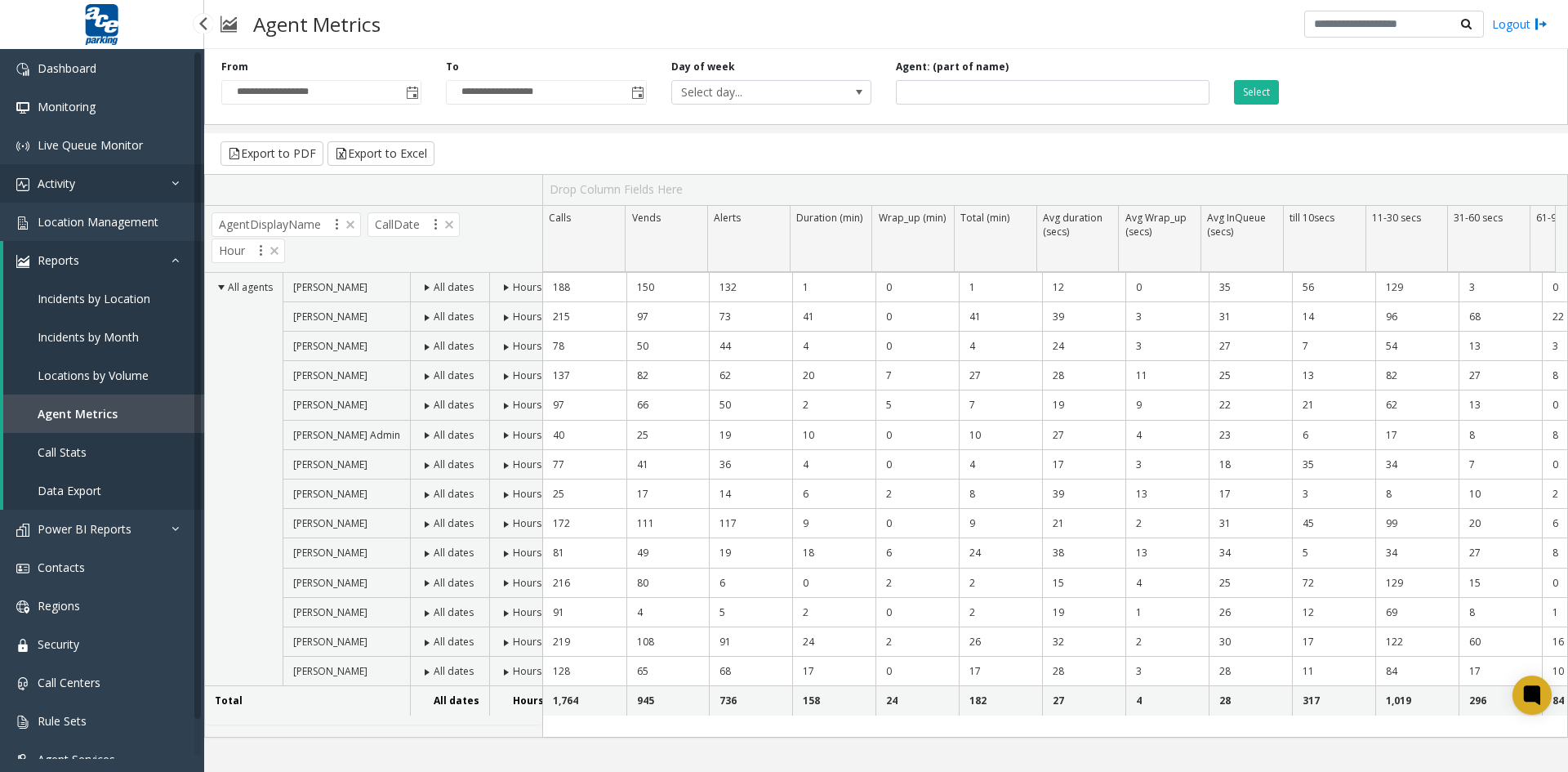
click at [103, 183] on link "Activity" at bounding box center [101, 184] width 204 height 39
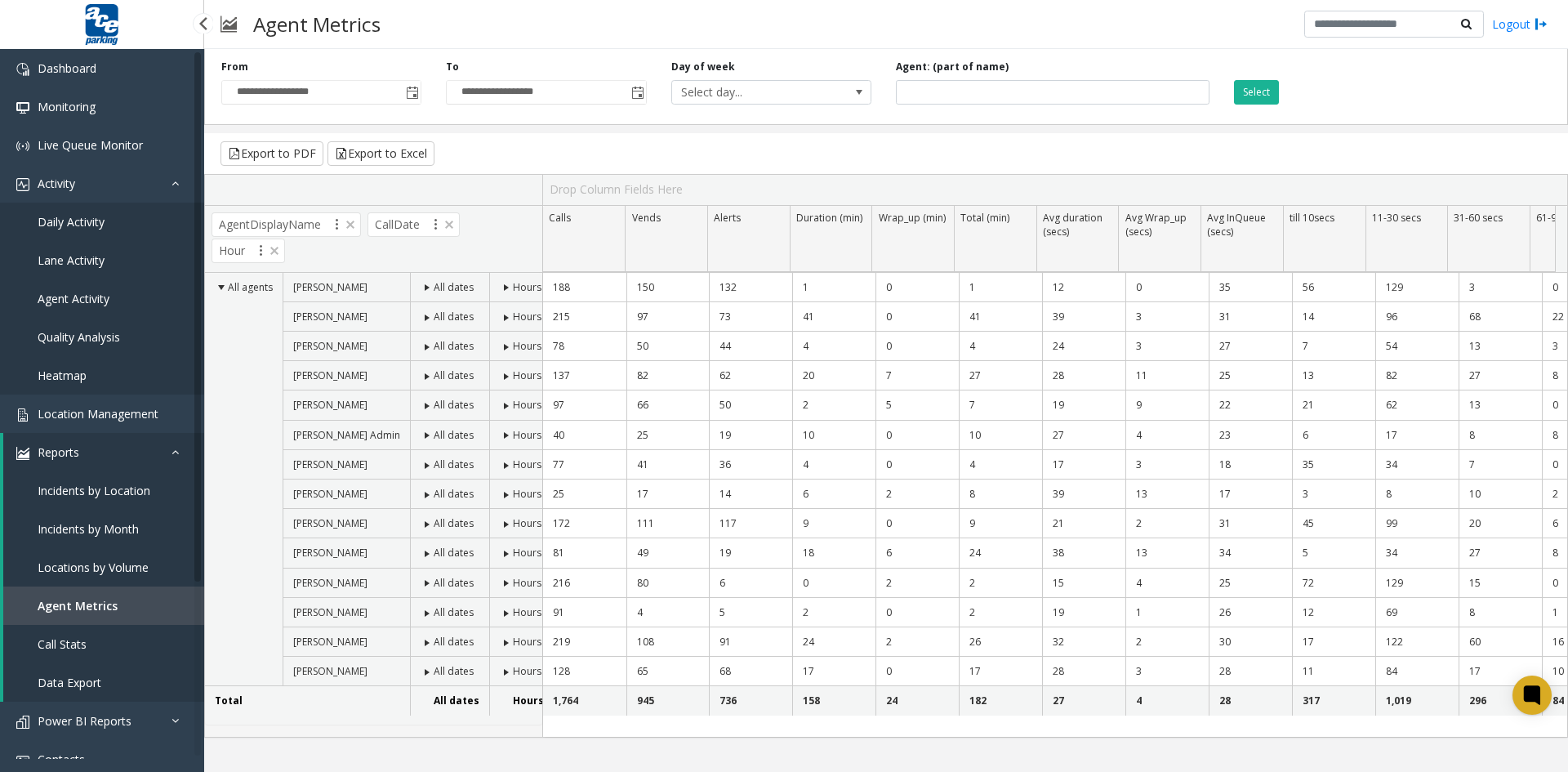
click at [97, 301] on span "Agent Activity" at bounding box center [74, 298] width 72 height 16
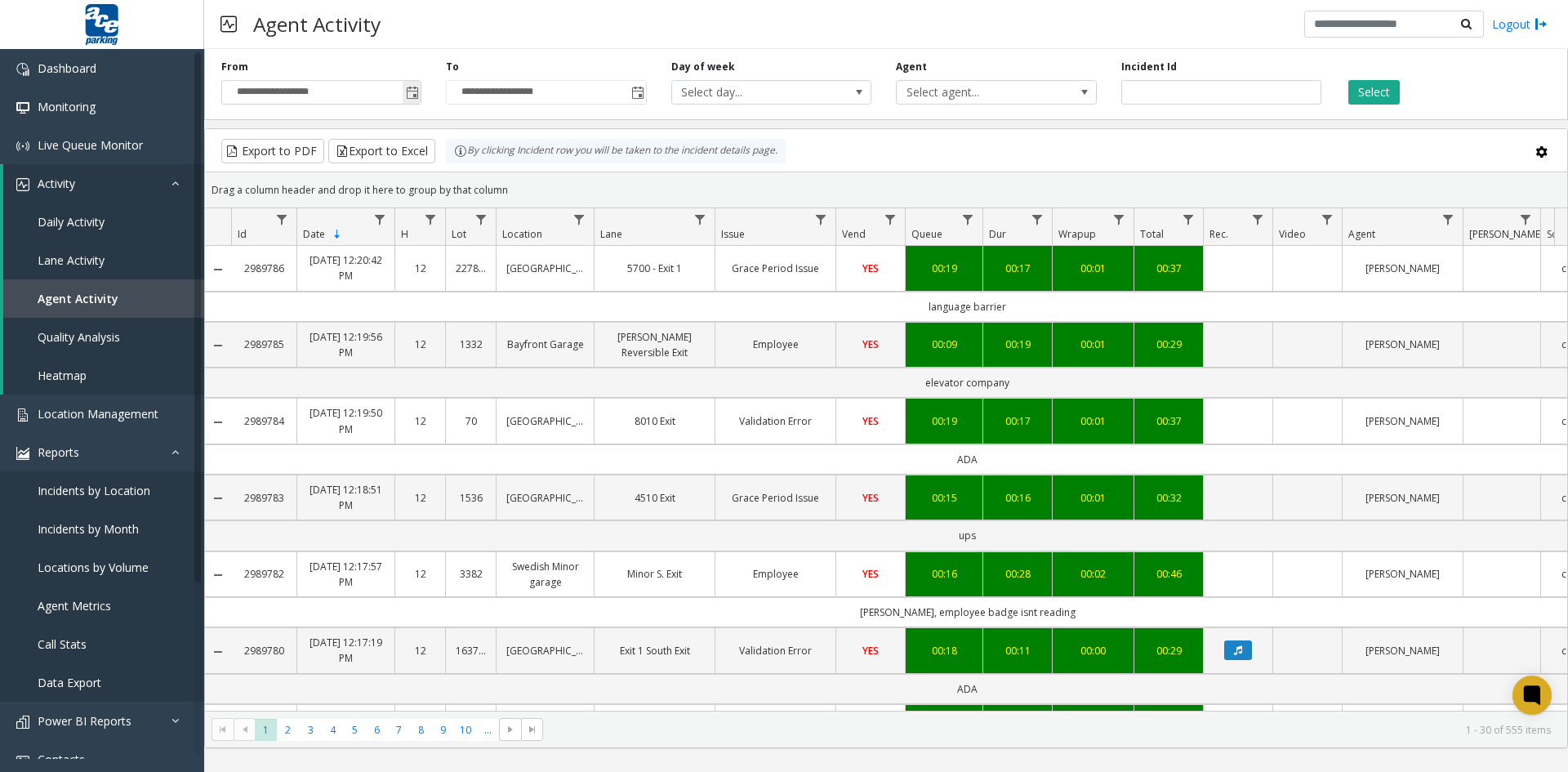
click at [410, 91] on span "Toggle popup" at bounding box center [412, 93] width 13 height 13
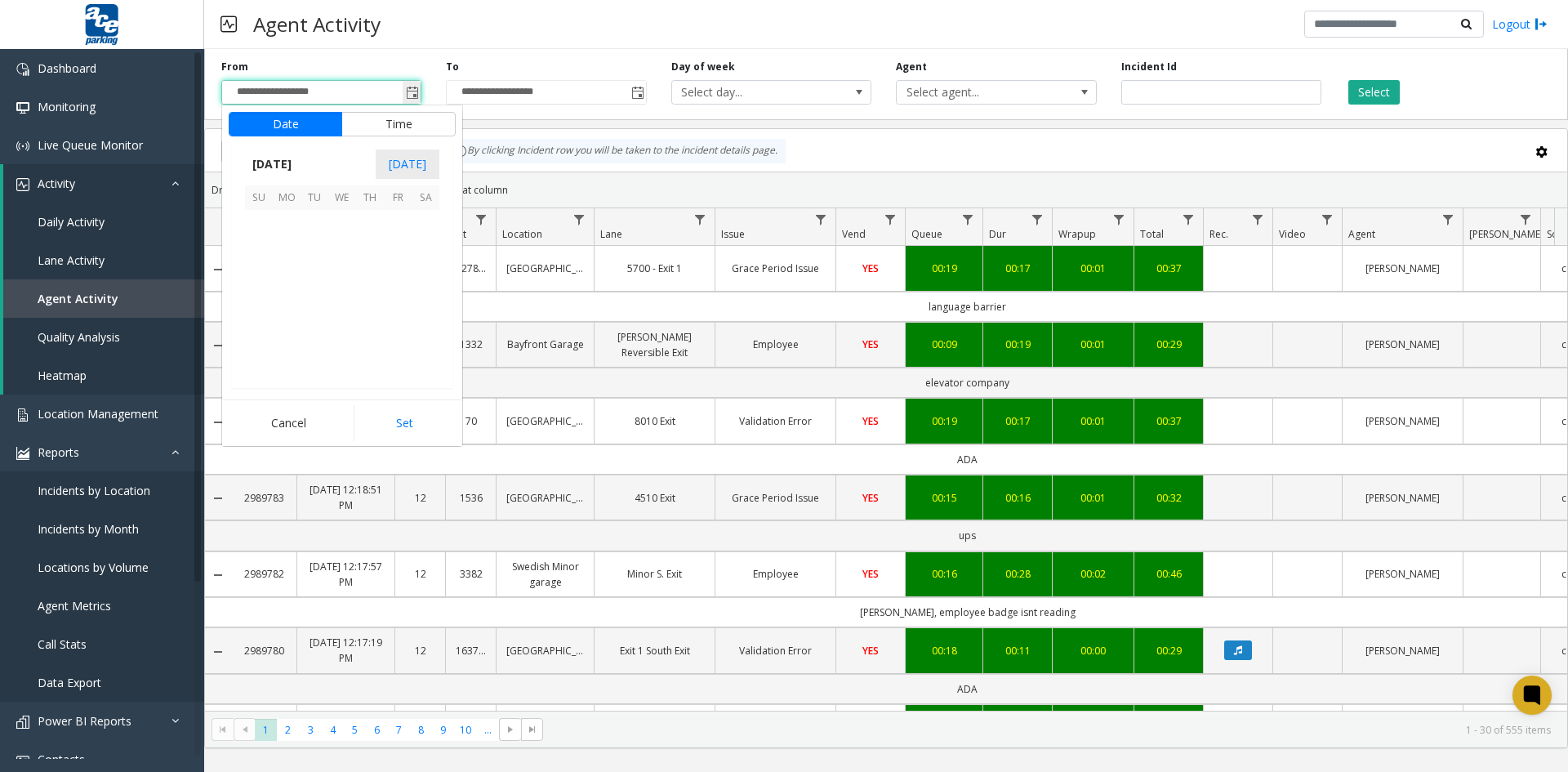
scroll to position [293021, 0]
click at [396, 248] on span "8" at bounding box center [397, 252] width 28 height 28
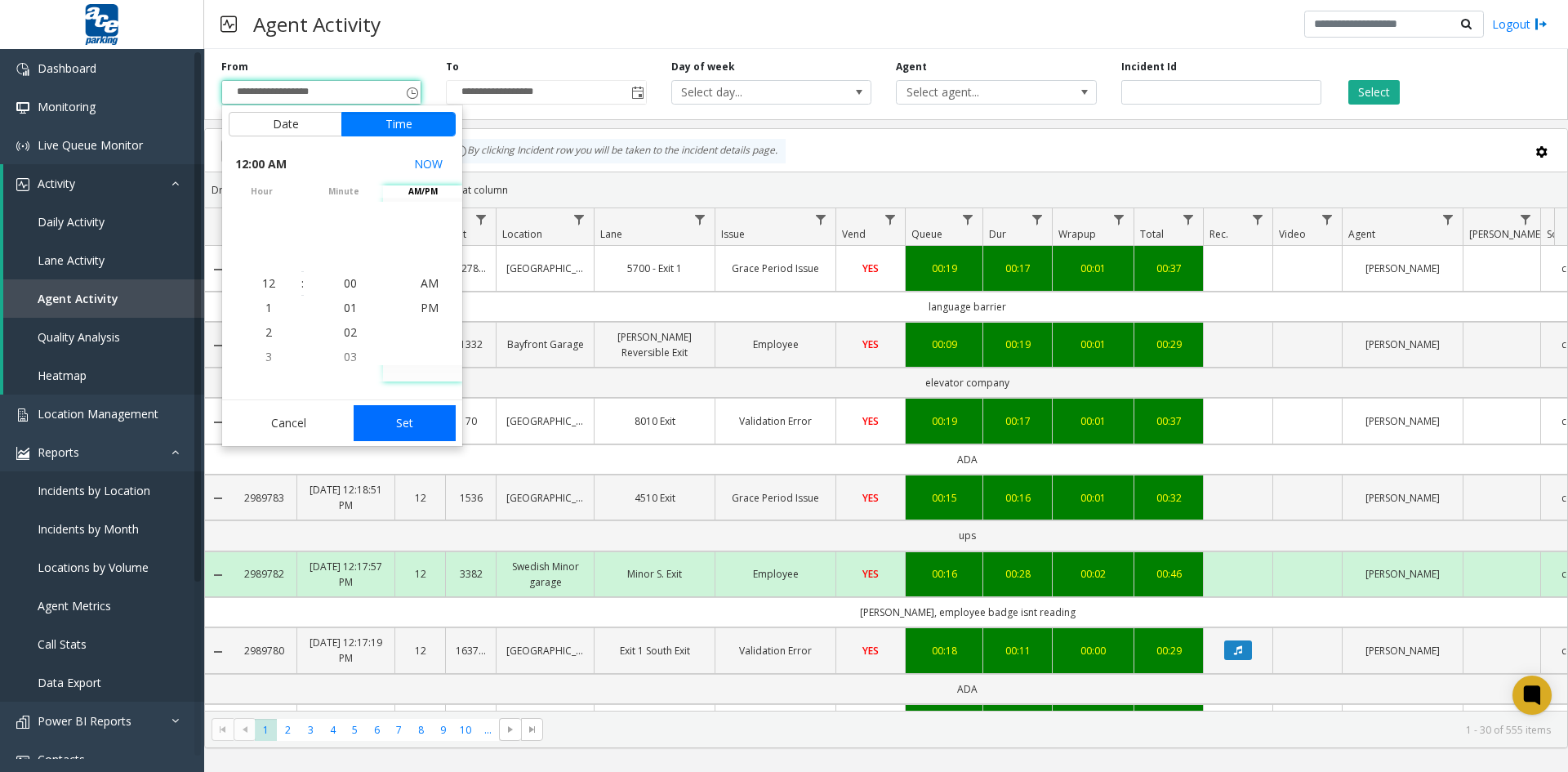
click at [405, 424] on button "Set" at bounding box center [406, 422] width 103 height 36
type input "**********"
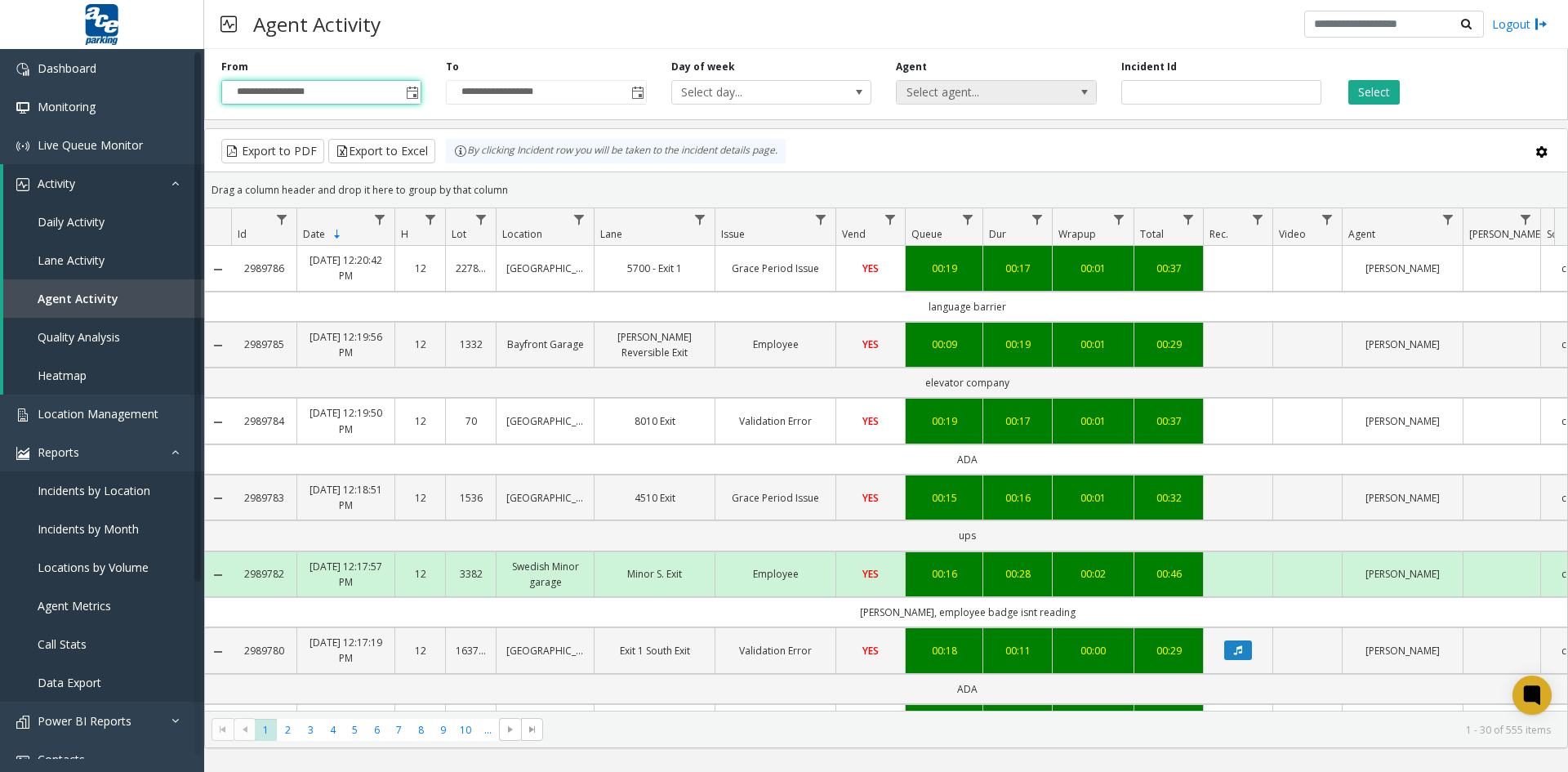
click at [1083, 89] on span at bounding box center [1084, 92] width 13 height 13
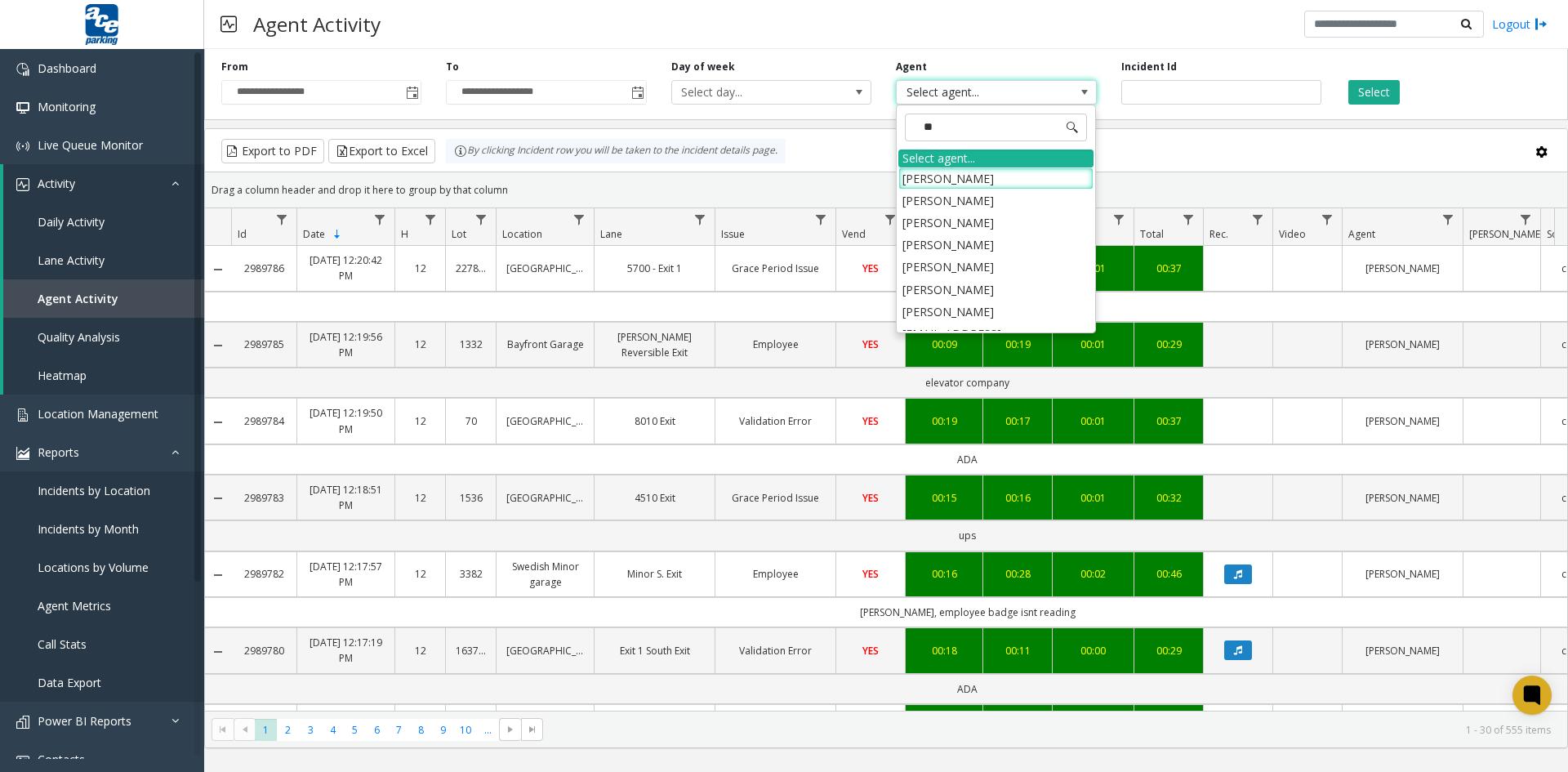
type input "***"
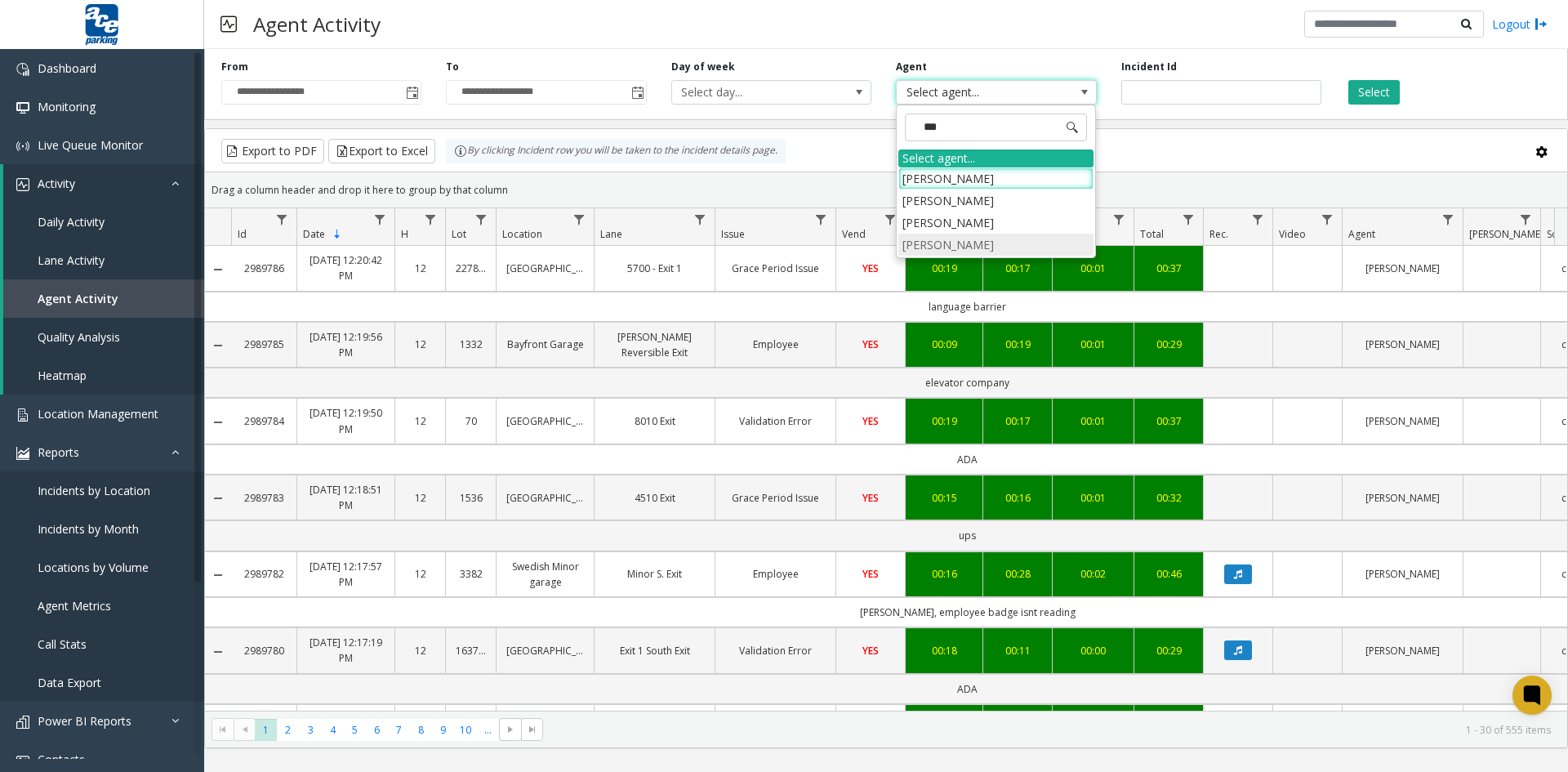
click at [975, 243] on li "[PERSON_NAME]" at bounding box center [996, 244] width 195 height 22
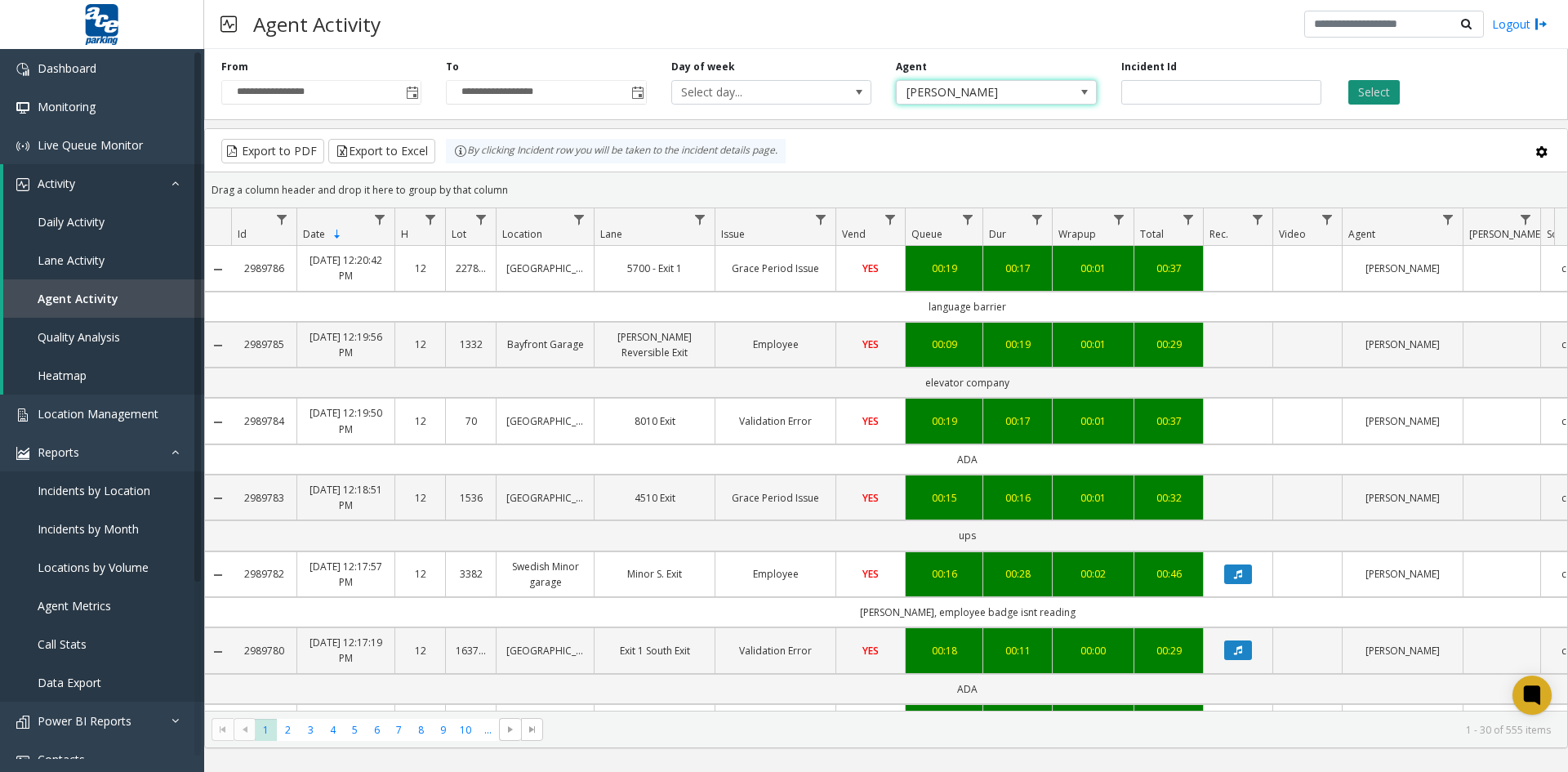
click at [1383, 91] on button "Select" at bounding box center [1373, 92] width 52 height 25
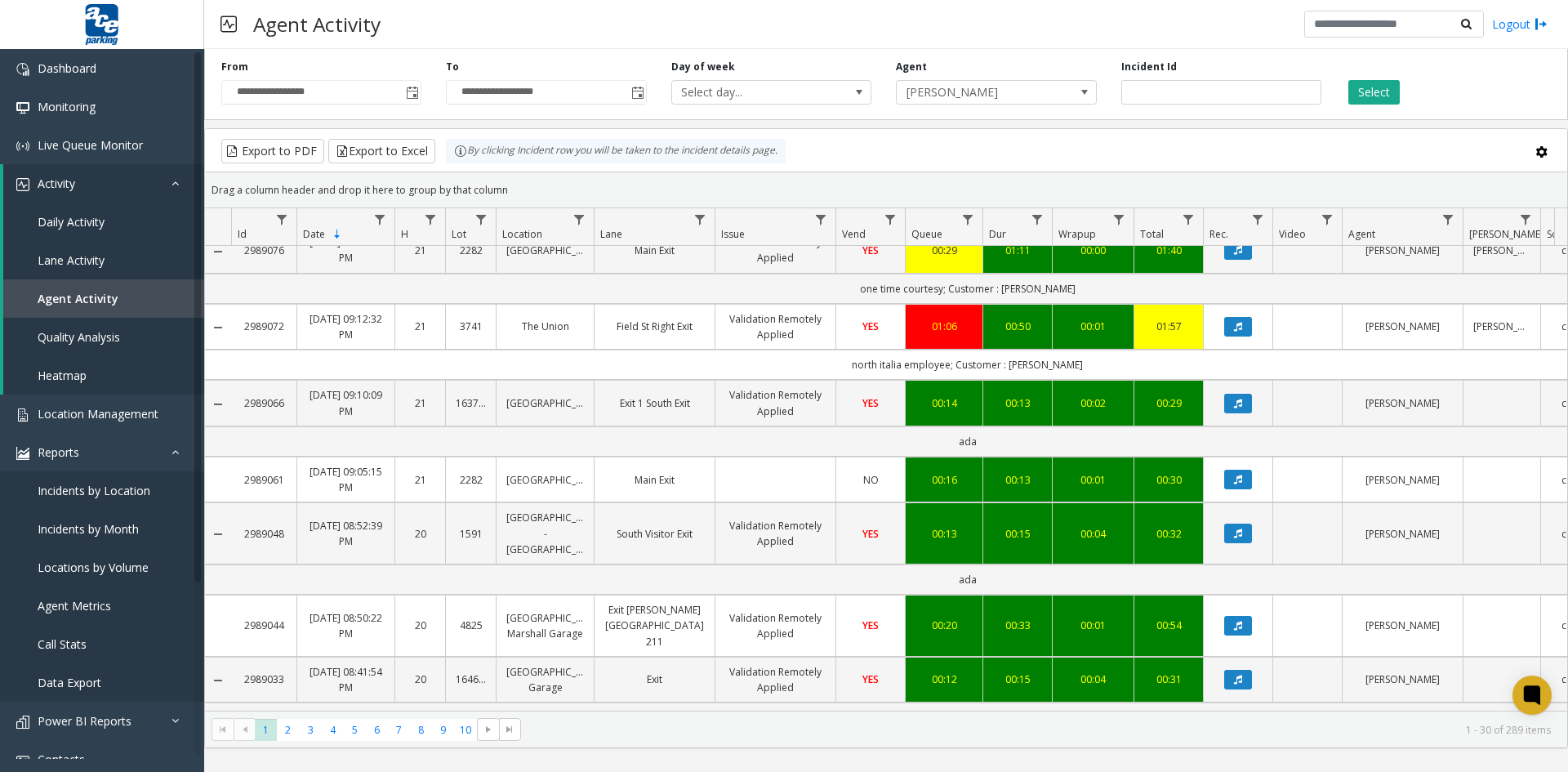
scroll to position [1552, 0]
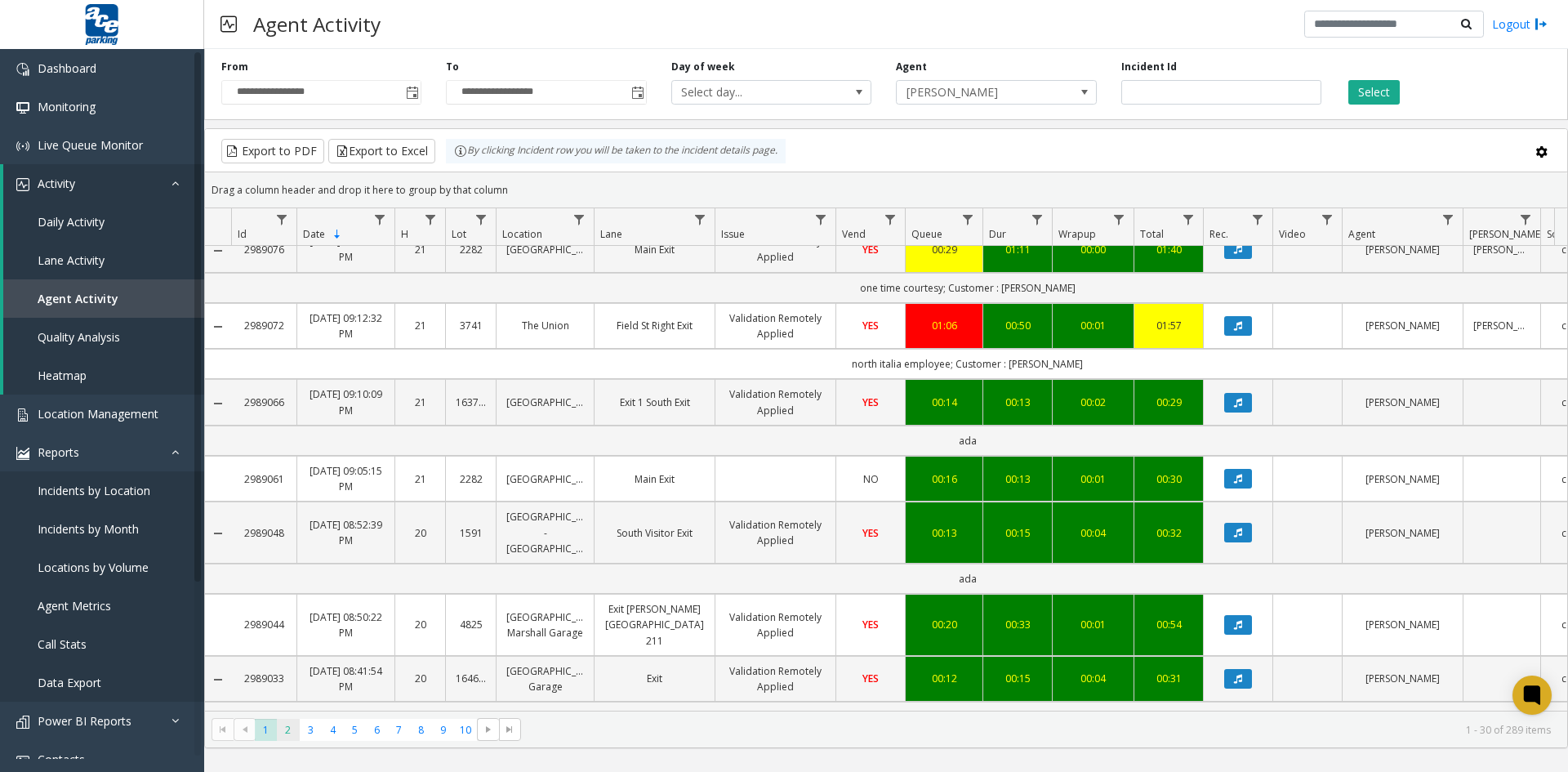
click at [286, 734] on span "2" at bounding box center [288, 730] width 22 height 22
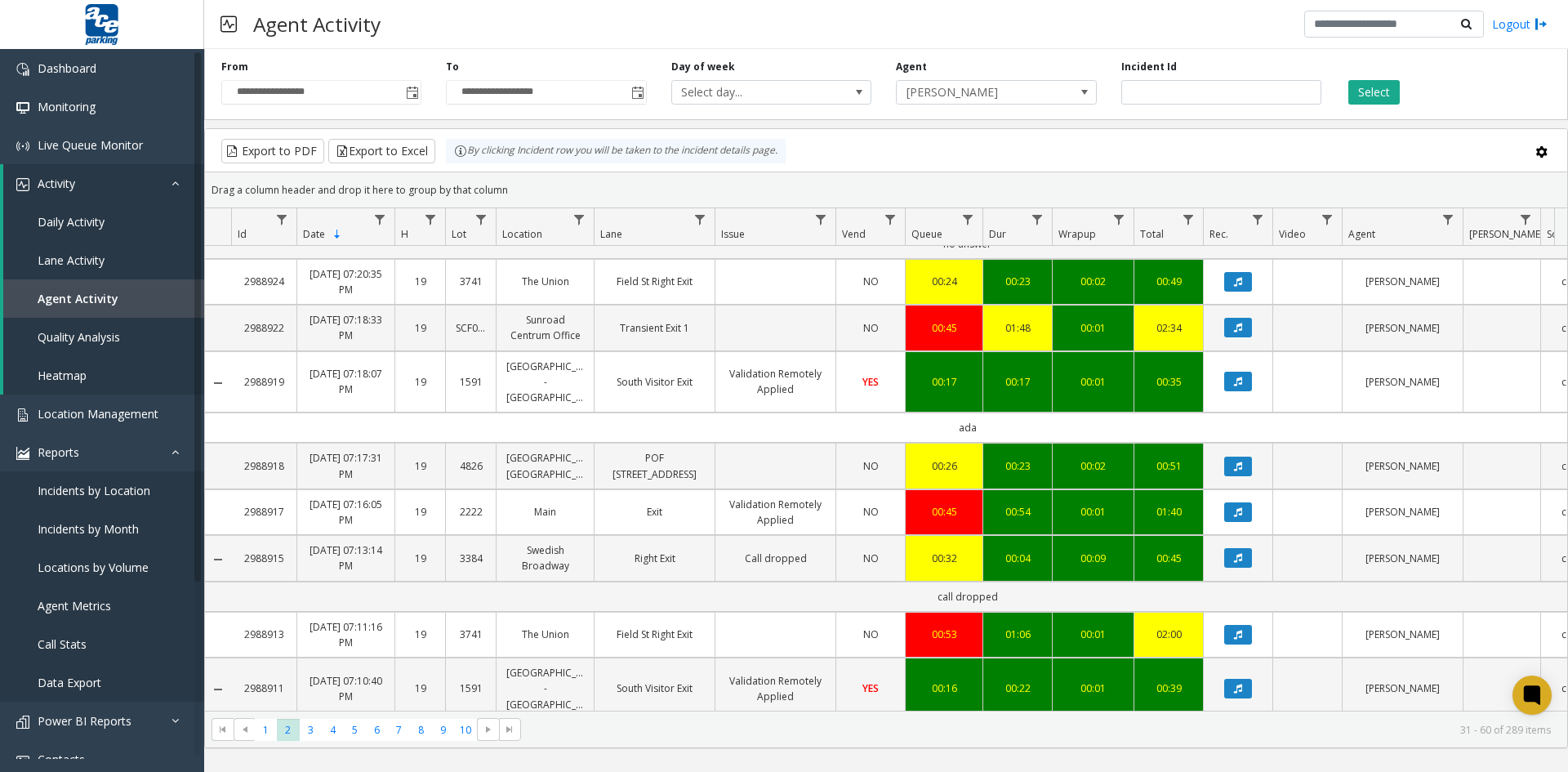
scroll to position [1619, 0]
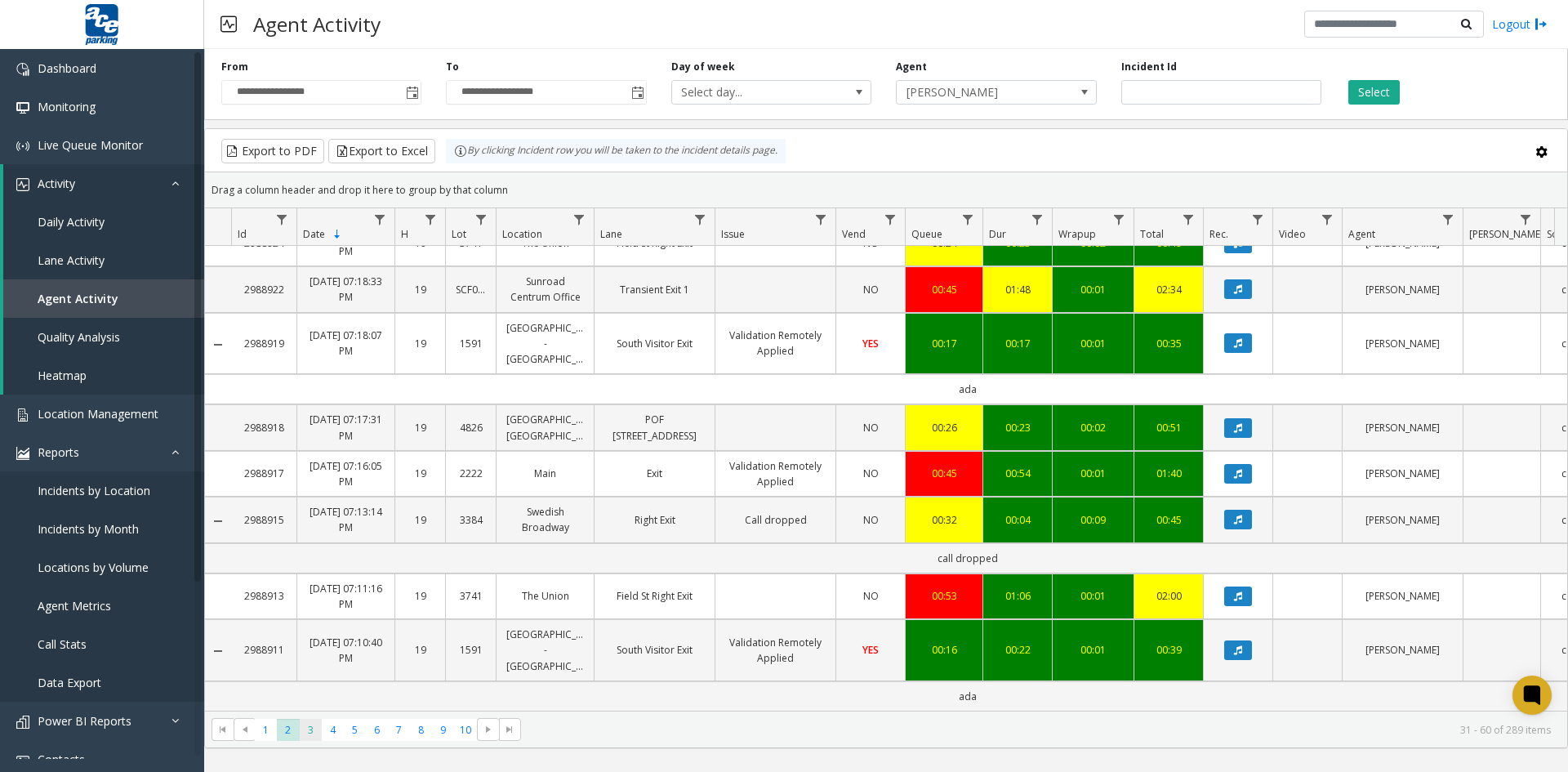
click at [309, 733] on span "3" at bounding box center [311, 730] width 22 height 22
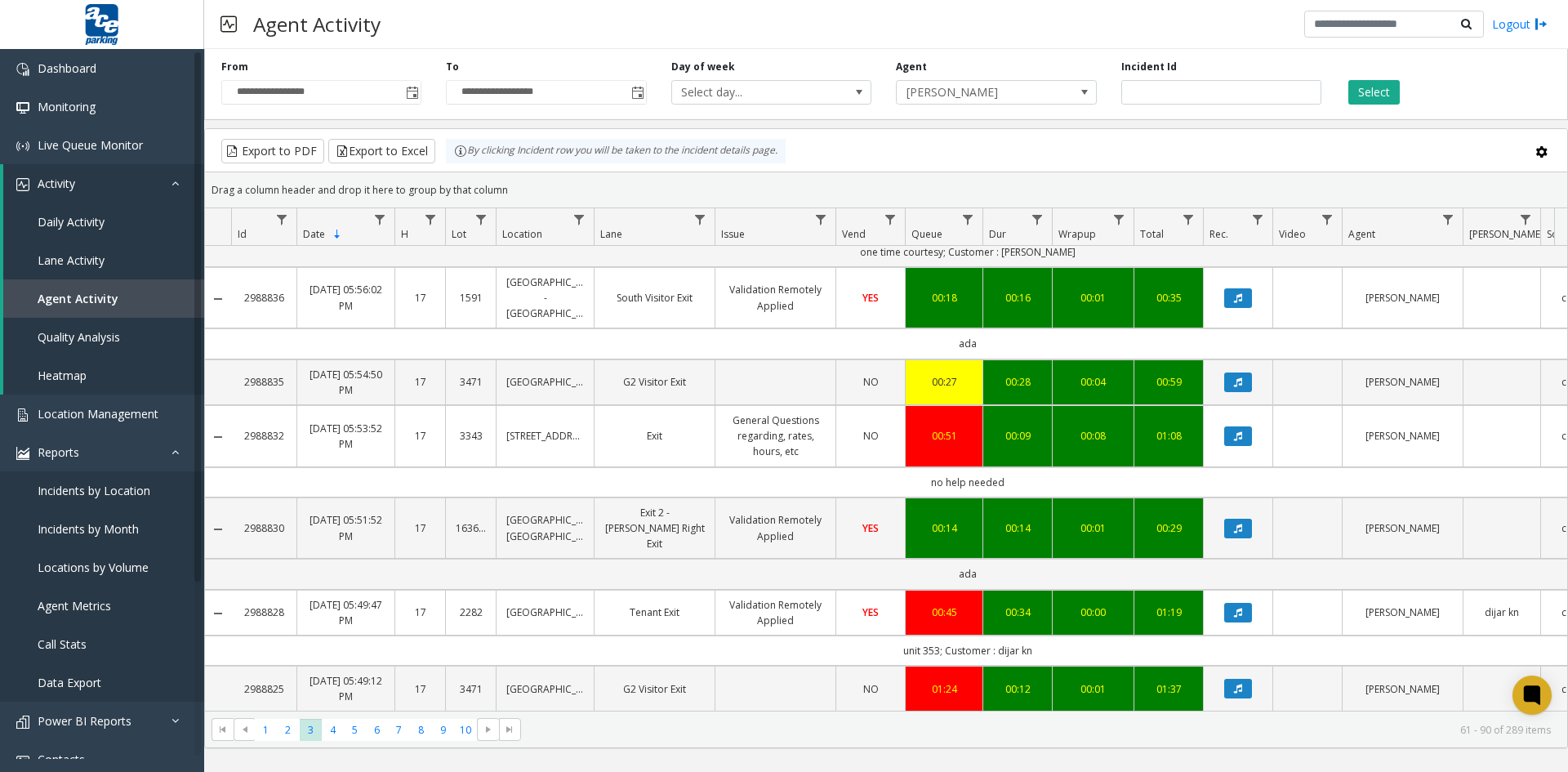
scroll to position [1587, 0]
click at [333, 730] on span "4" at bounding box center [333, 730] width 22 height 22
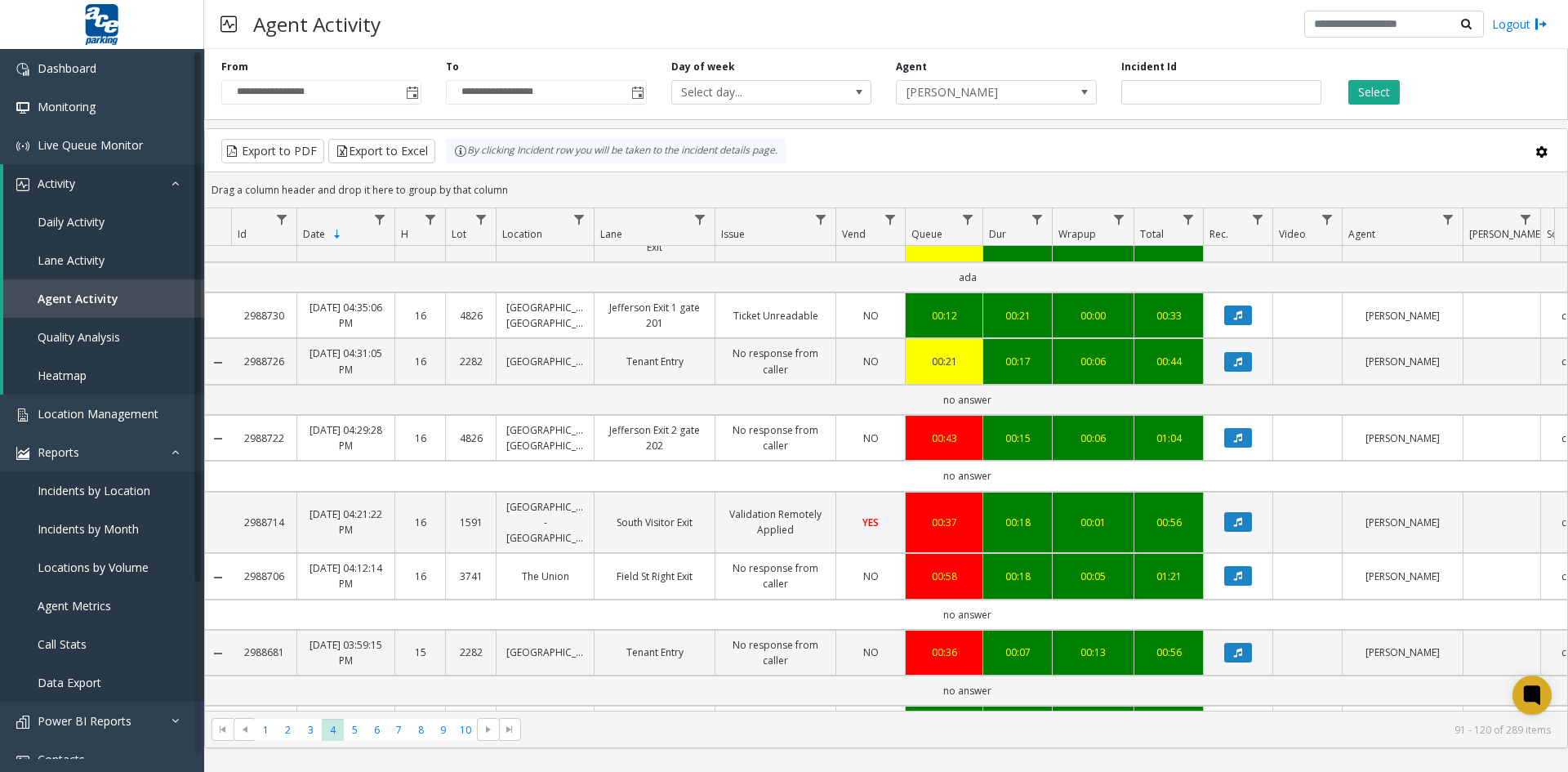
scroll to position [1552, 0]
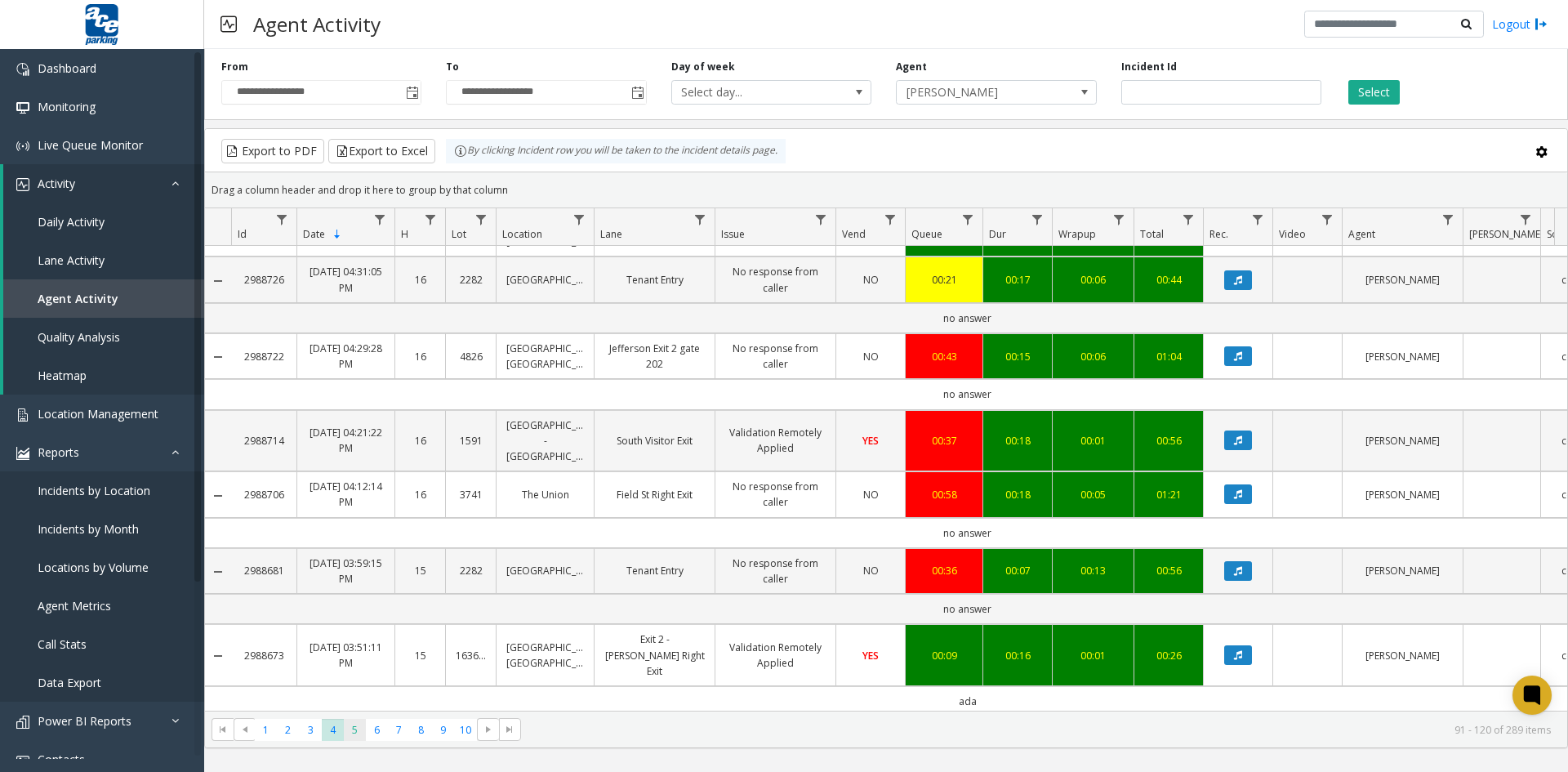
click at [354, 733] on span "5" at bounding box center [355, 730] width 22 height 22
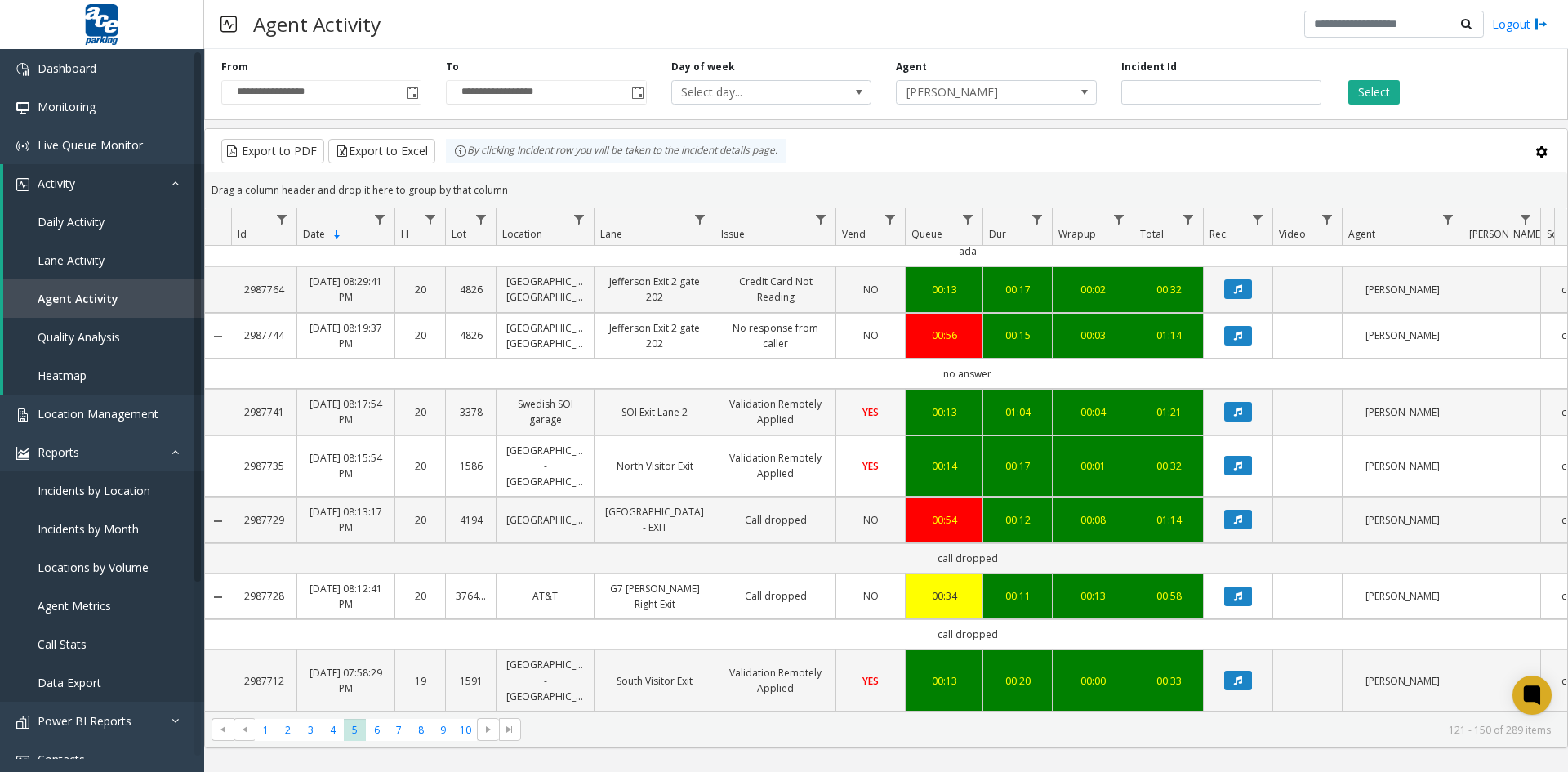
scroll to position [1634, 0]
click at [378, 729] on span "6" at bounding box center [377, 730] width 22 height 22
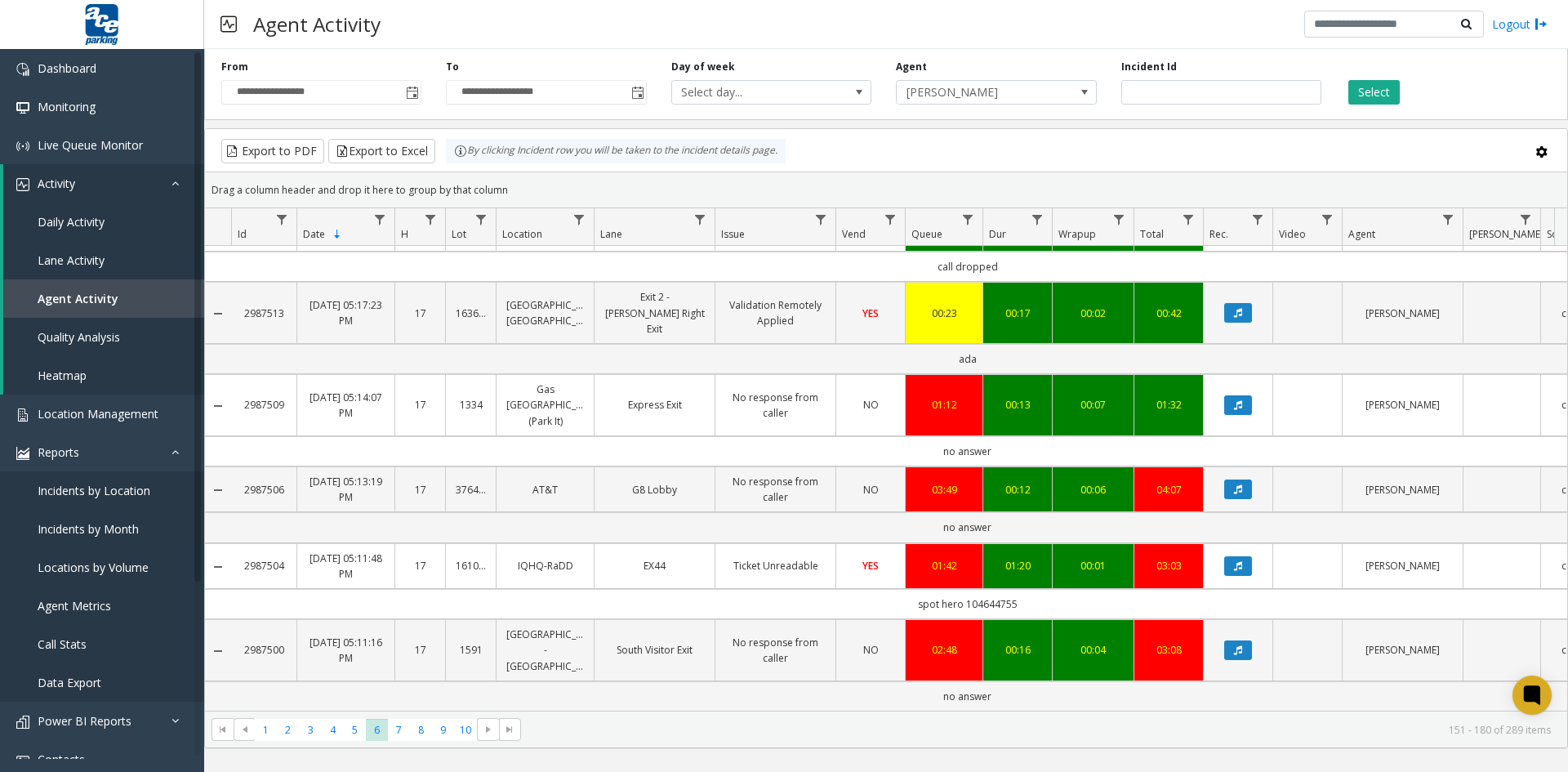
scroll to position [1693, 0]
click at [396, 730] on span "7" at bounding box center [399, 730] width 22 height 22
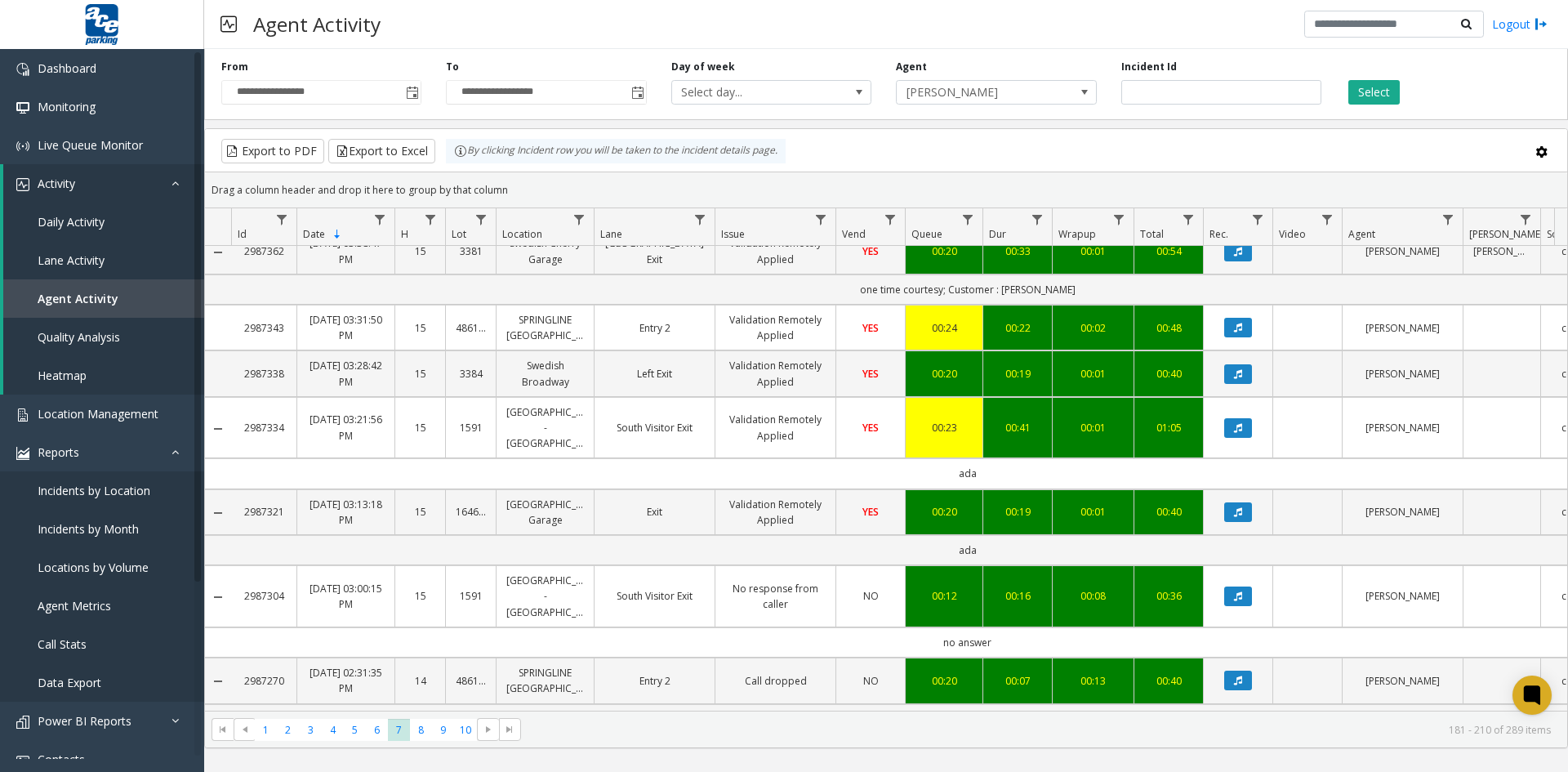
scroll to position [1678, 0]
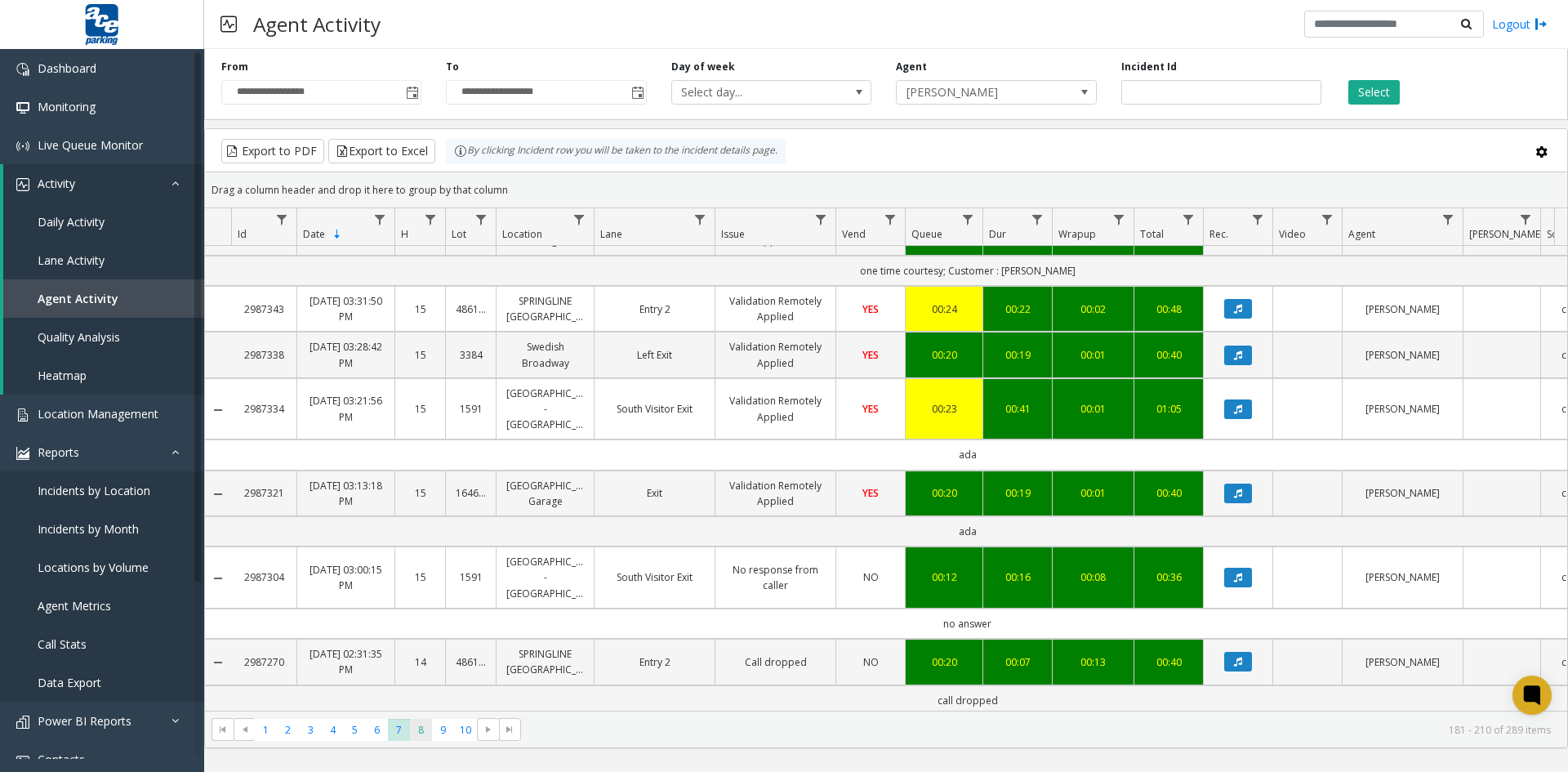
click at [419, 730] on span "8" at bounding box center [421, 730] width 22 height 22
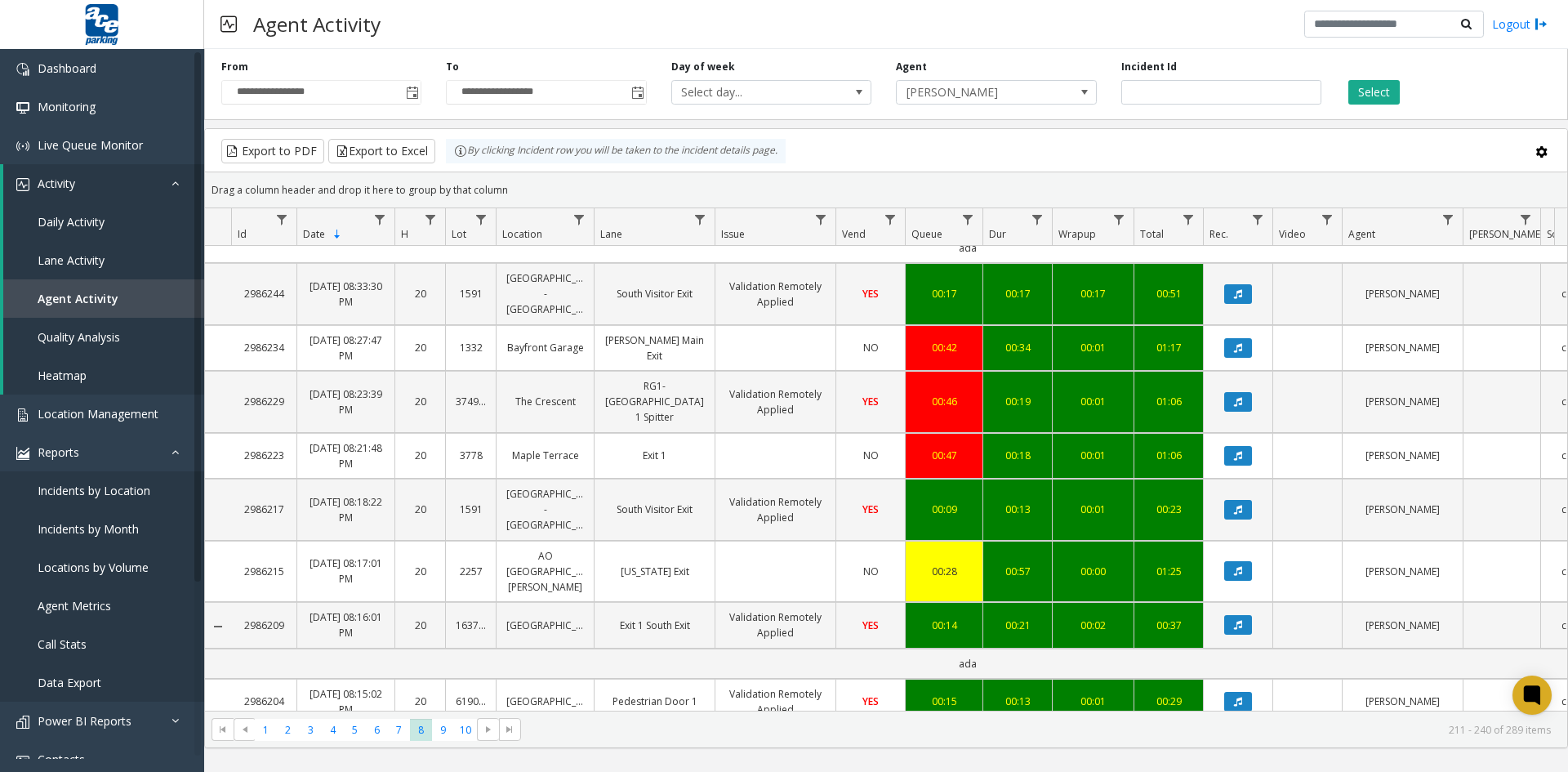
scroll to position [1544, 0]
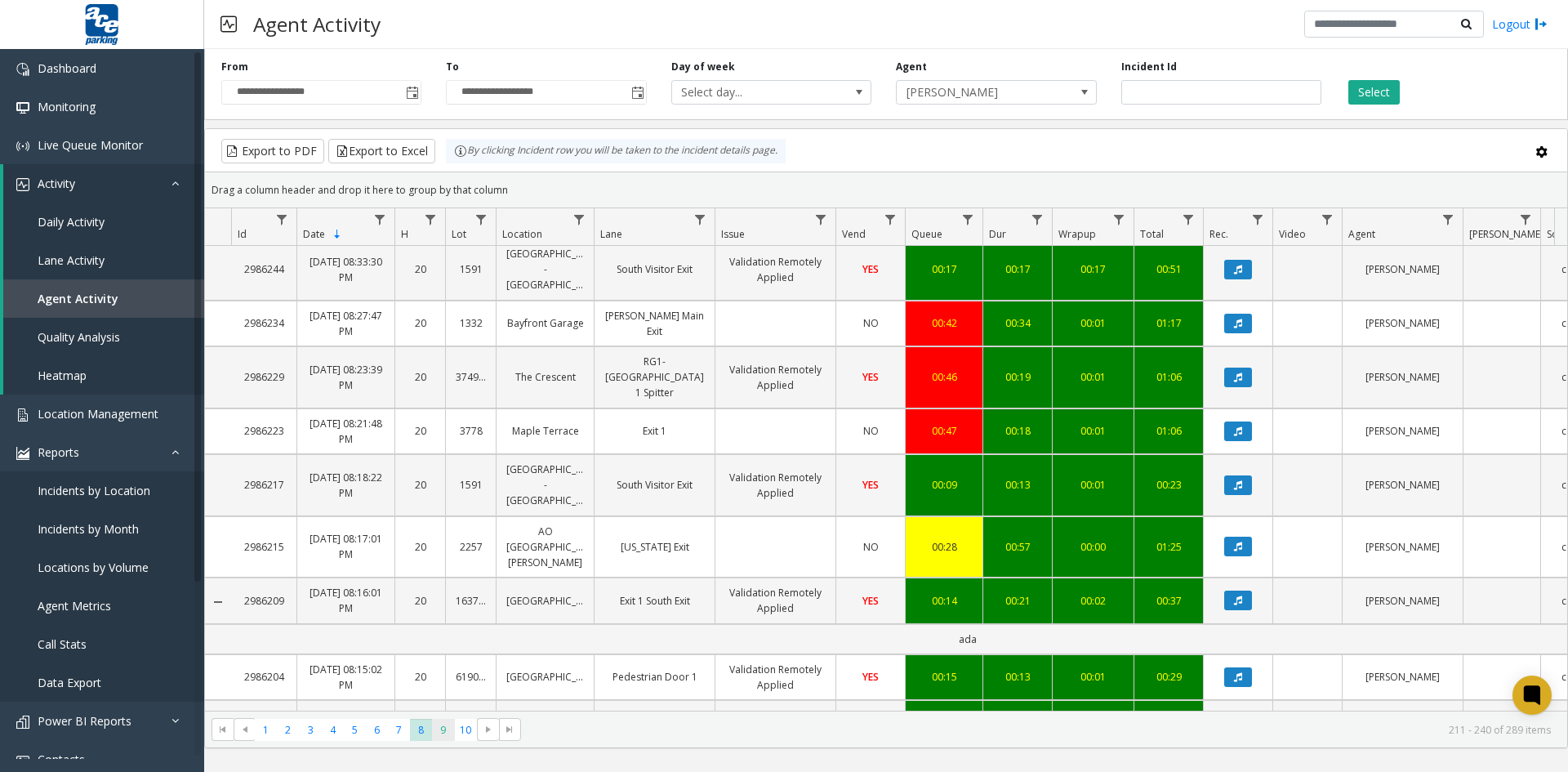
click at [442, 730] on span "9" at bounding box center [443, 730] width 22 height 22
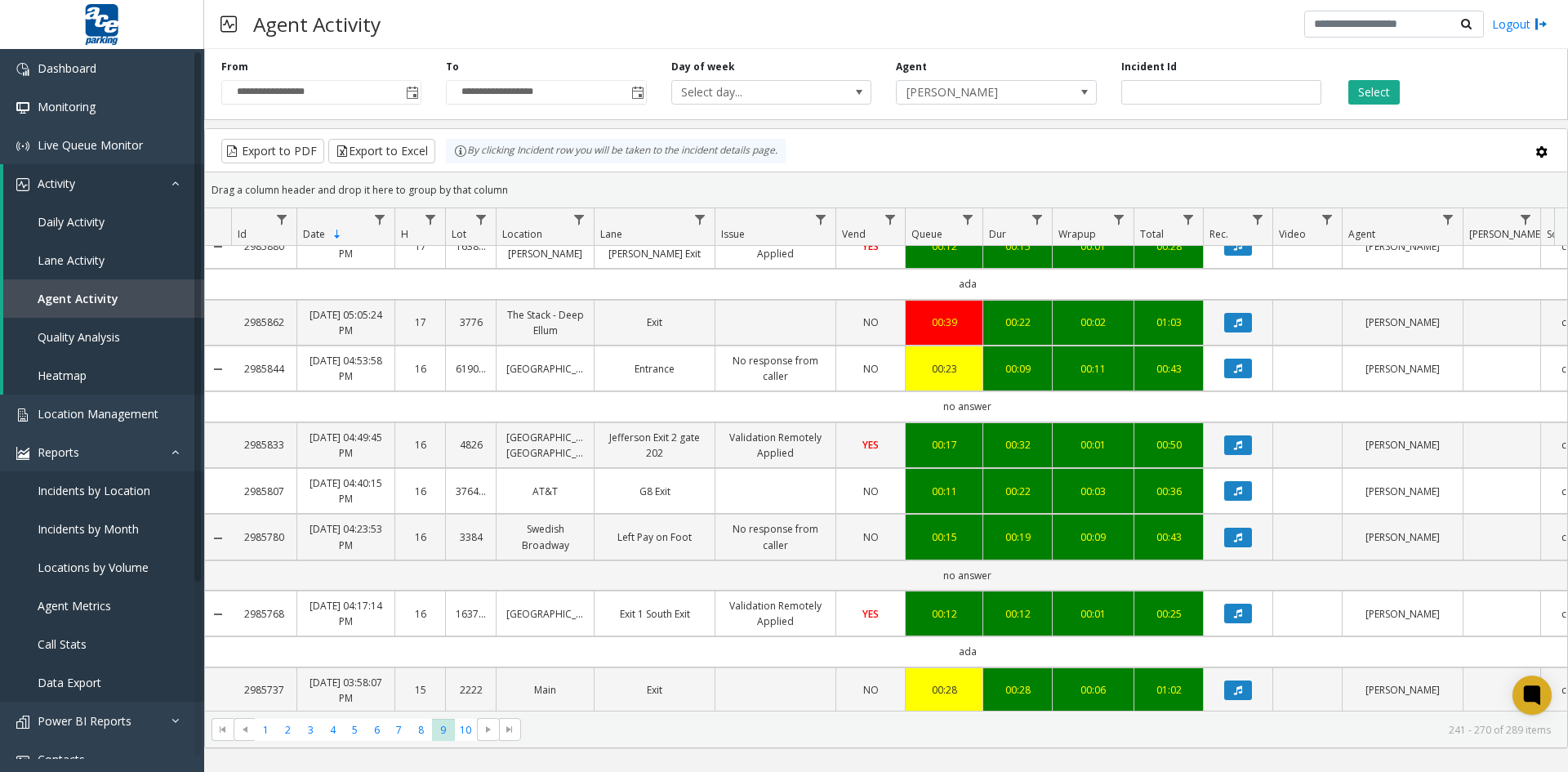
scroll to position [1510, 0]
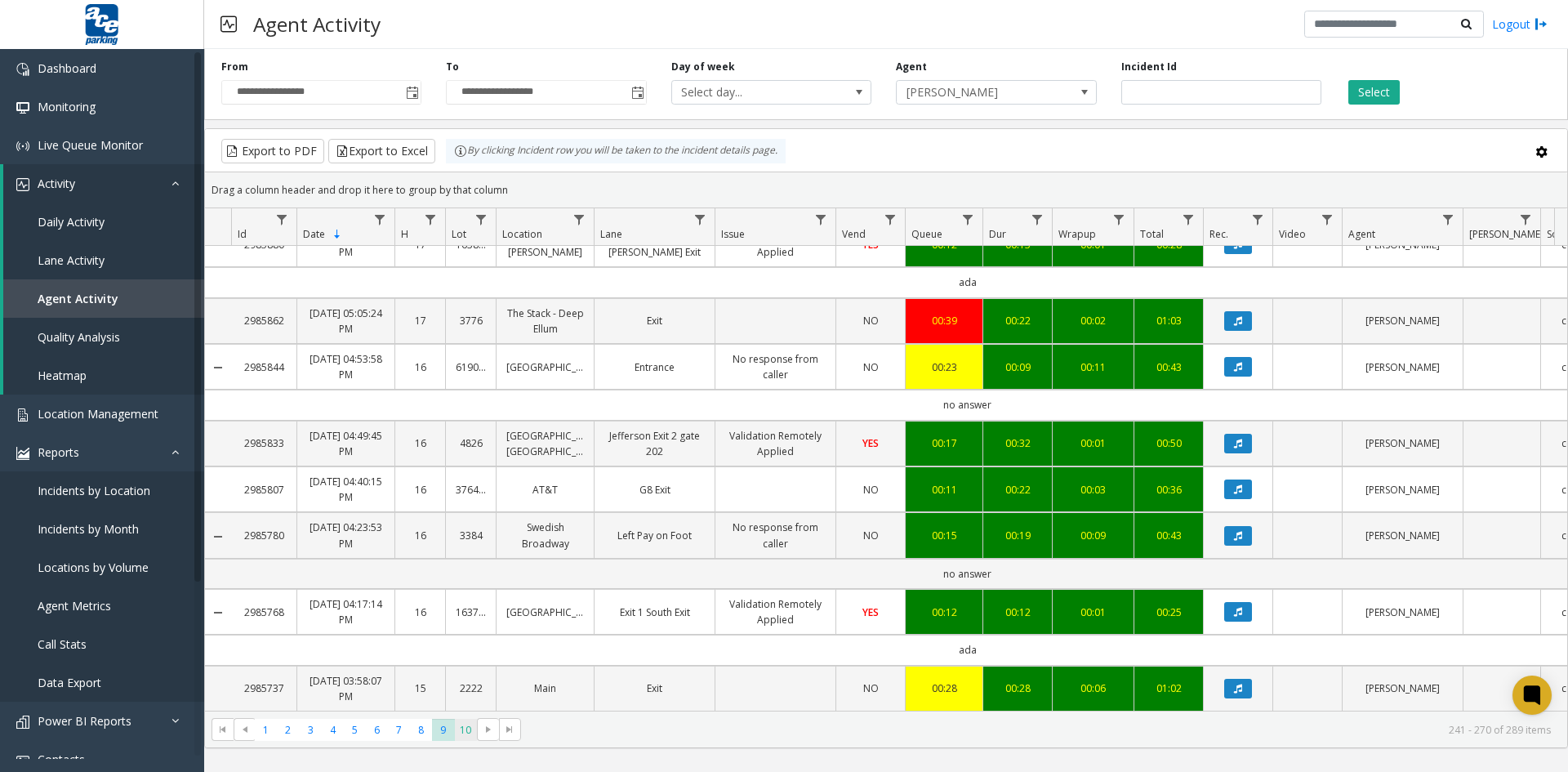
click at [463, 730] on span "10" at bounding box center [466, 730] width 22 height 22
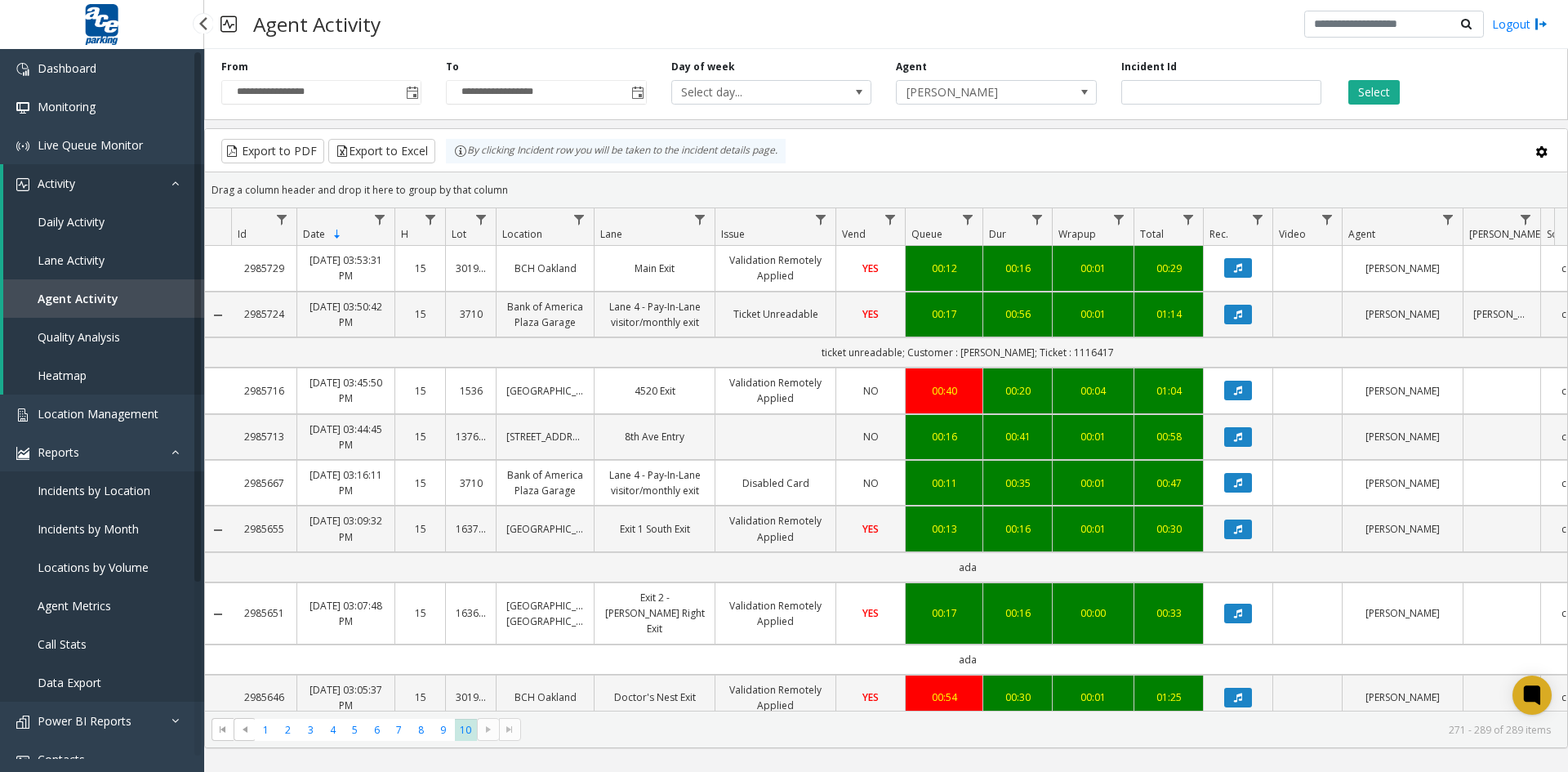
click at [82, 601] on span "Agent Metrics" at bounding box center [75, 605] width 74 height 16
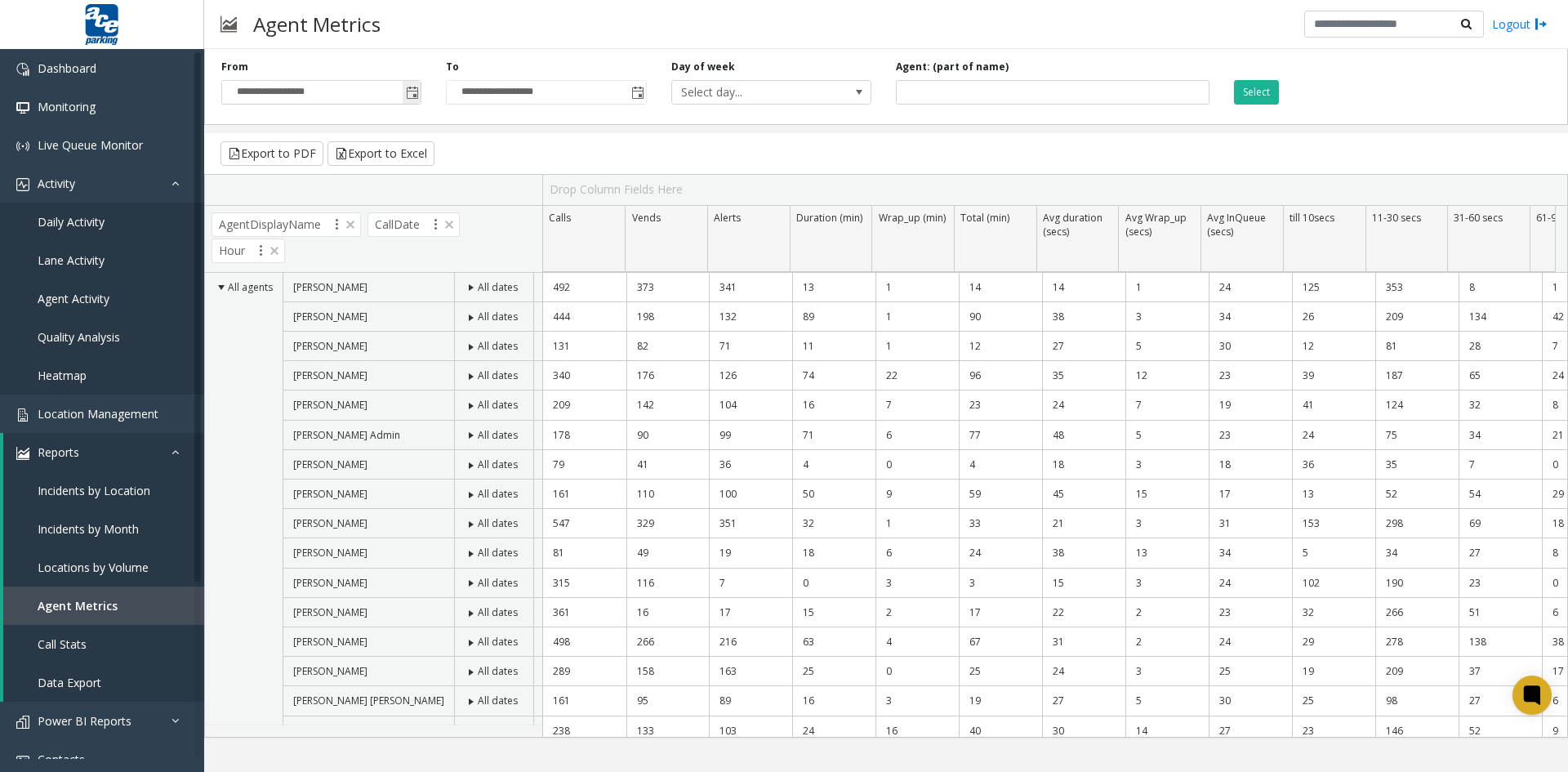
click at [409, 91] on span "Toggle popup" at bounding box center [412, 93] width 13 height 13
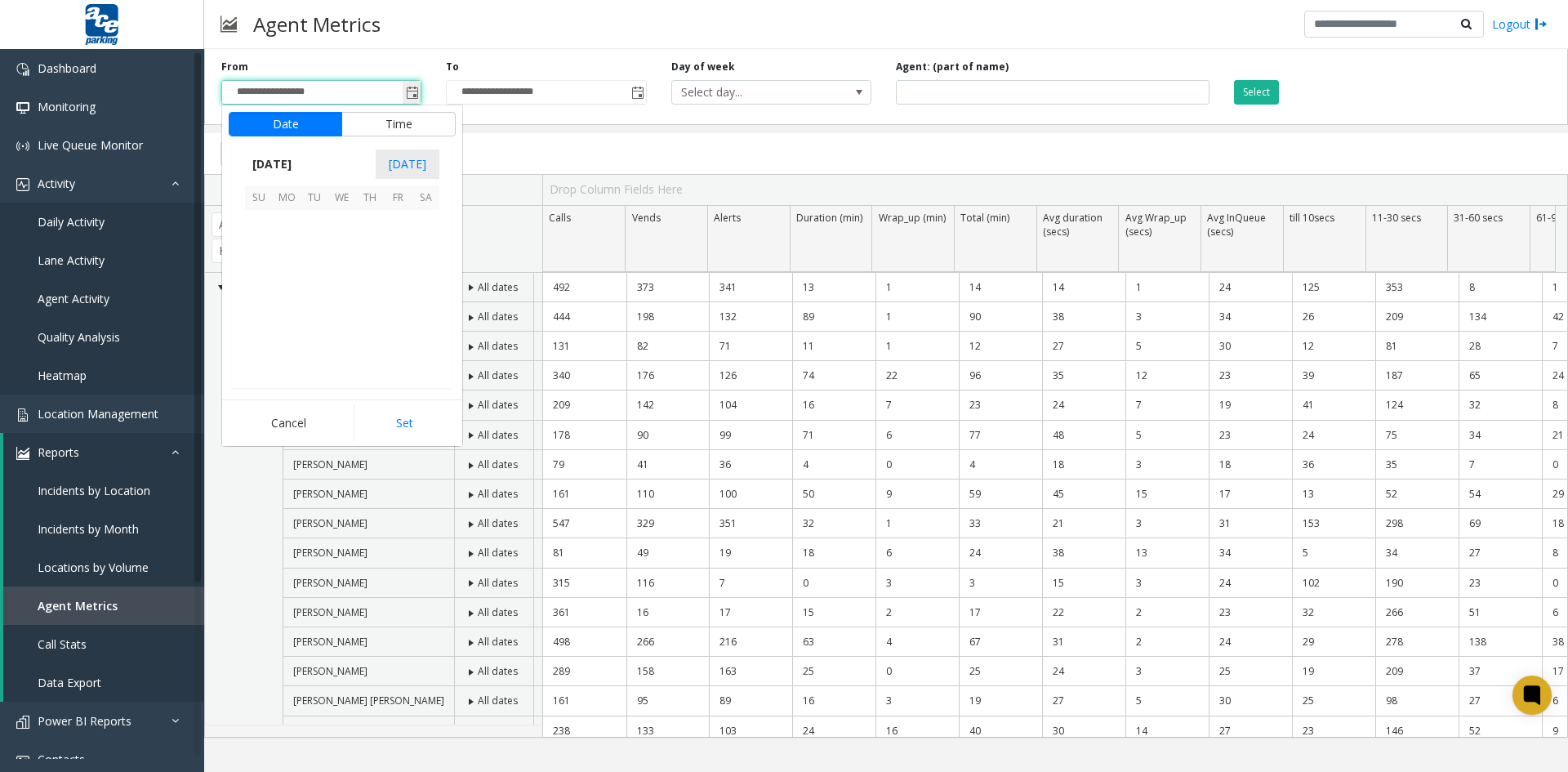
scroll to position [293021, 0]
click at [256, 283] on span "10" at bounding box center [259, 279] width 28 height 28
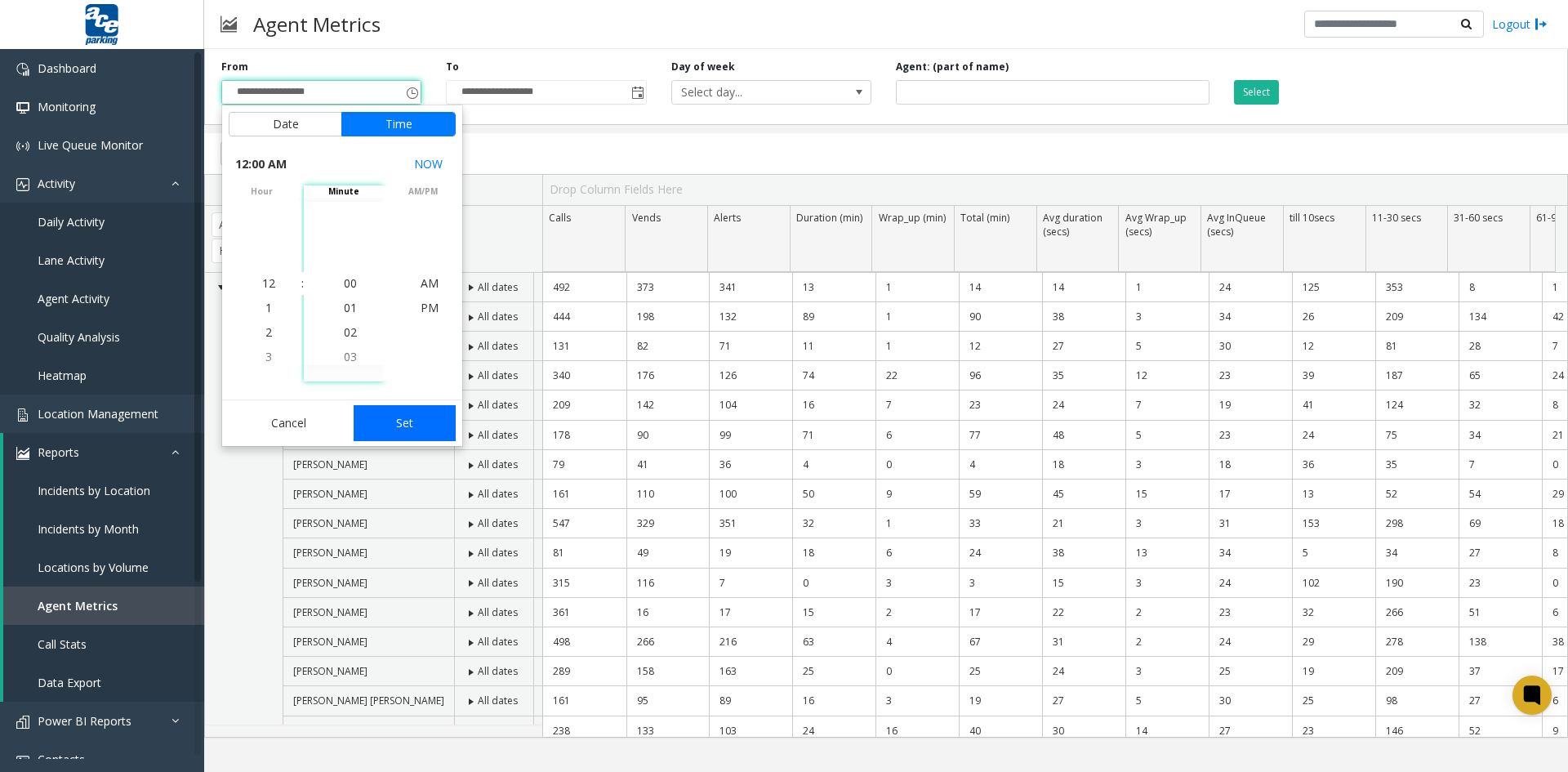
click at [405, 424] on button "Set" at bounding box center [406, 422] width 103 height 36
type input "**********"
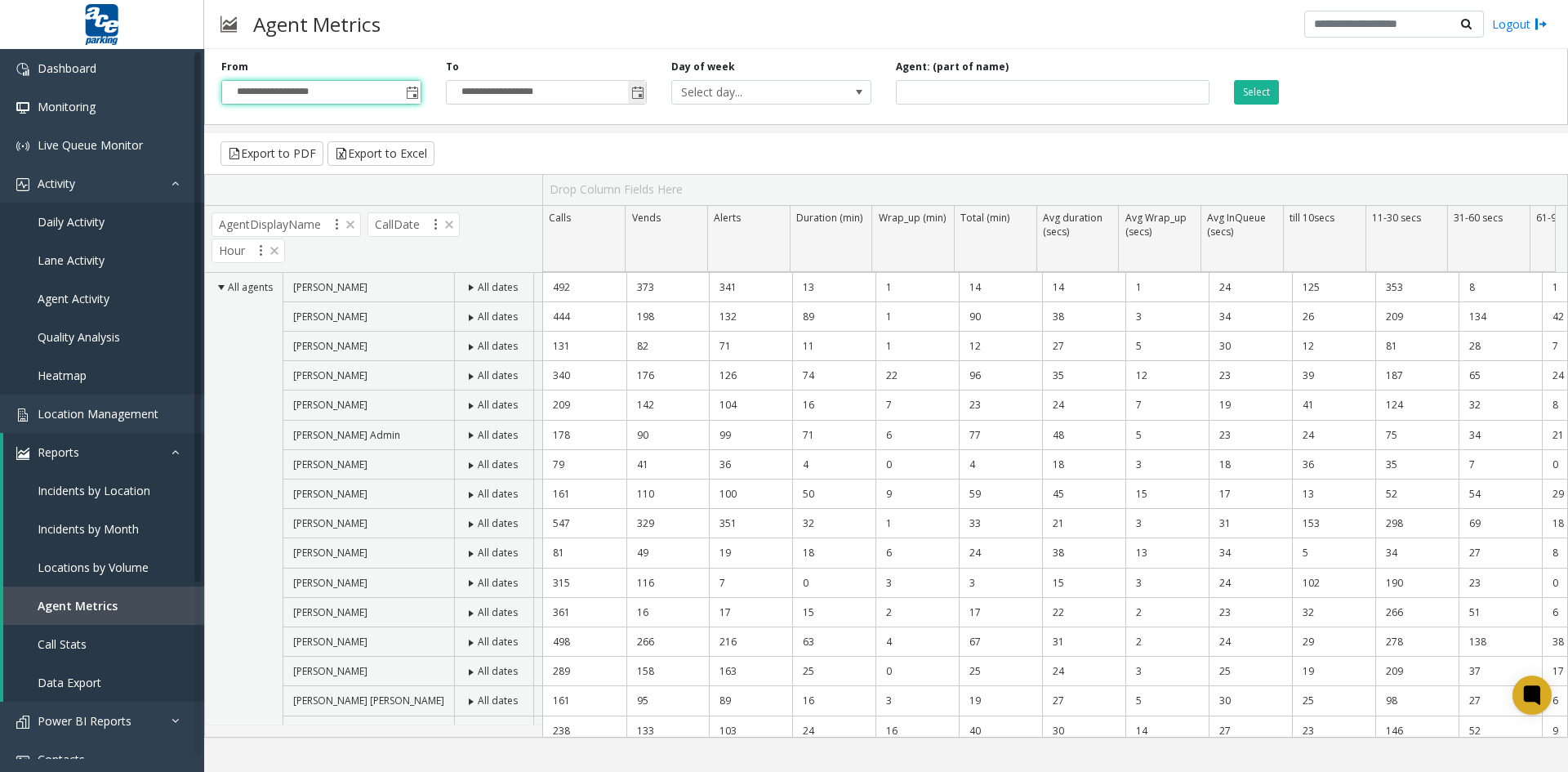
click at [642, 91] on span "Toggle popup" at bounding box center [638, 93] width 13 height 13
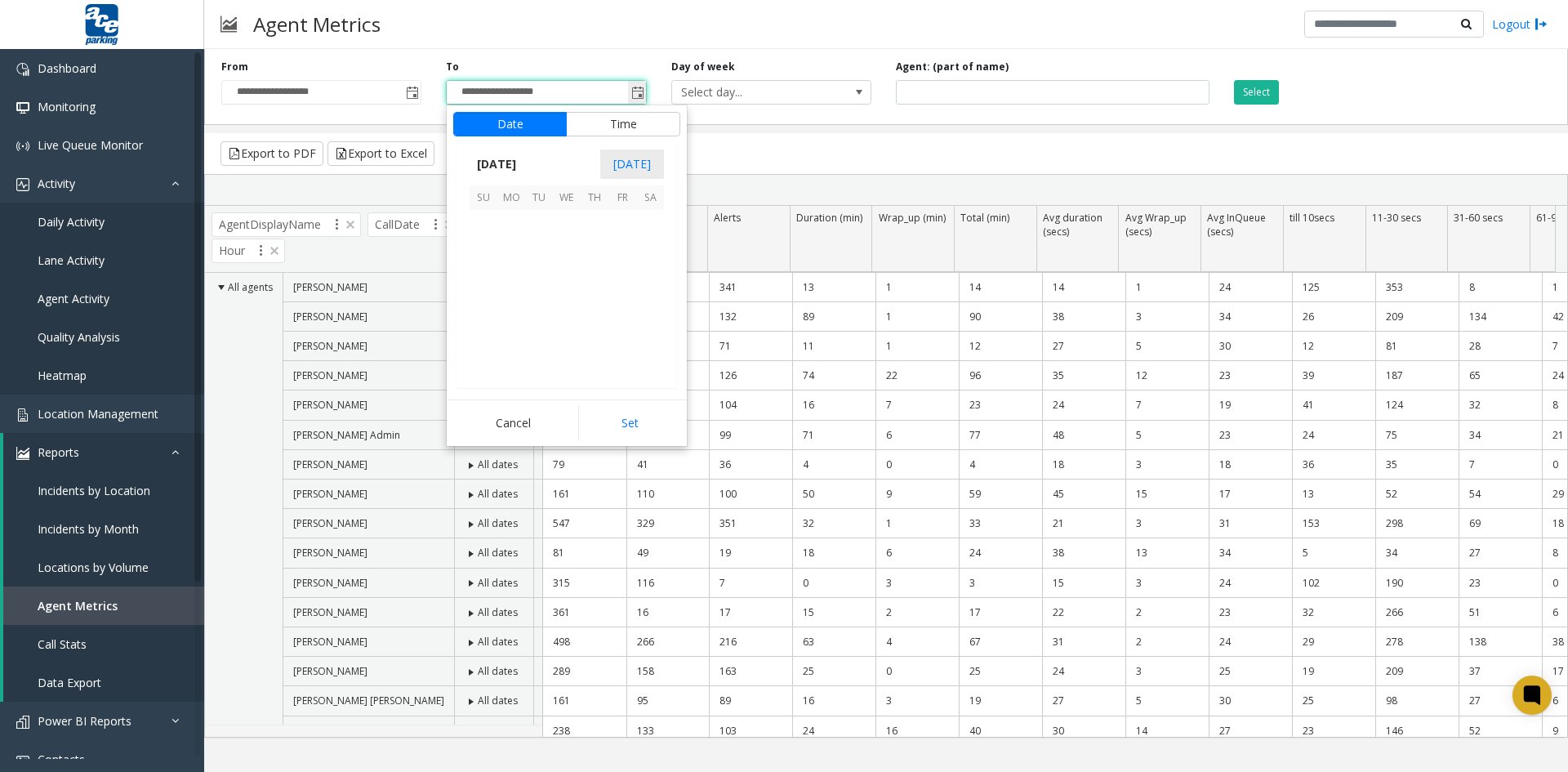
scroll to position [25, 0]
click at [486, 277] on span "10" at bounding box center [483, 279] width 28 height 28
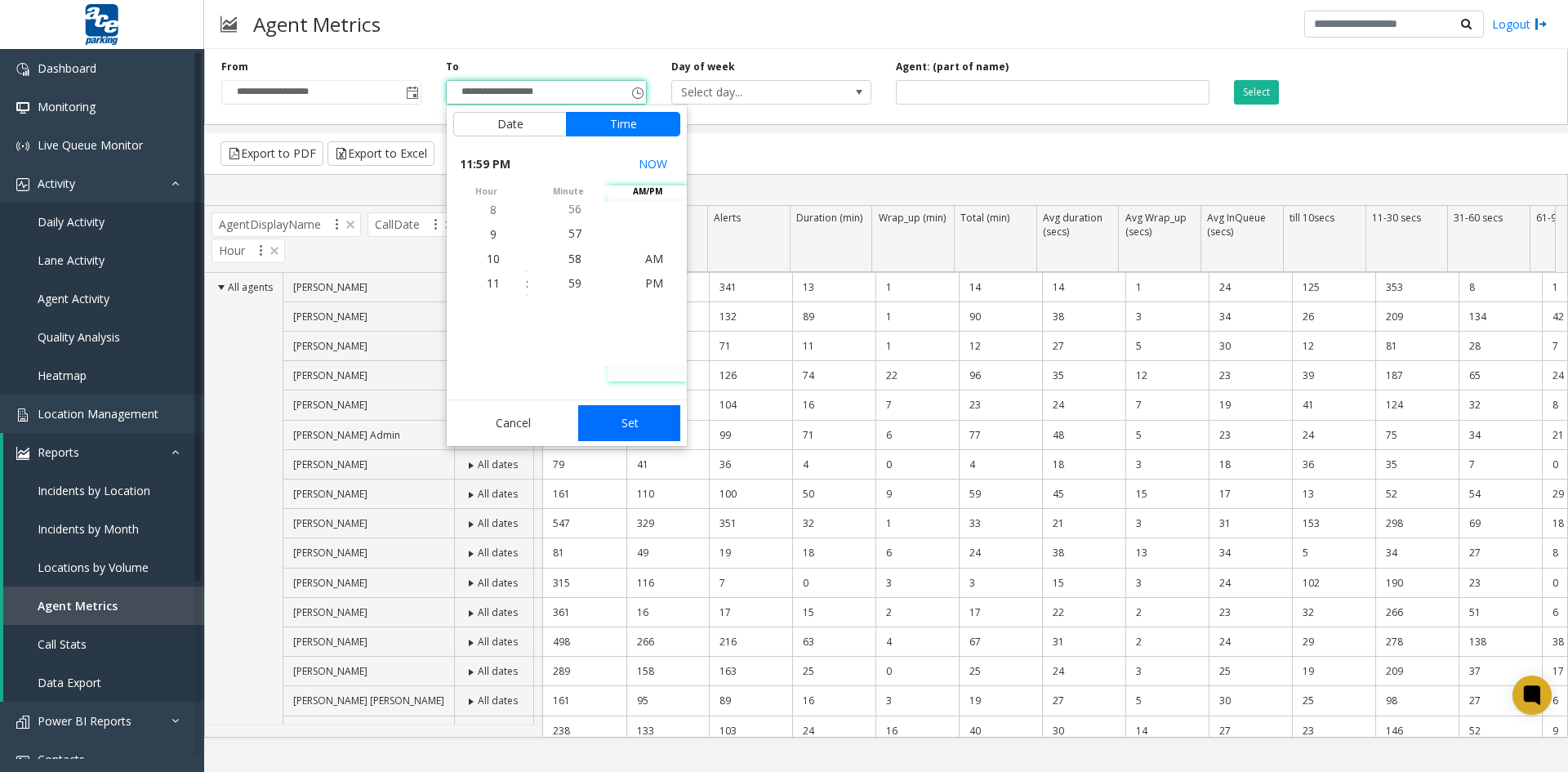
click at [629, 424] on button "Set" at bounding box center [630, 422] width 103 height 36
type input "**********"
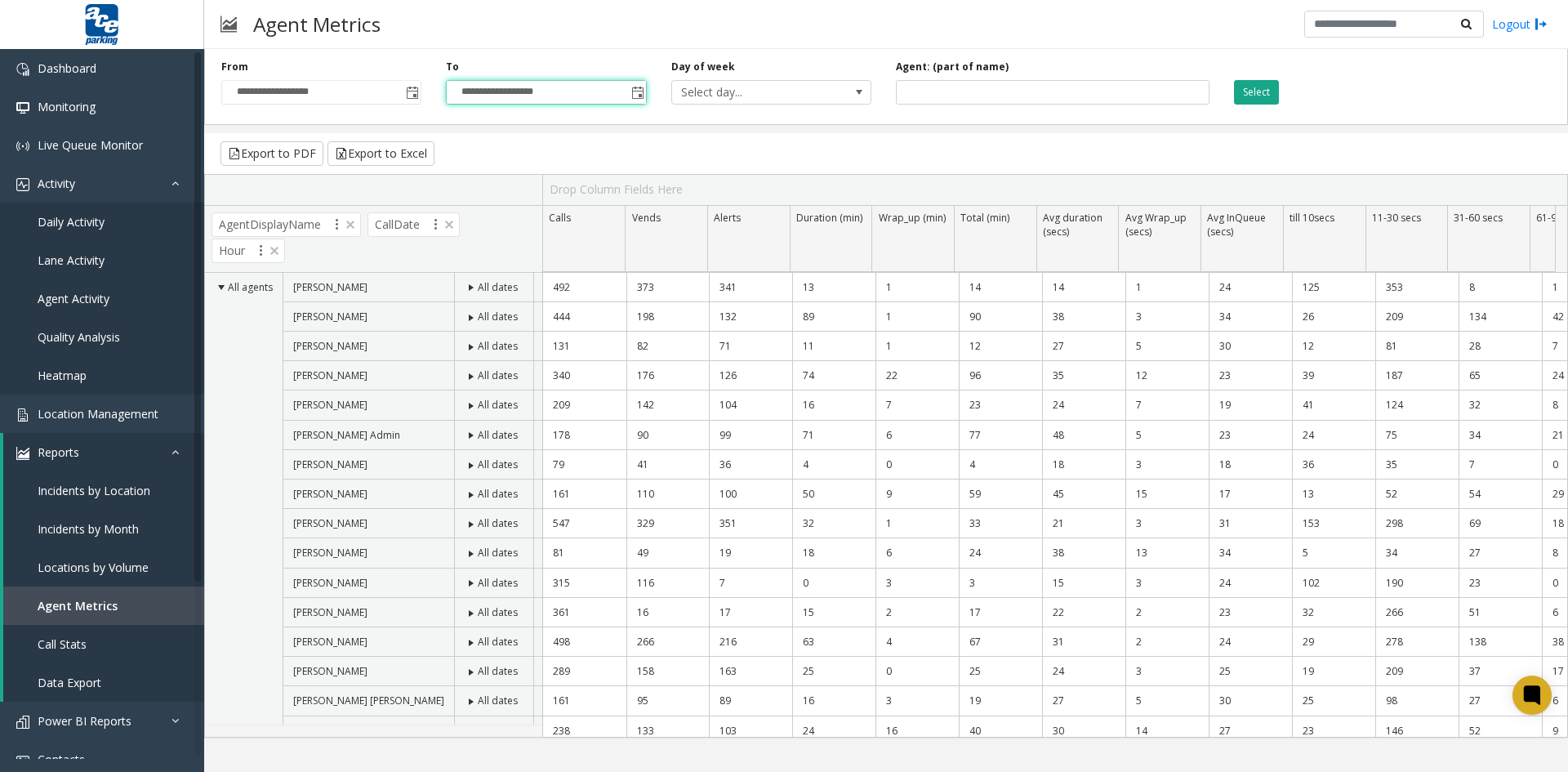
click at [1258, 91] on button "Select" at bounding box center [1256, 92] width 45 height 25
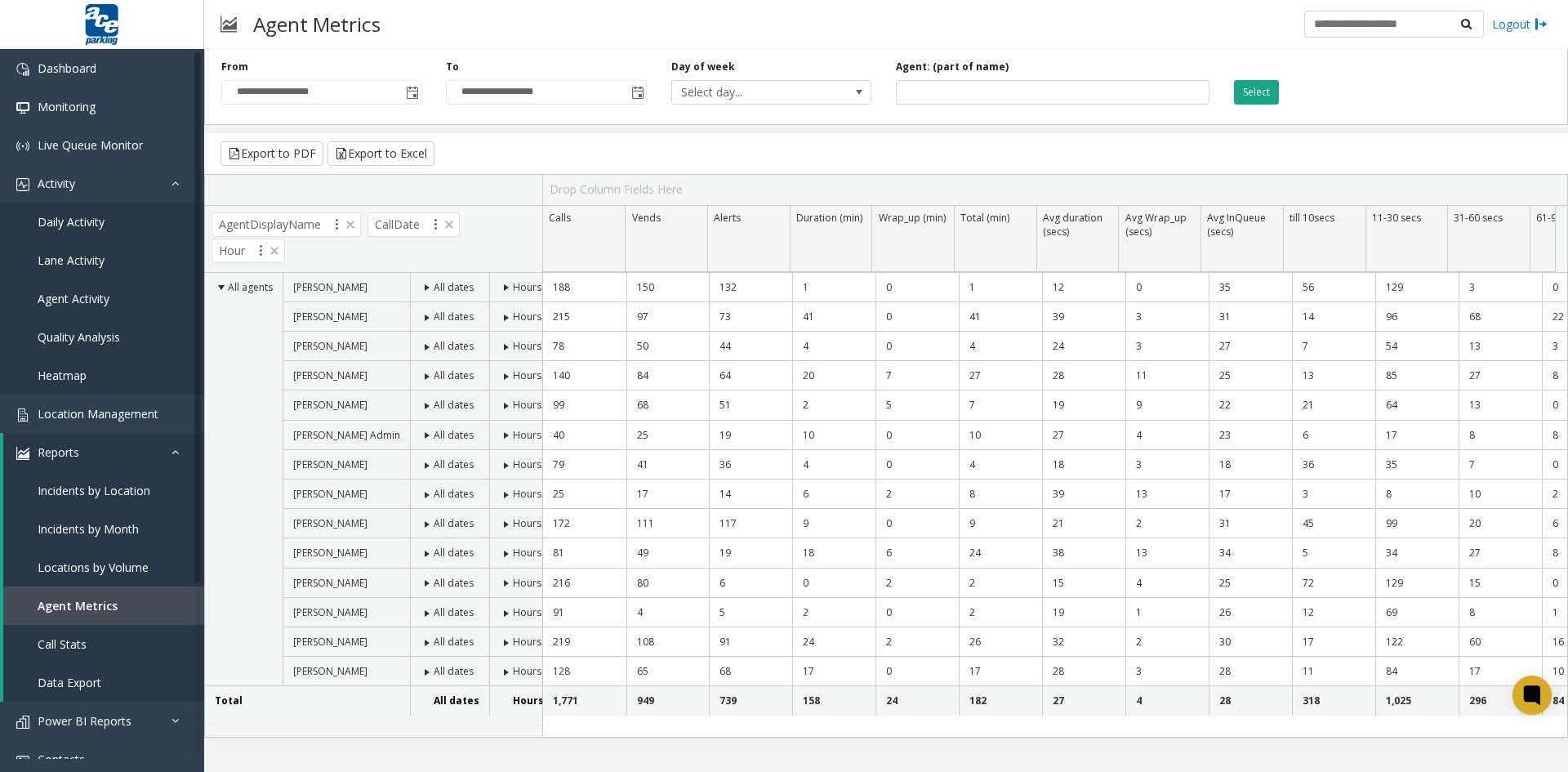
click at [1250, 91] on button "Select" at bounding box center [1256, 92] width 45 height 25
click at [857, 90] on span at bounding box center [859, 92] width 13 height 13
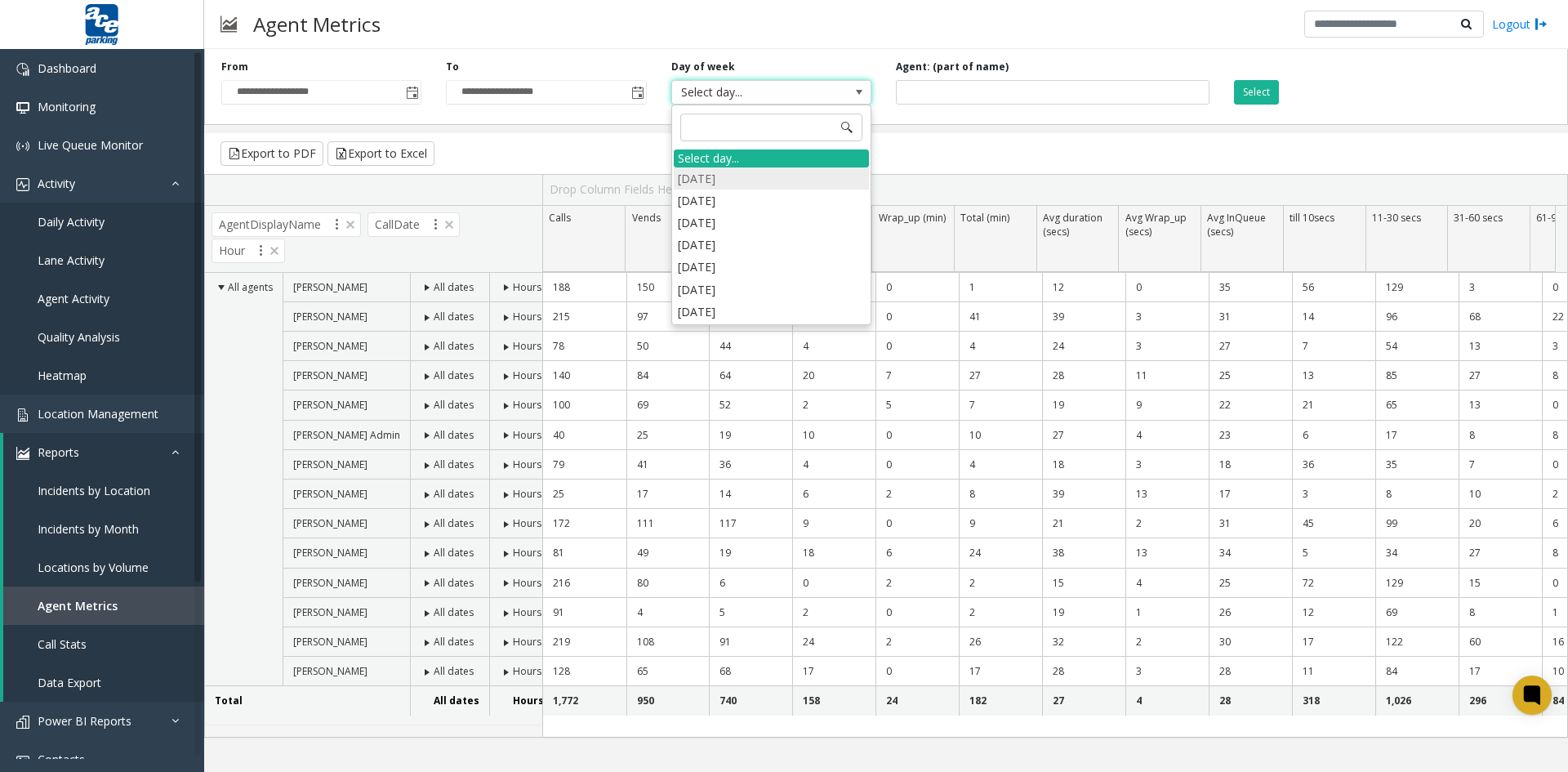
click at [799, 178] on li "[DATE]" at bounding box center [772, 179] width 195 height 22
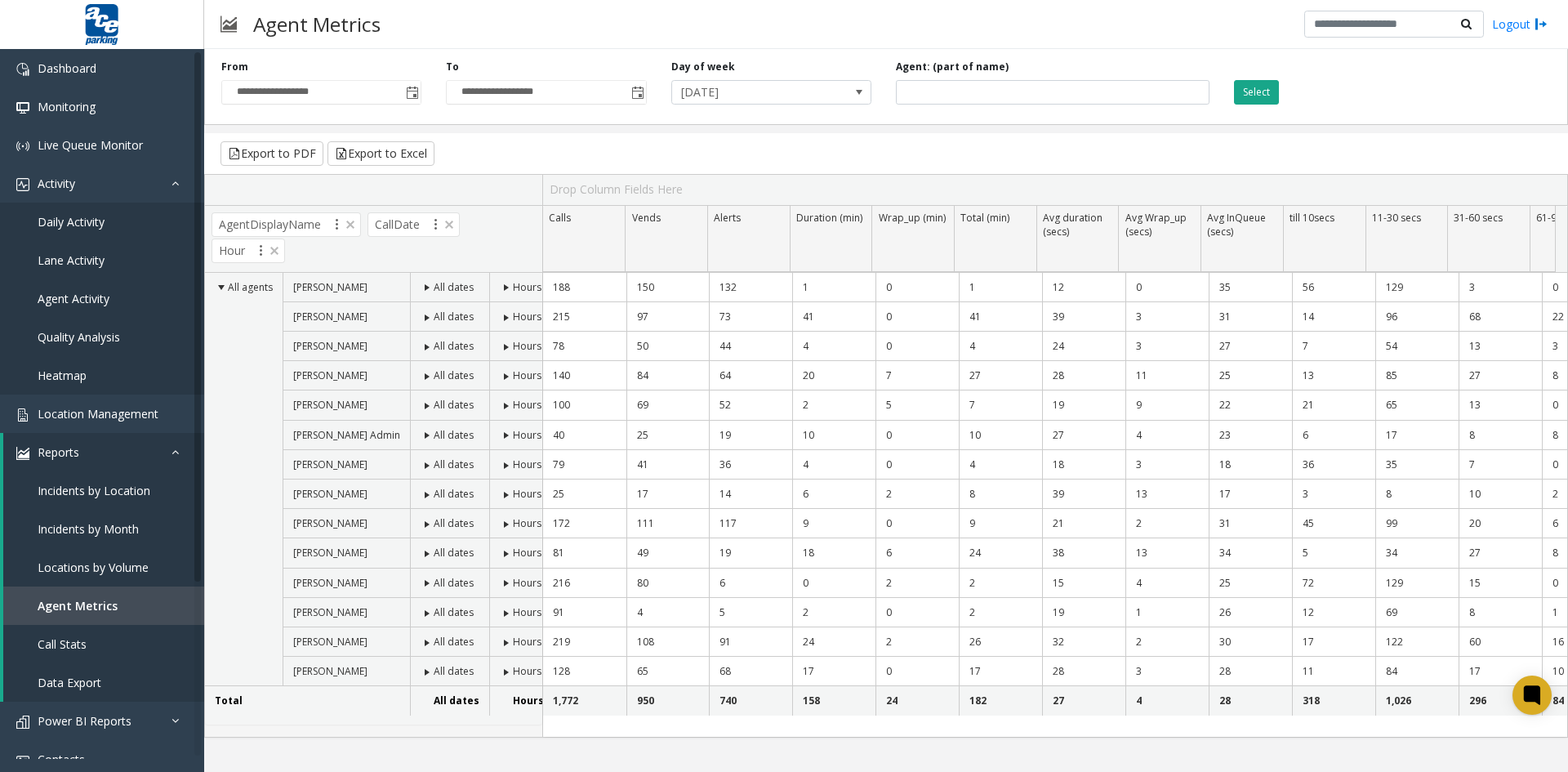
click at [1255, 92] on button "Select" at bounding box center [1256, 92] width 45 height 25
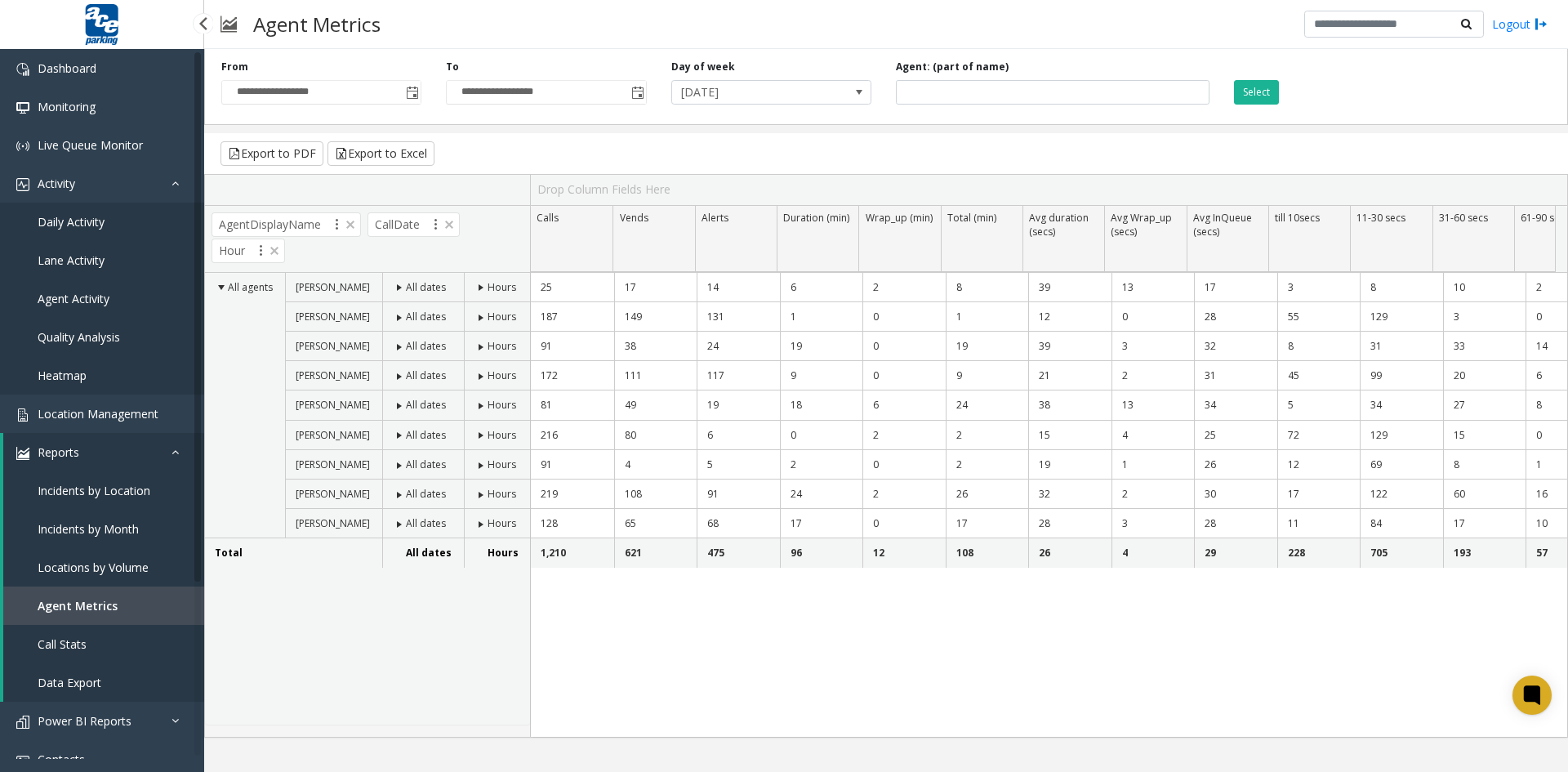
click at [89, 298] on span "Agent Activity" at bounding box center [74, 298] width 72 height 16
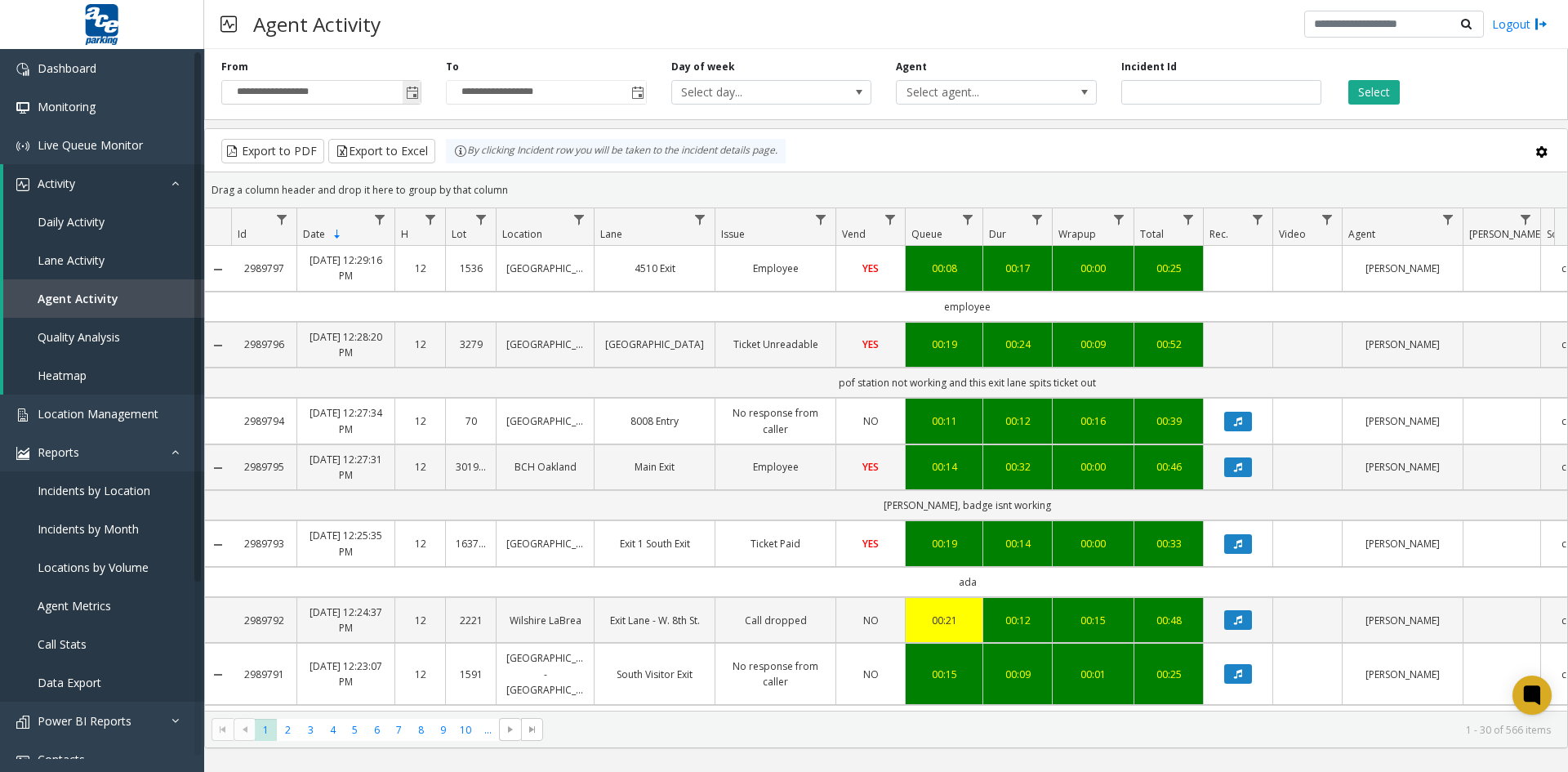
click at [414, 91] on span "Toggle popup" at bounding box center [412, 93] width 13 height 13
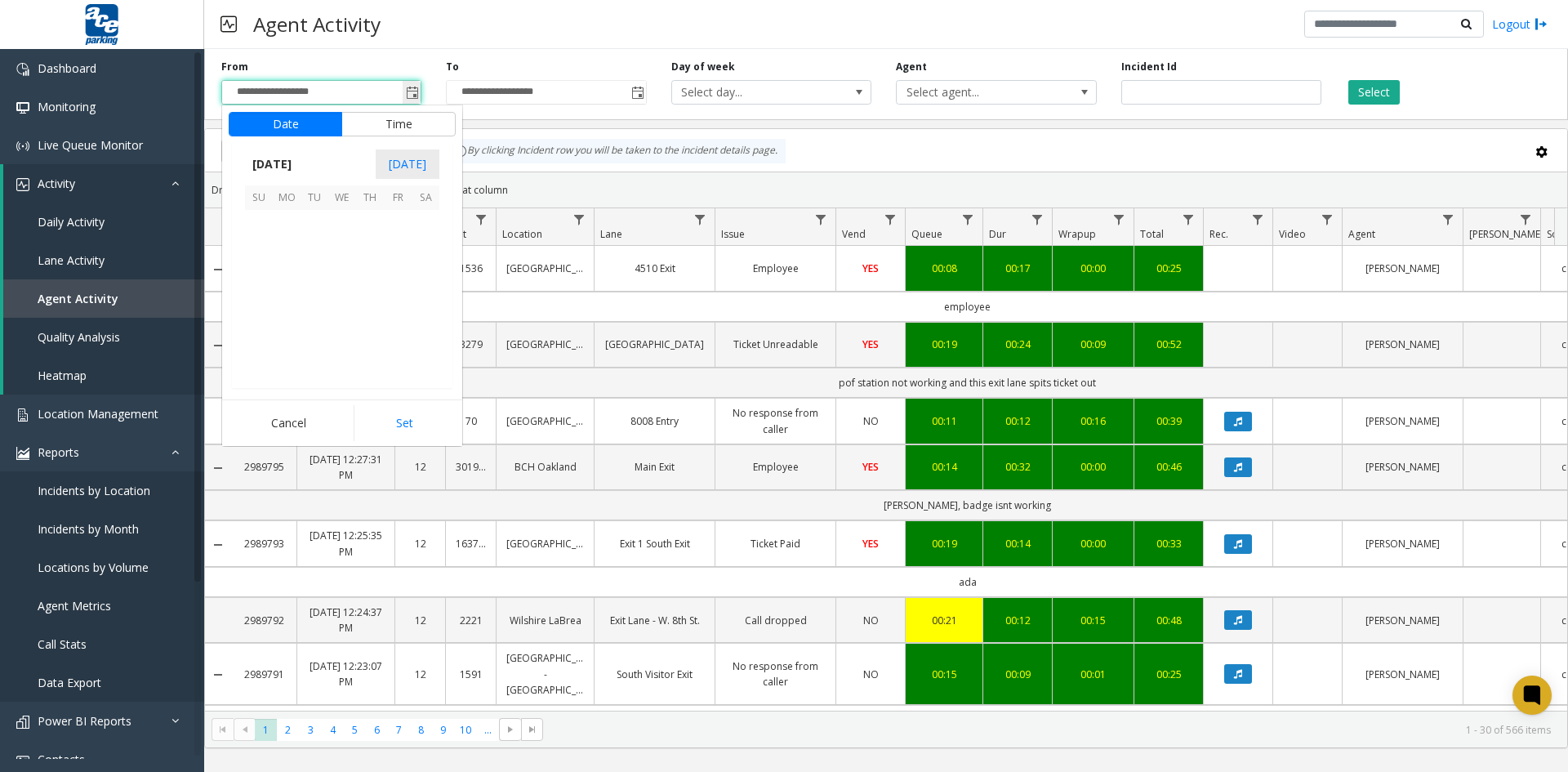
scroll to position [293021, 0]
click at [257, 276] on span "10" at bounding box center [259, 279] width 28 height 28
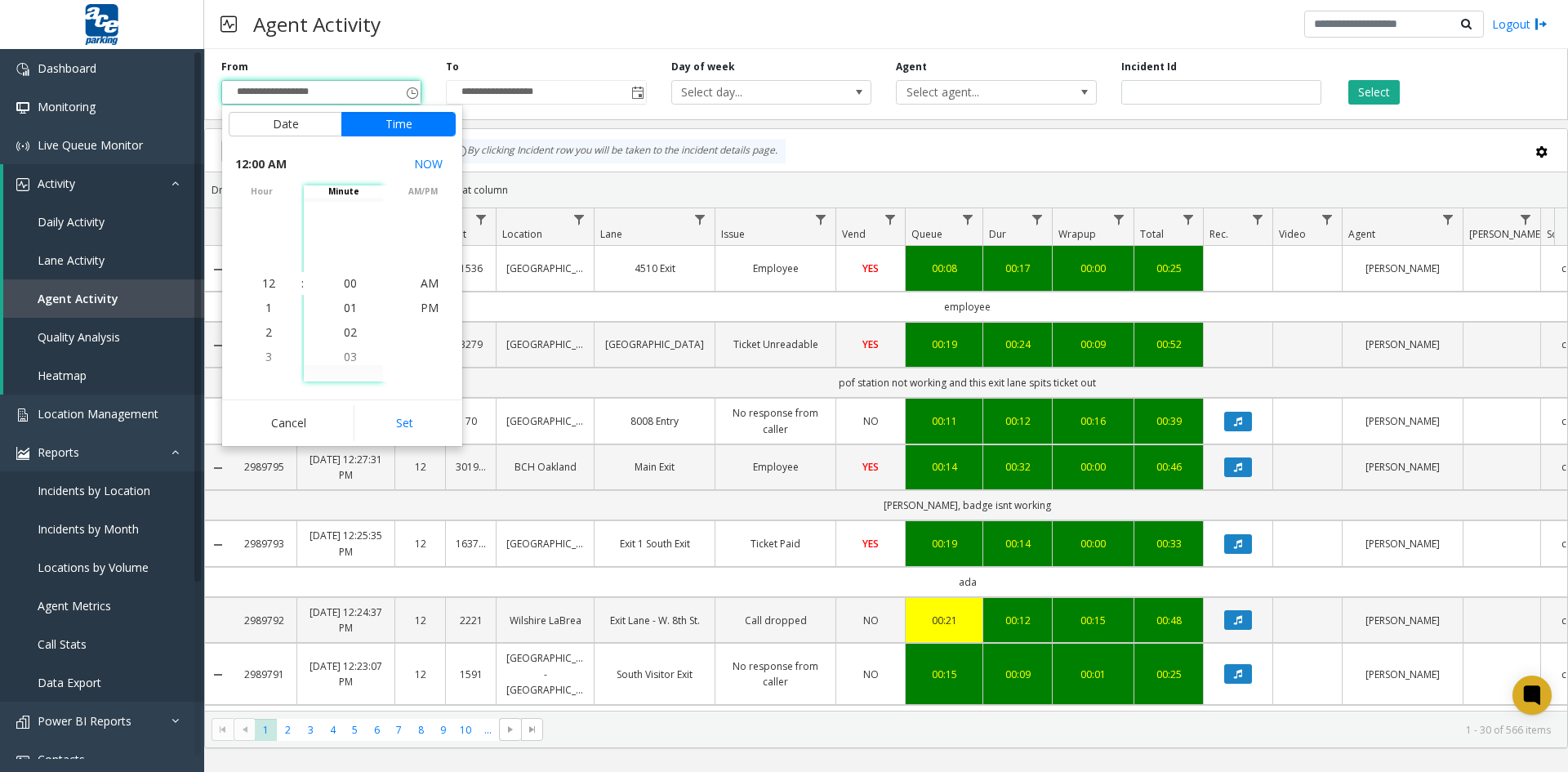
drag, startPoint x: 407, startPoint y: 424, endPoint x: 413, endPoint y: 417, distance: 9.2
click at [409, 423] on button "Set" at bounding box center [406, 422] width 103 height 36
type input "**********"
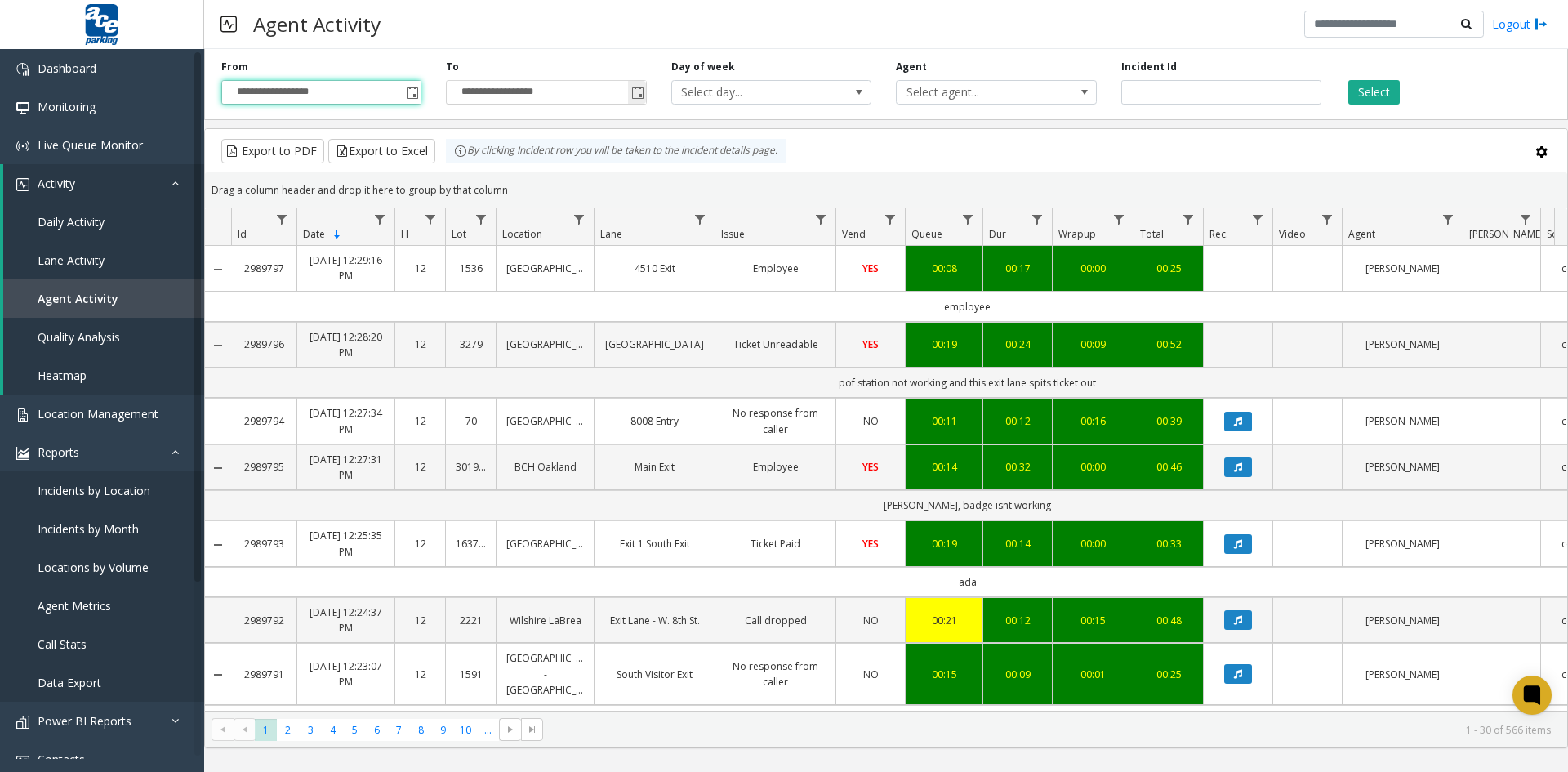
click at [640, 91] on span "Toggle popup" at bounding box center [638, 93] width 13 height 13
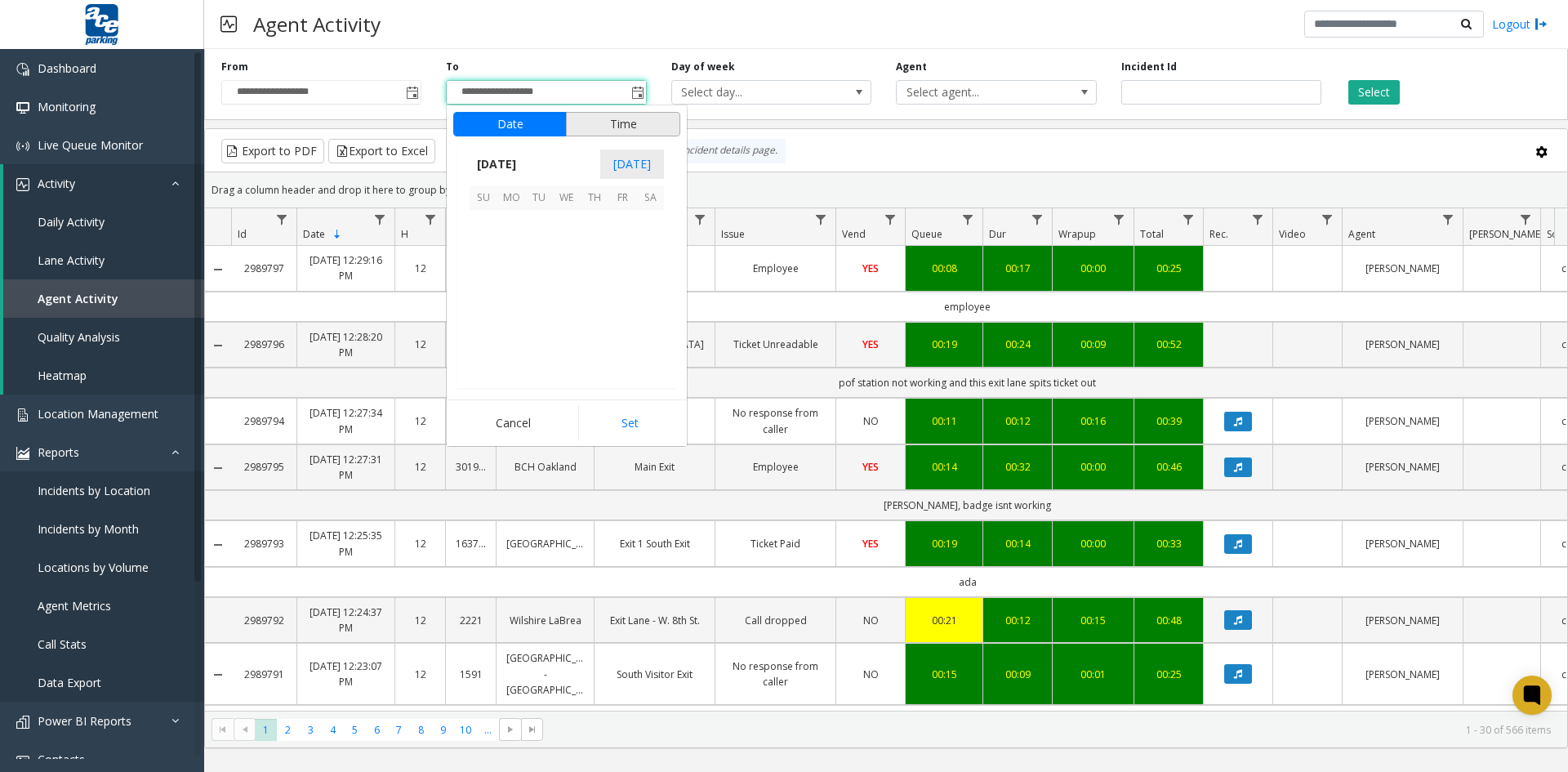
scroll to position [25, 0]
click at [480, 279] on span "10" at bounding box center [483, 279] width 28 height 28
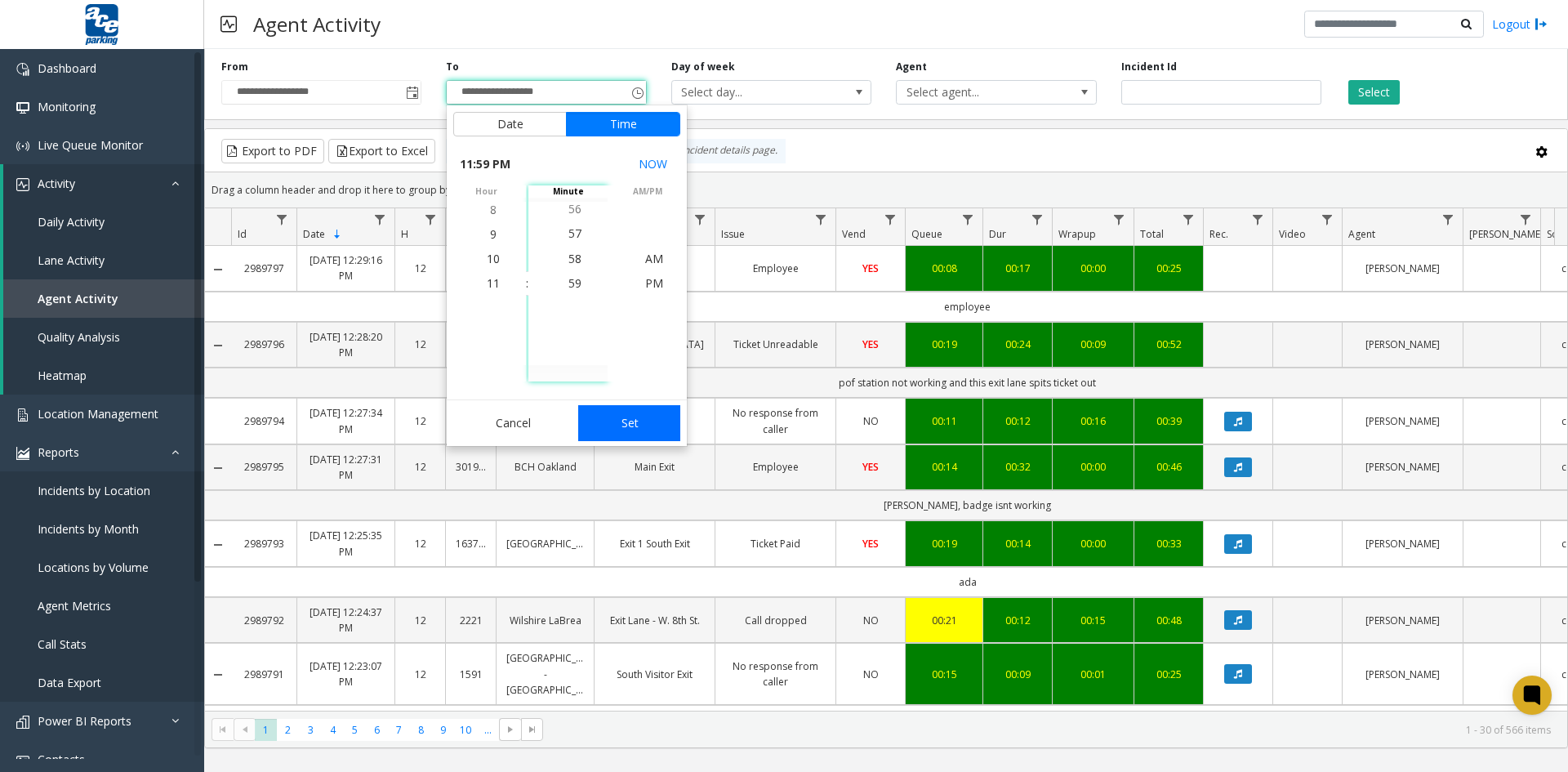
click at [623, 421] on button "Set" at bounding box center [630, 422] width 103 height 36
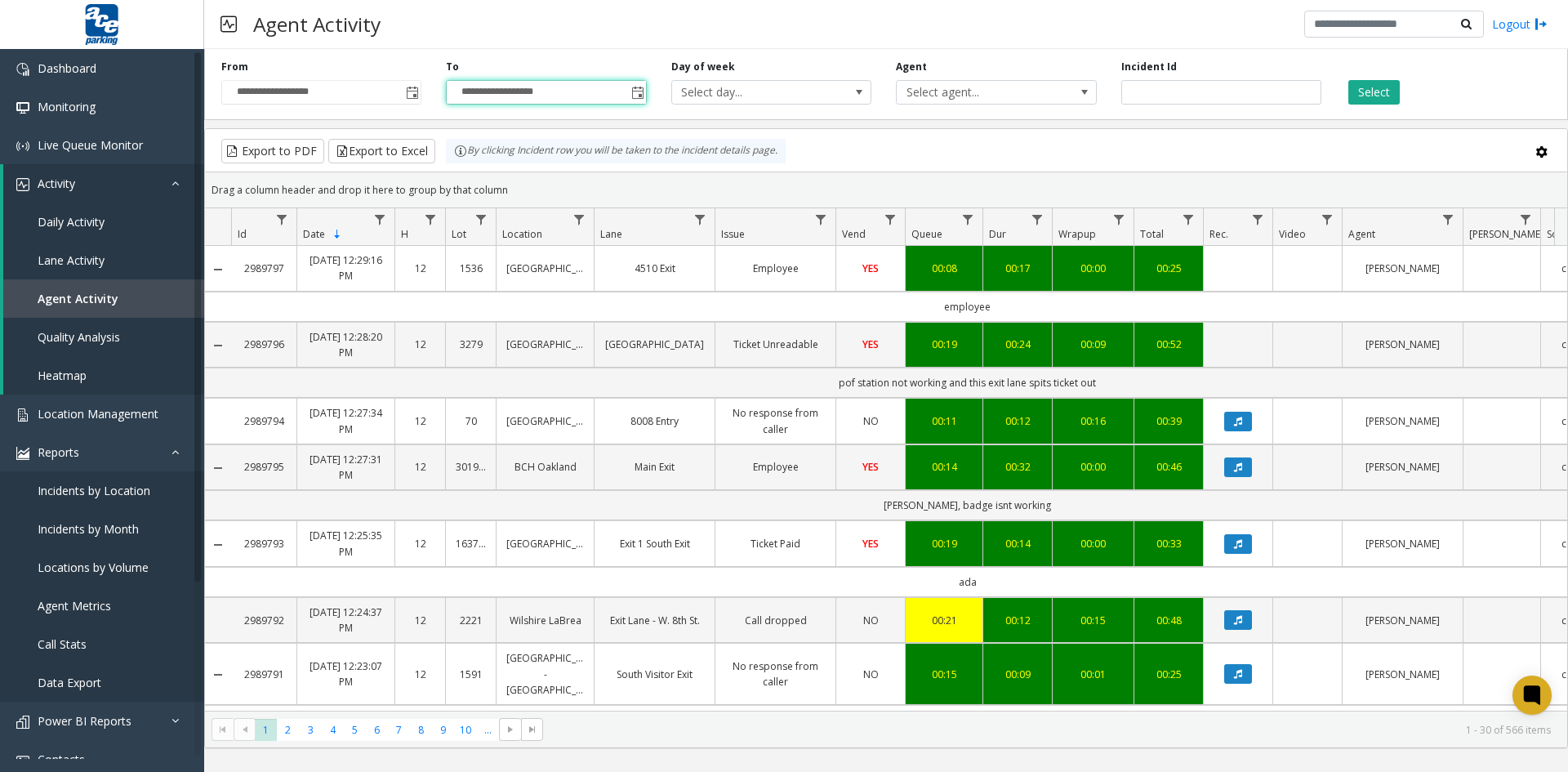
type input "**********"
click at [1086, 91] on span at bounding box center [1084, 92] width 13 height 13
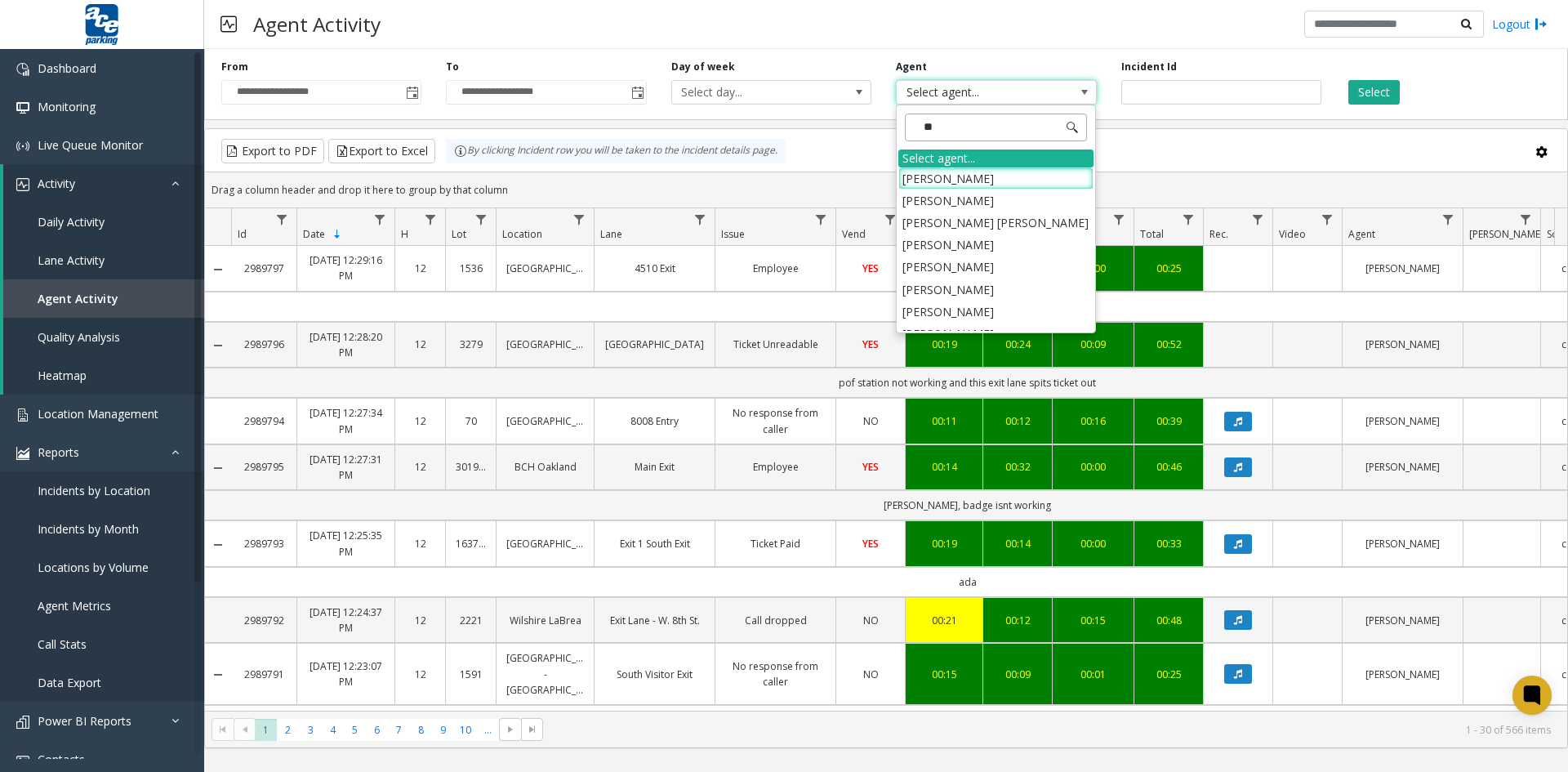
type input "***"
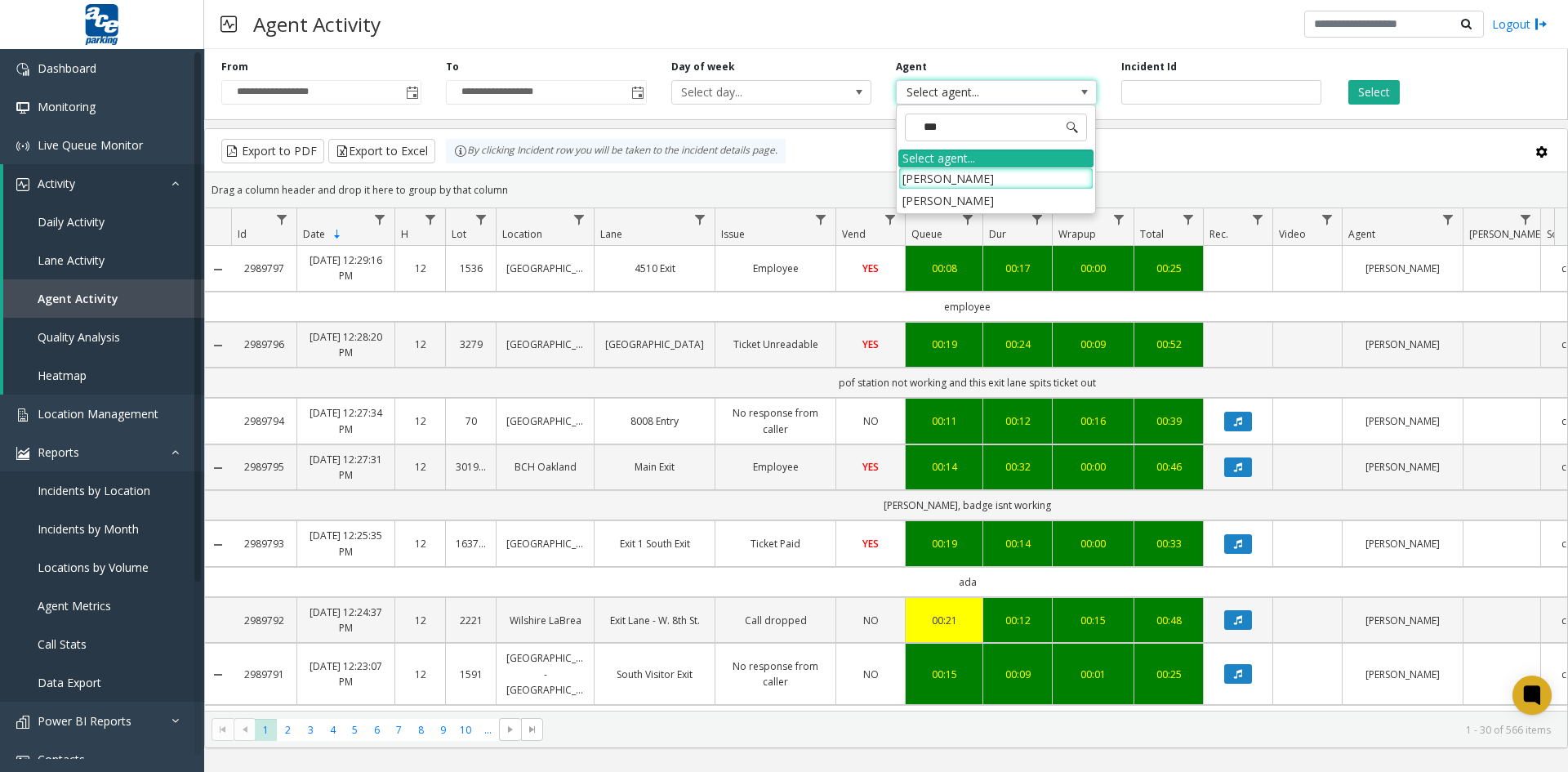
click at [975, 201] on li "[PERSON_NAME]" at bounding box center [996, 200] width 195 height 22
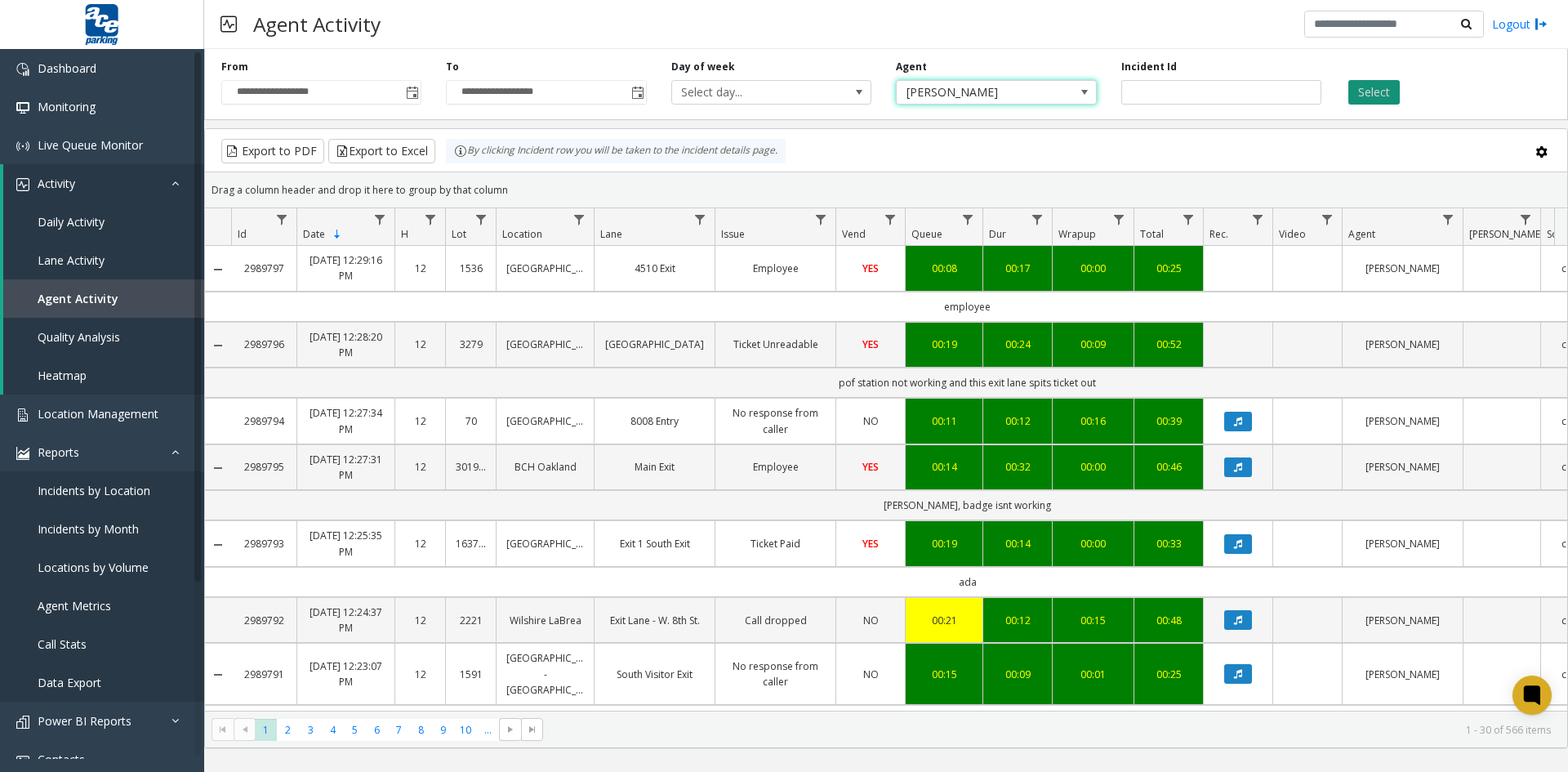
click at [1360, 92] on button "Select" at bounding box center [1373, 92] width 52 height 25
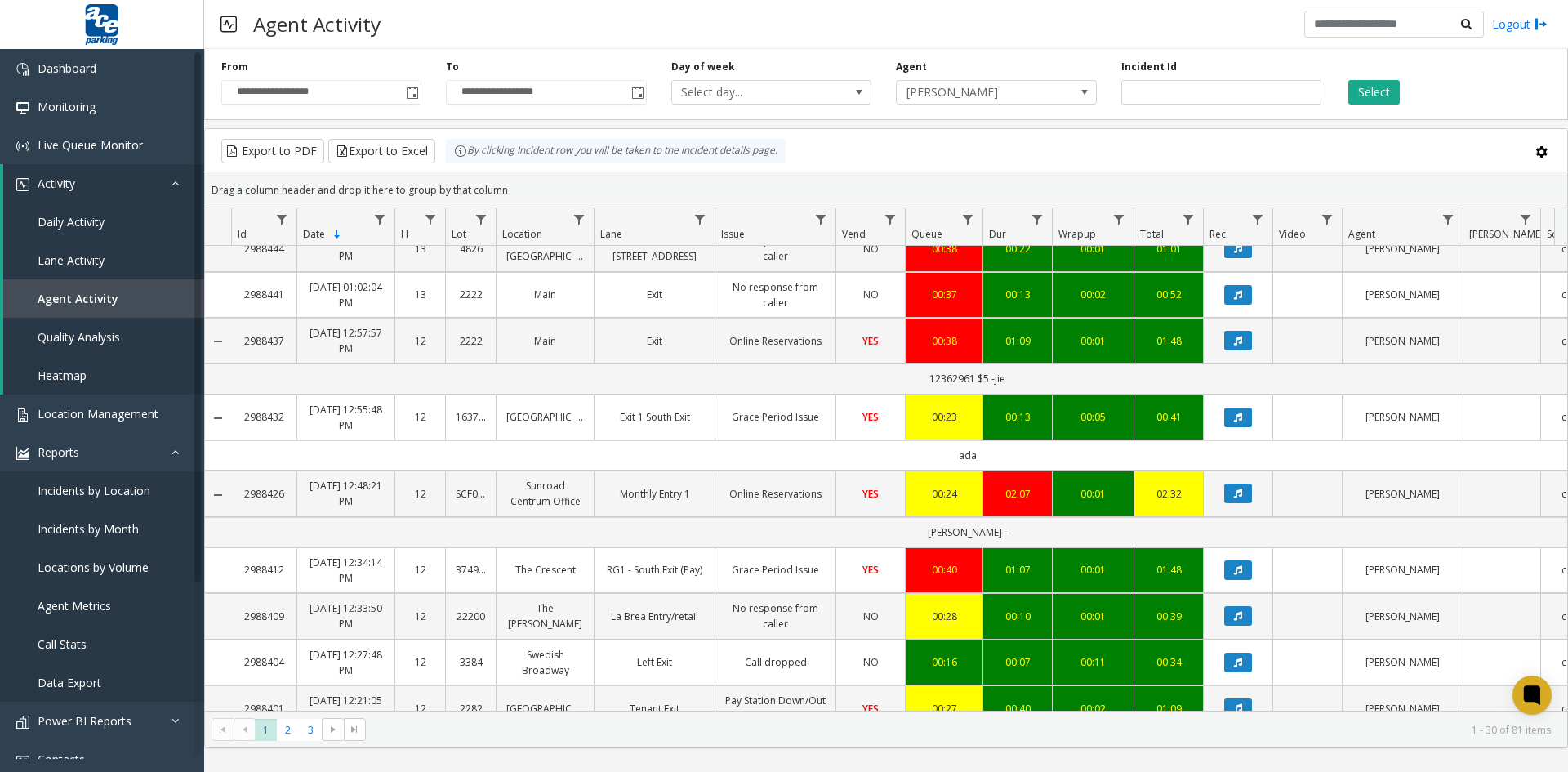
scroll to position [1279, 0]
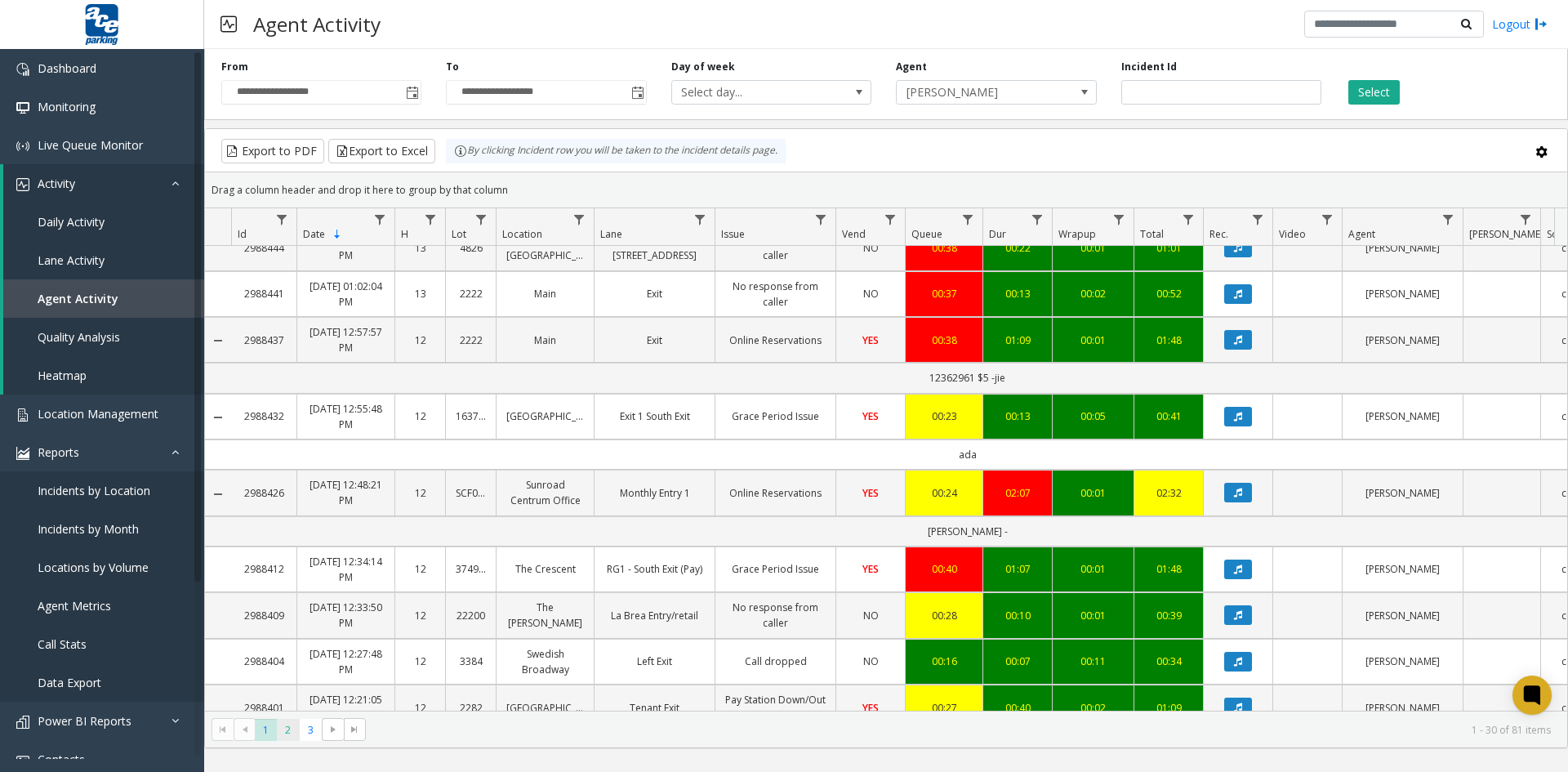
click at [287, 730] on span "2" at bounding box center [288, 730] width 22 height 22
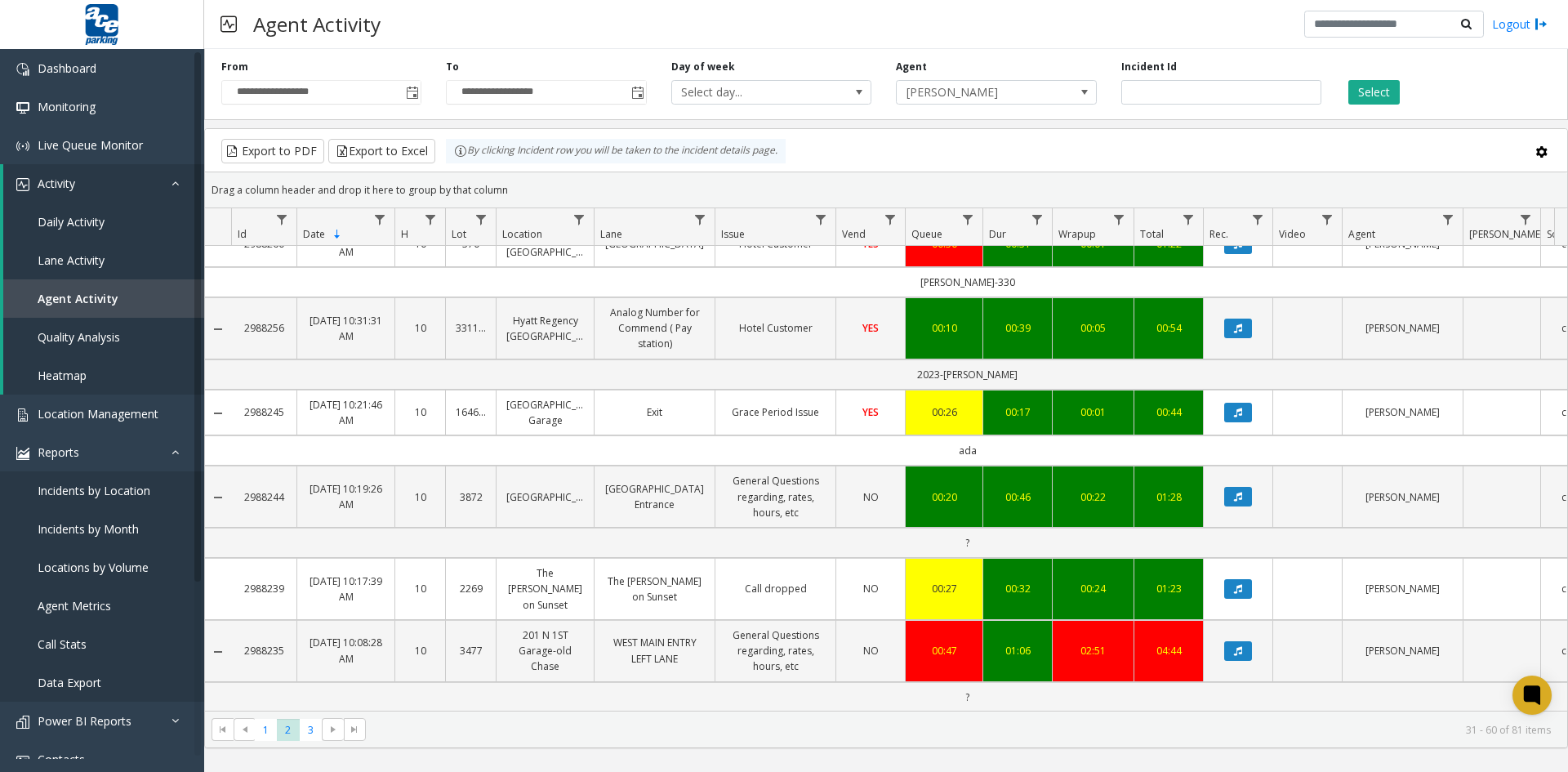
scroll to position [1697, 0]
click at [316, 733] on span "3" at bounding box center [311, 730] width 22 height 22
